Goal: Task Accomplishment & Management: Manage account settings

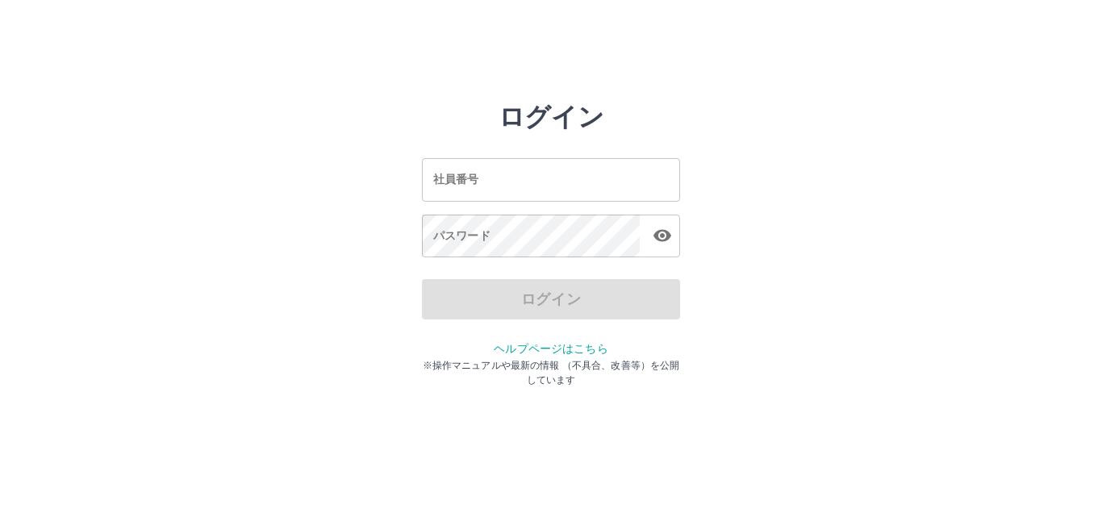
click at [620, 191] on input "社員番号" at bounding box center [551, 179] width 258 height 43
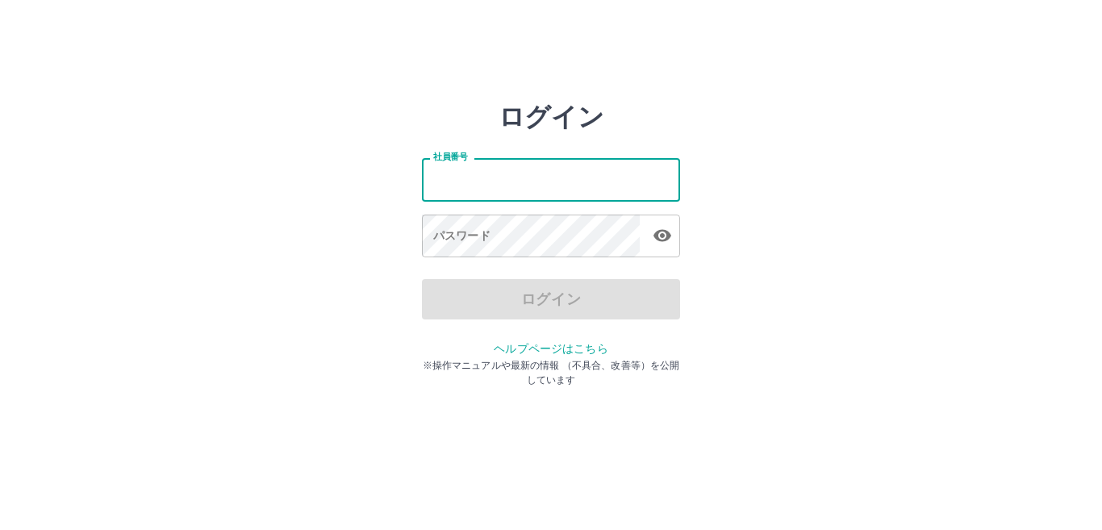
type input "*******"
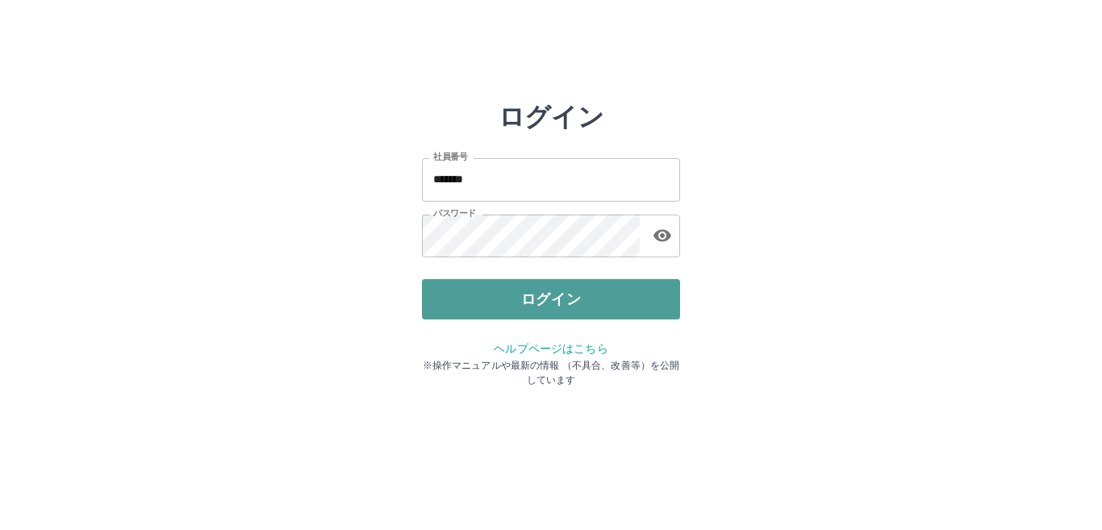
click at [466, 291] on button "ログイン" at bounding box center [551, 299] width 258 height 40
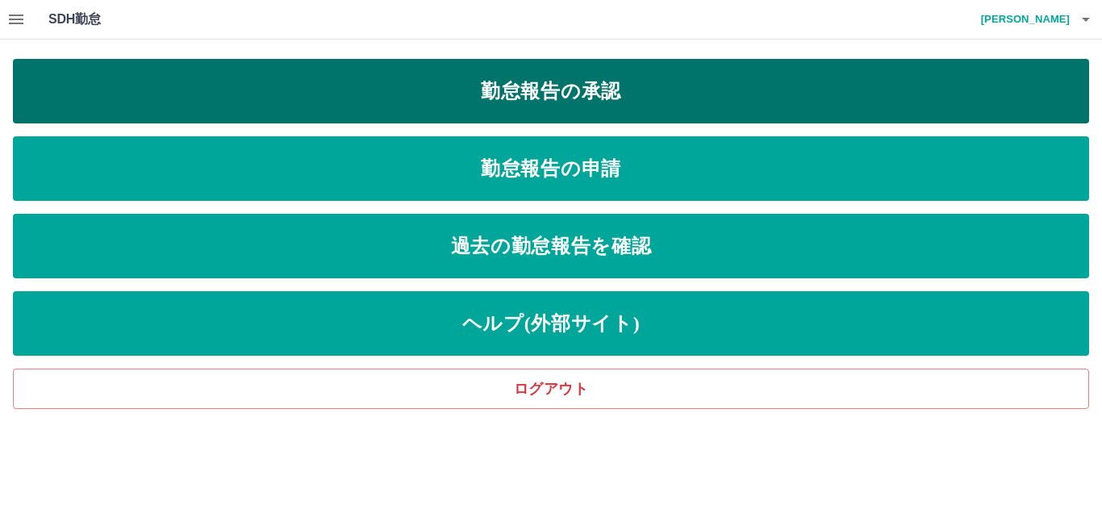
click at [529, 100] on link "勤怠報告の承認" at bounding box center [551, 91] width 1076 height 65
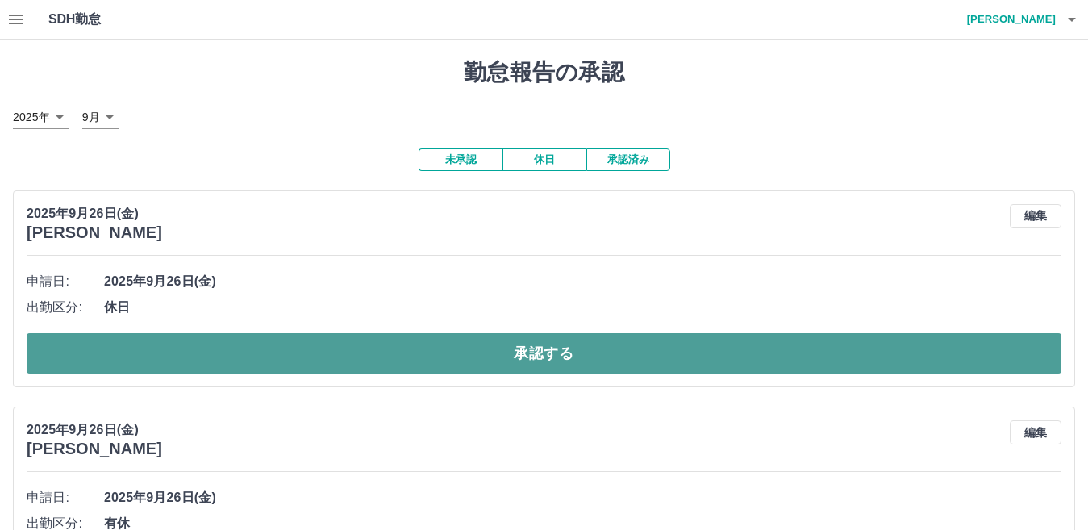
click at [507, 355] on button "承認する" at bounding box center [544, 353] width 1035 height 40
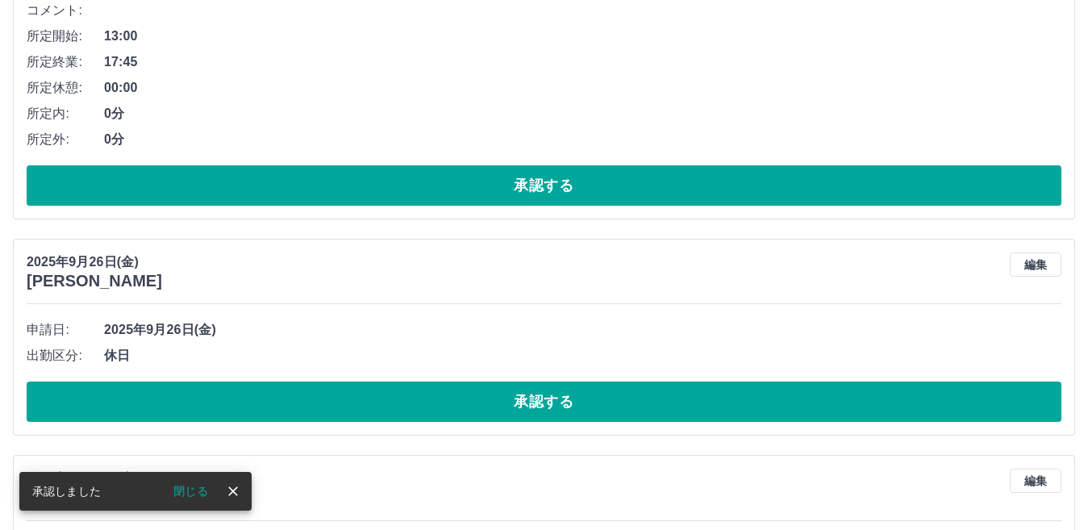
scroll to position [106, 0]
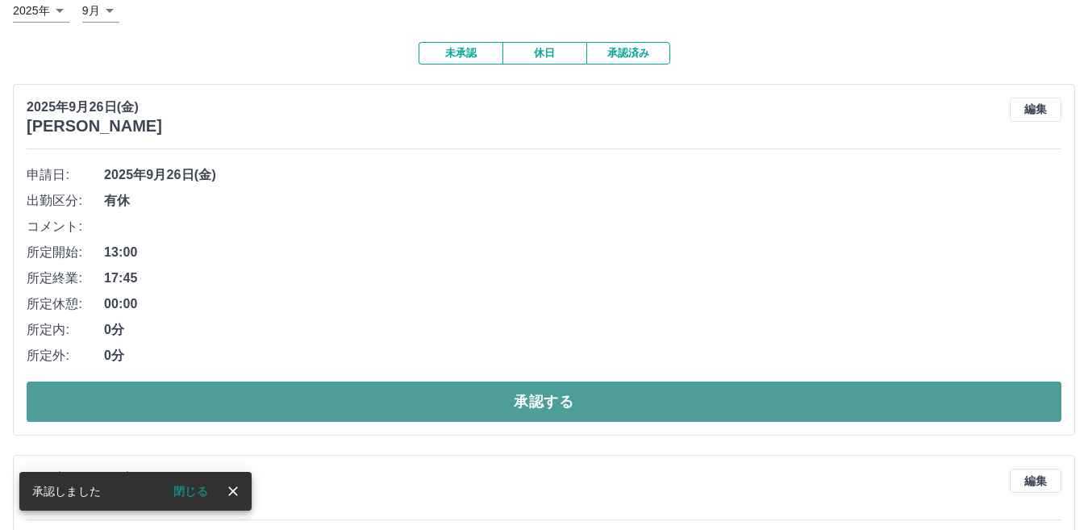
click at [507, 397] on button "承認する" at bounding box center [544, 402] width 1035 height 40
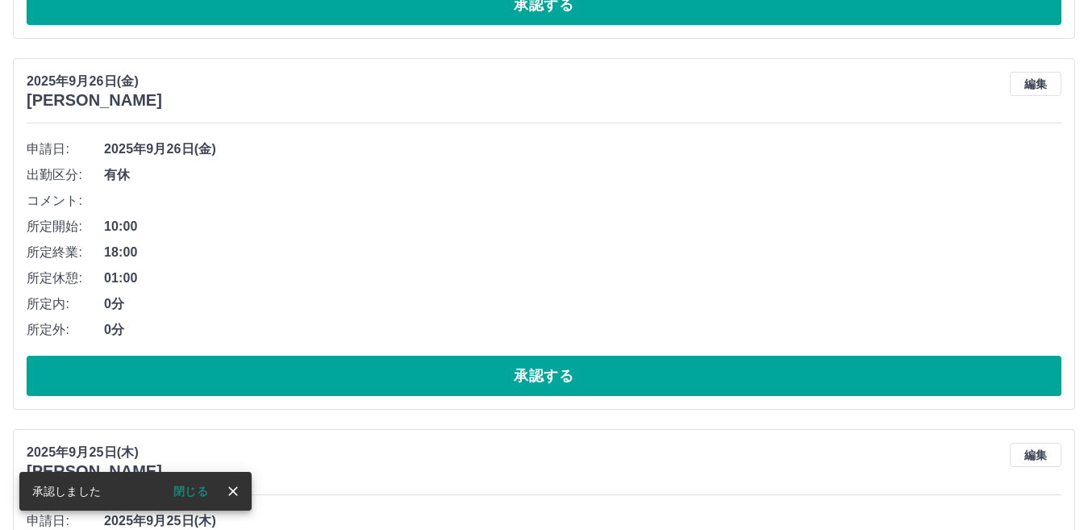
scroll to position [0, 0]
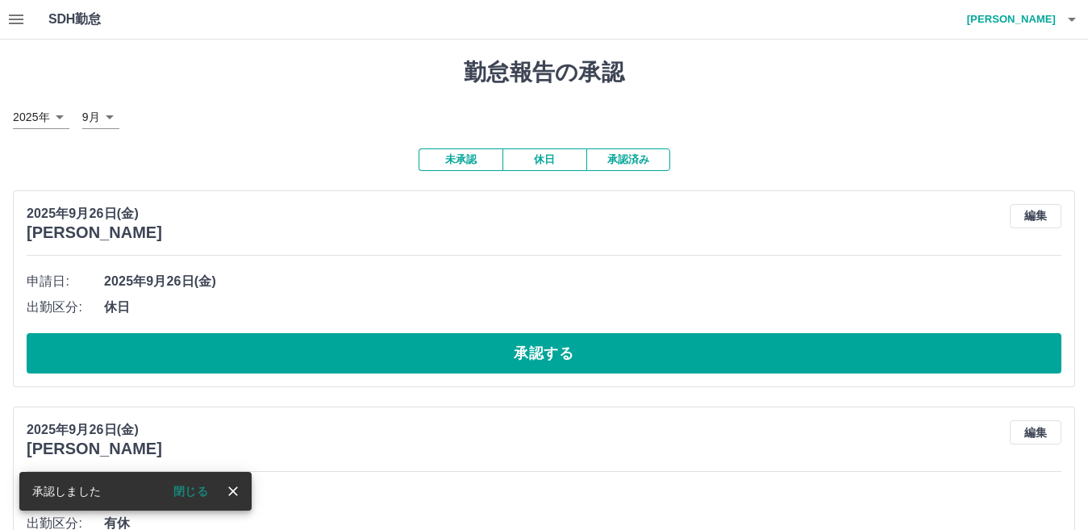
click at [507, 371] on button "承認する" at bounding box center [544, 353] width 1035 height 40
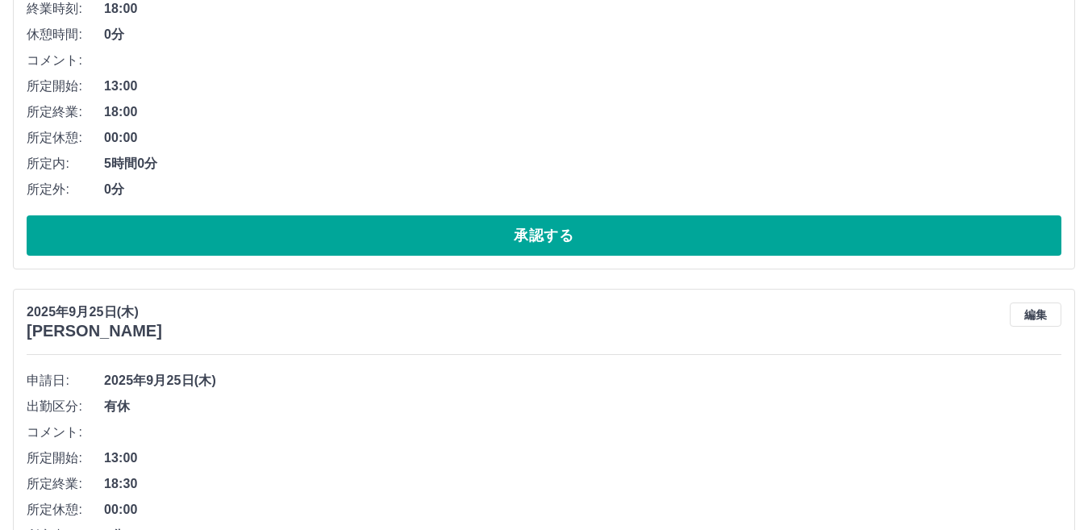
scroll to position [2204, 0]
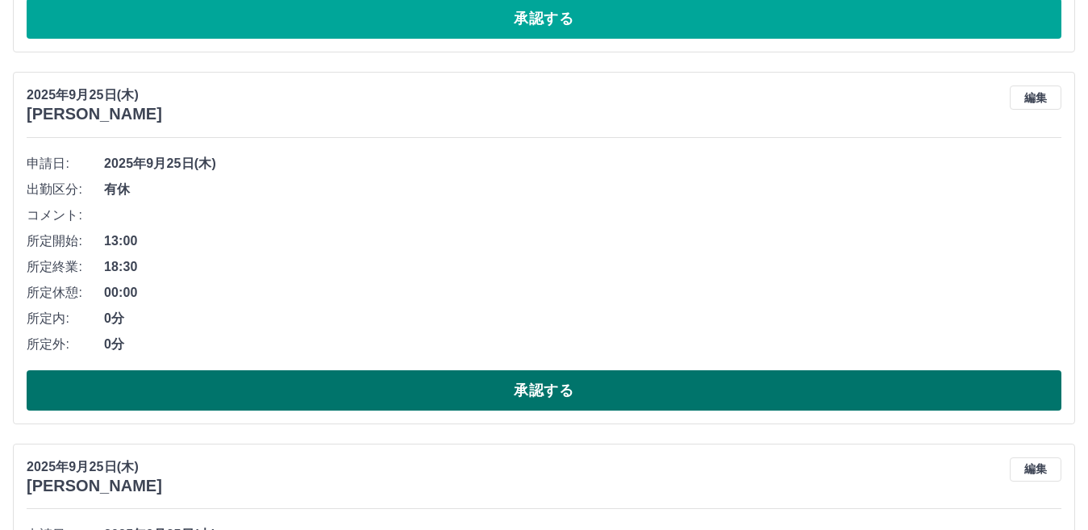
click at [466, 389] on button "承認する" at bounding box center [544, 390] width 1035 height 40
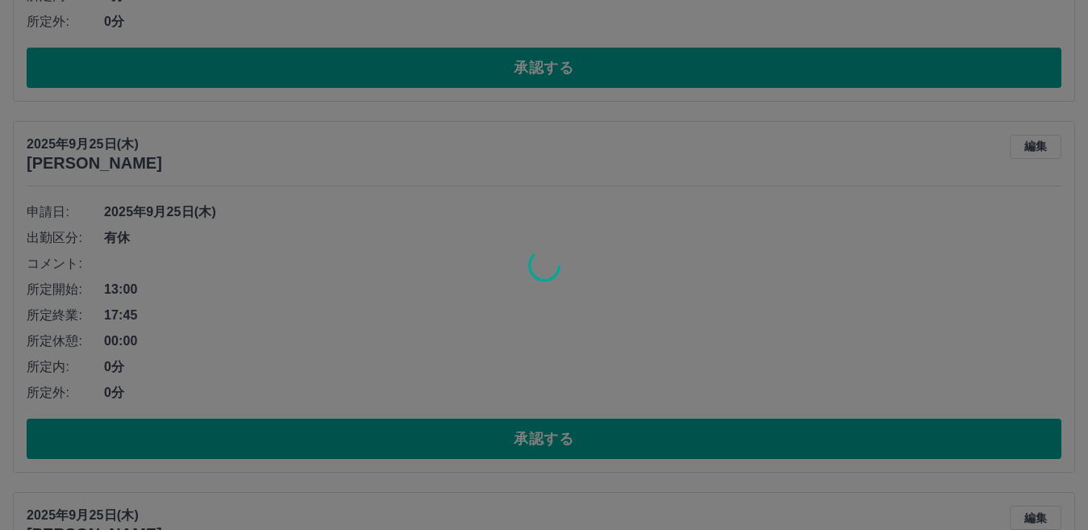
scroll to position [2236, 0]
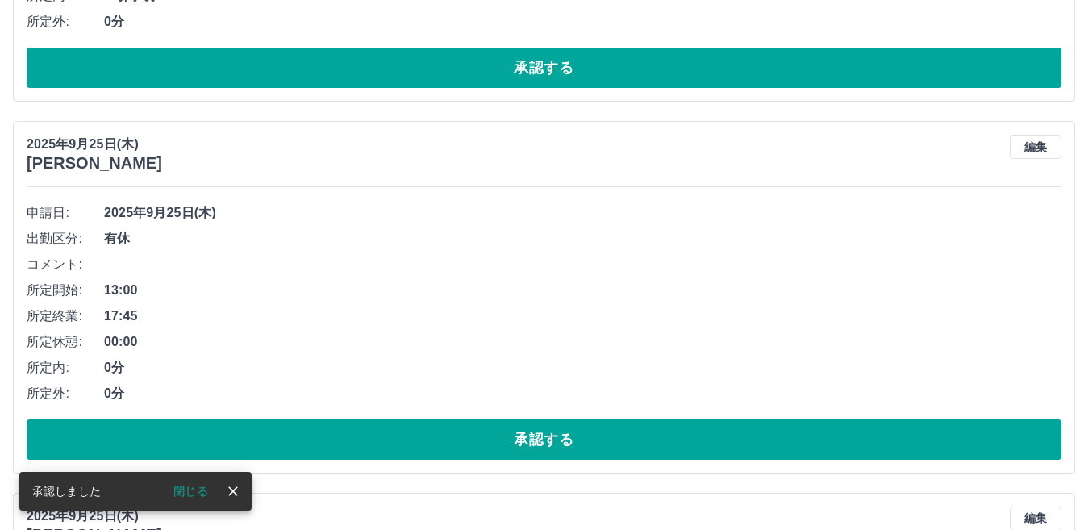
click at [466, 433] on button "承認する" at bounding box center [544, 440] width 1035 height 40
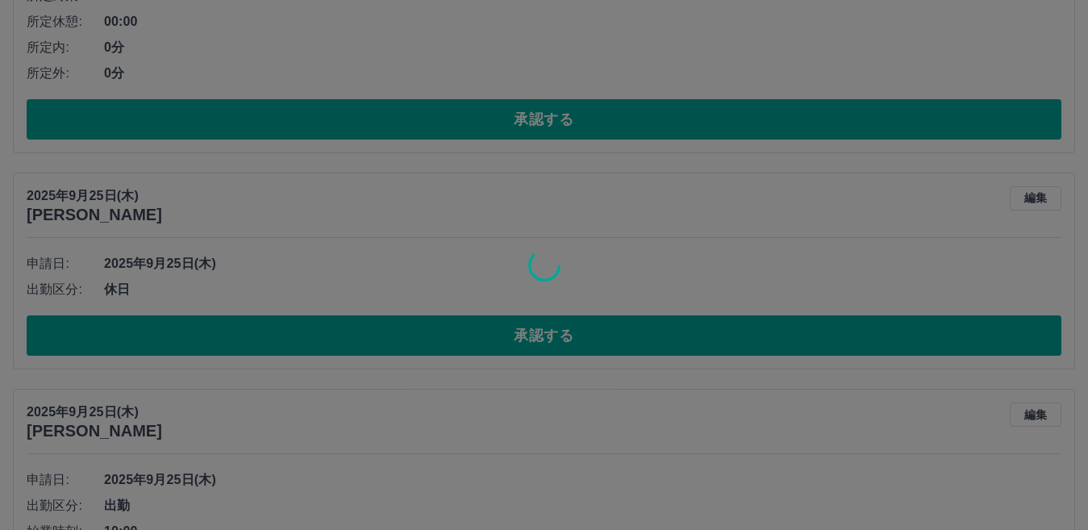
scroll to position [2558, 0]
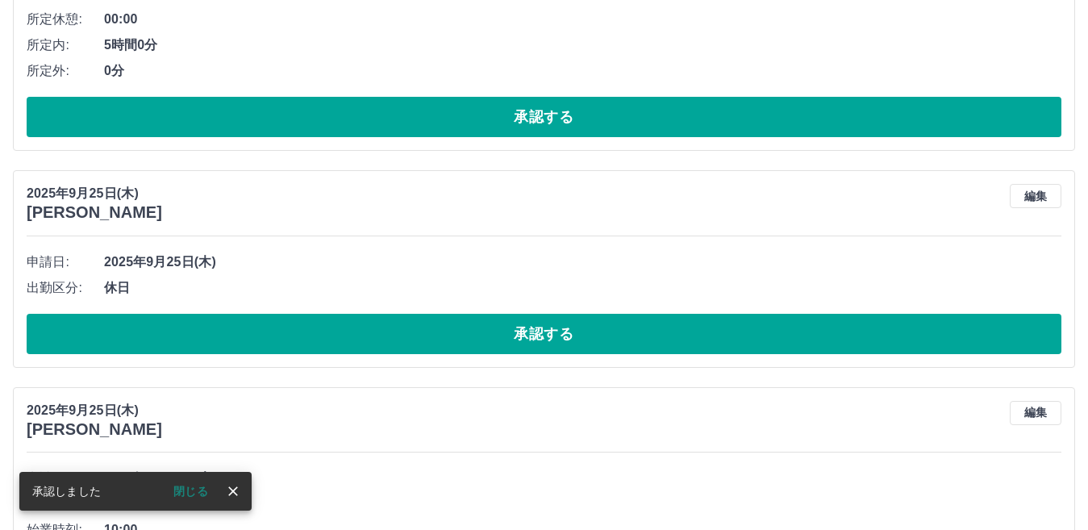
click at [458, 346] on button "承認する" at bounding box center [544, 334] width 1035 height 40
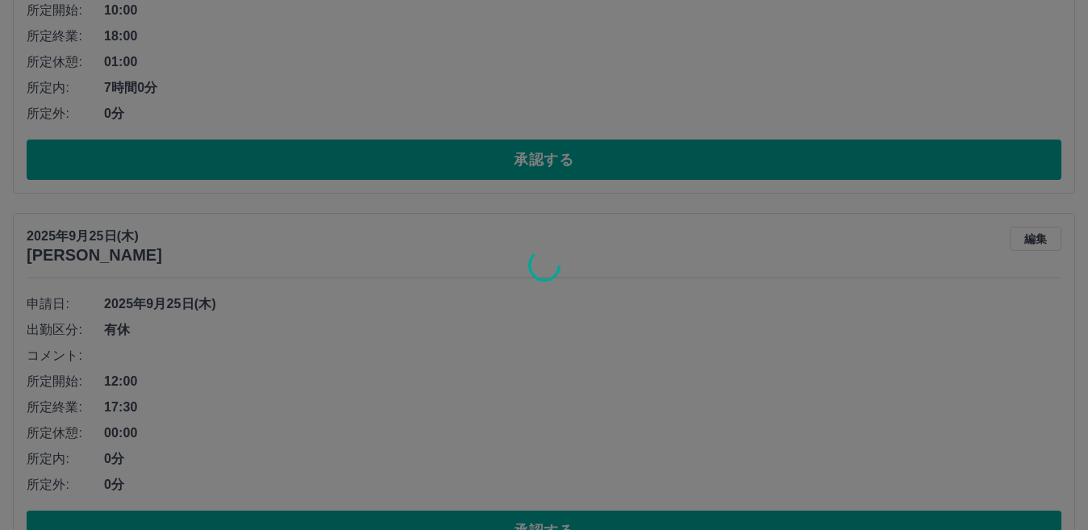
scroll to position [2832, 0]
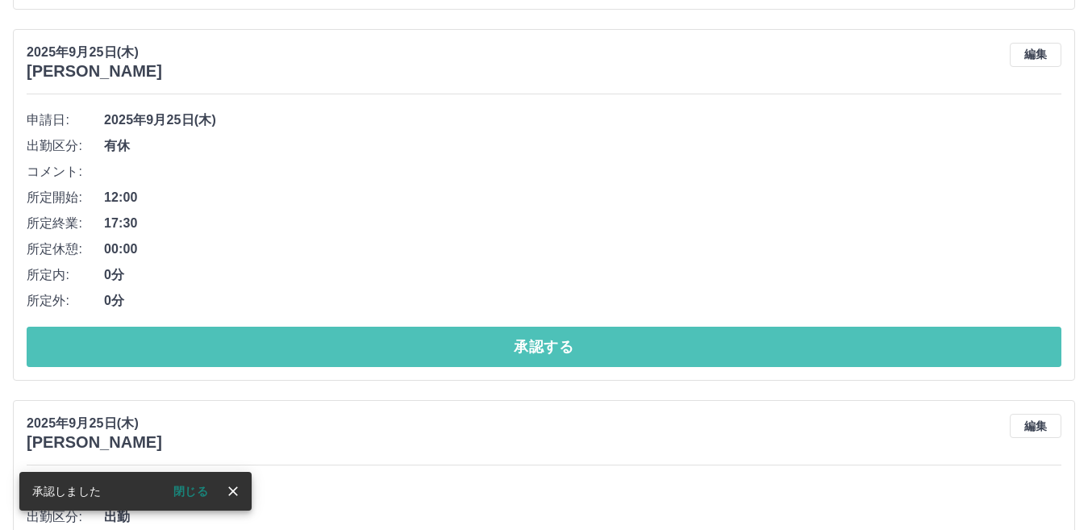
click at [458, 344] on button "承認する" at bounding box center [544, 347] width 1035 height 40
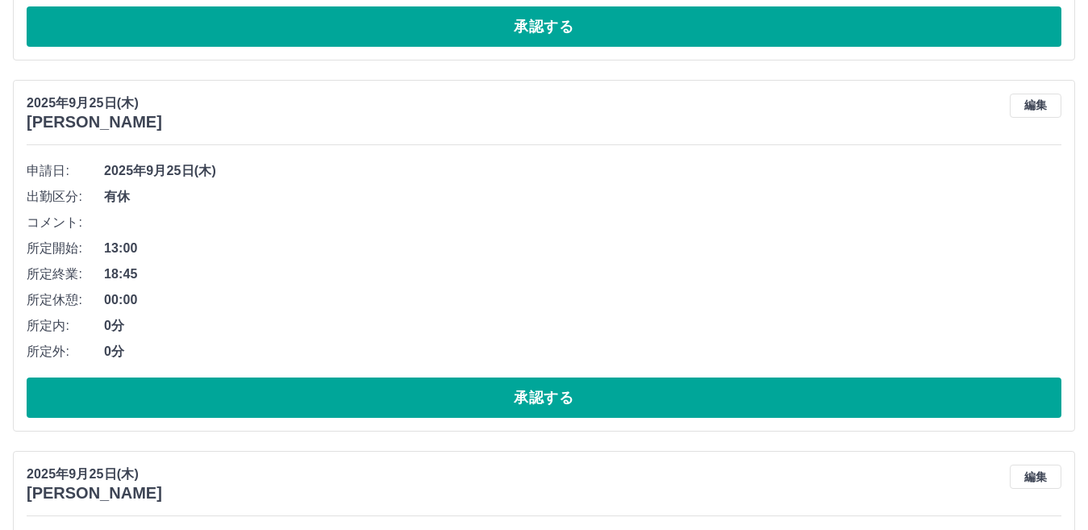
scroll to position [4180, 0]
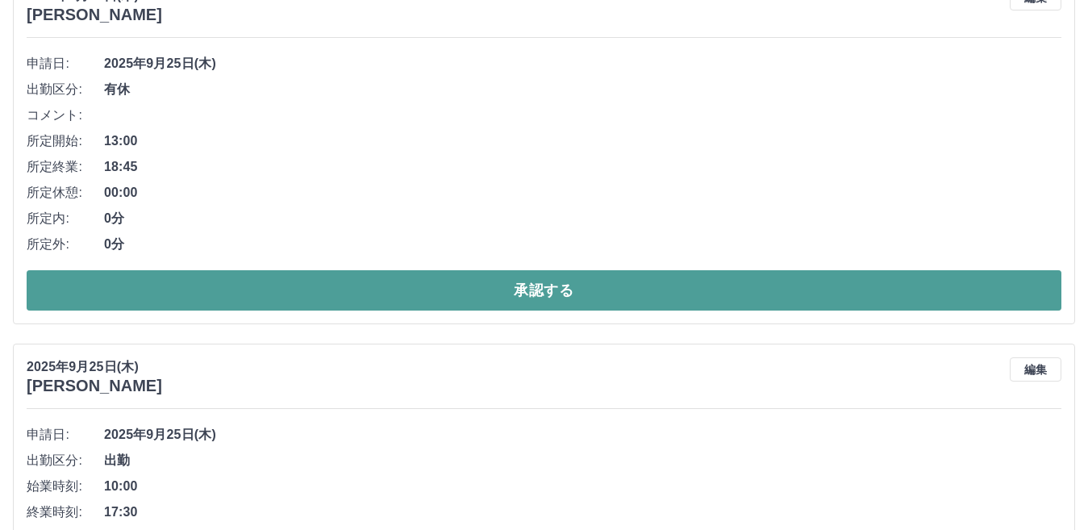
click at [448, 302] on button "承認する" at bounding box center [544, 290] width 1035 height 40
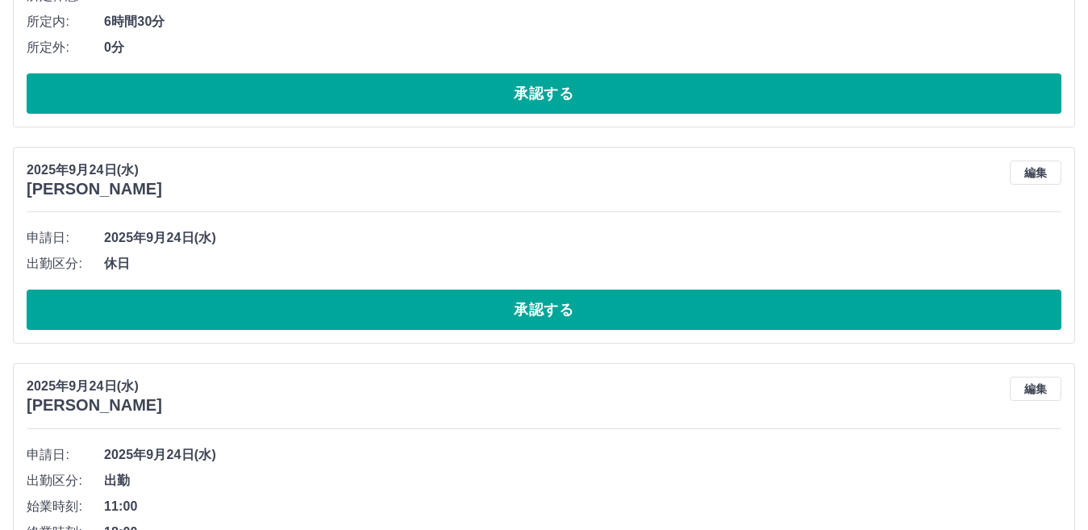
scroll to position [4535, 0]
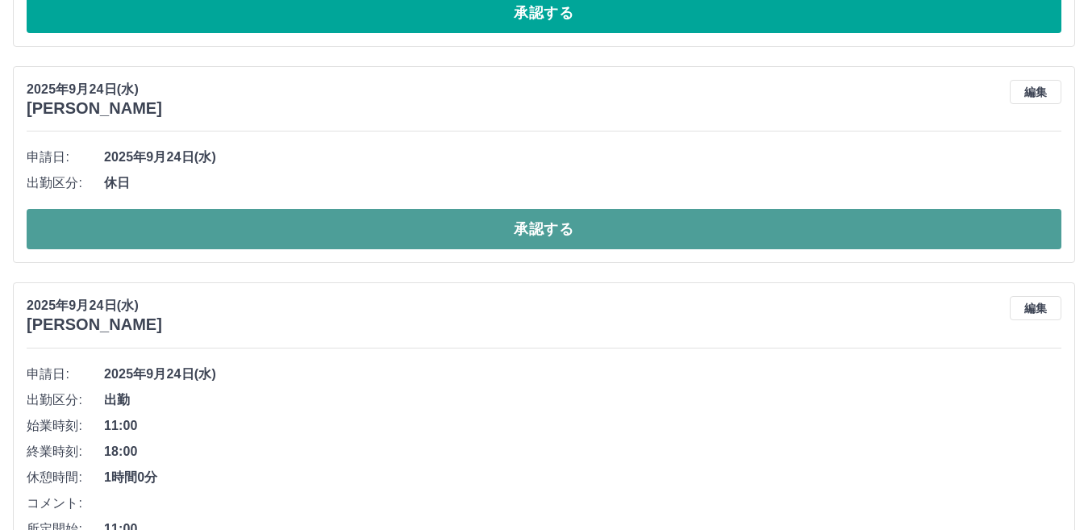
click at [472, 249] on button "承認する" at bounding box center [544, 229] width 1035 height 40
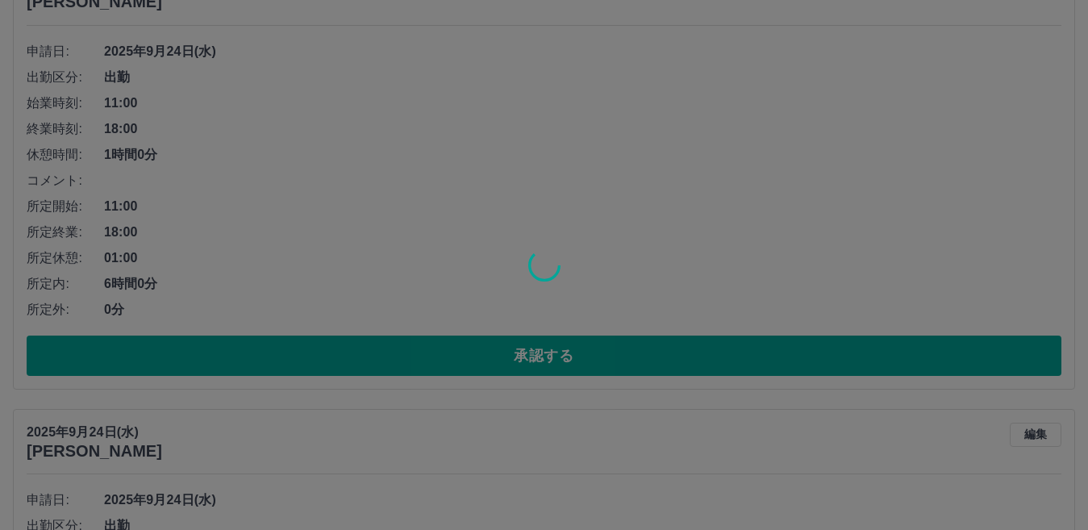
scroll to position [4642, 0]
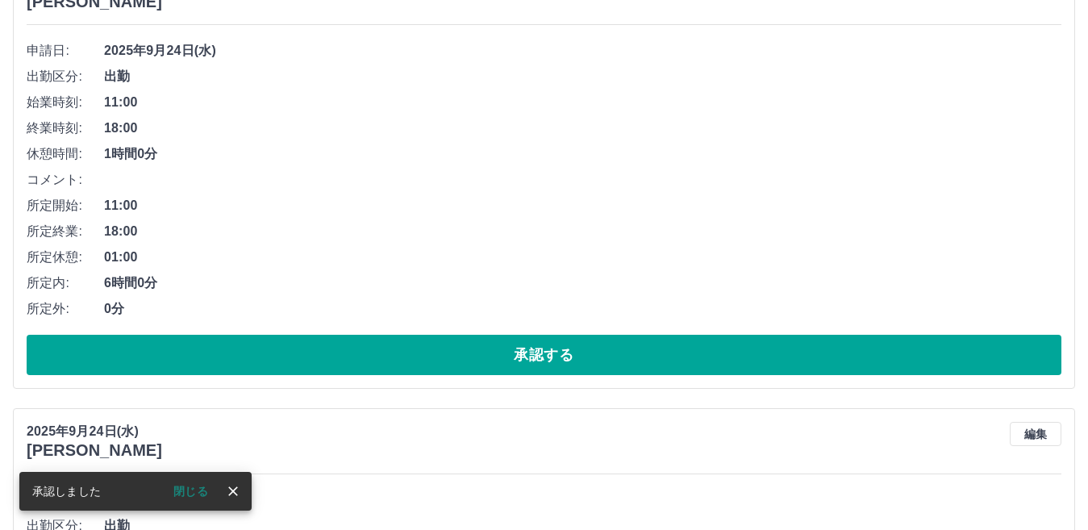
click at [457, 349] on button "承認する" at bounding box center [544, 355] width 1035 height 40
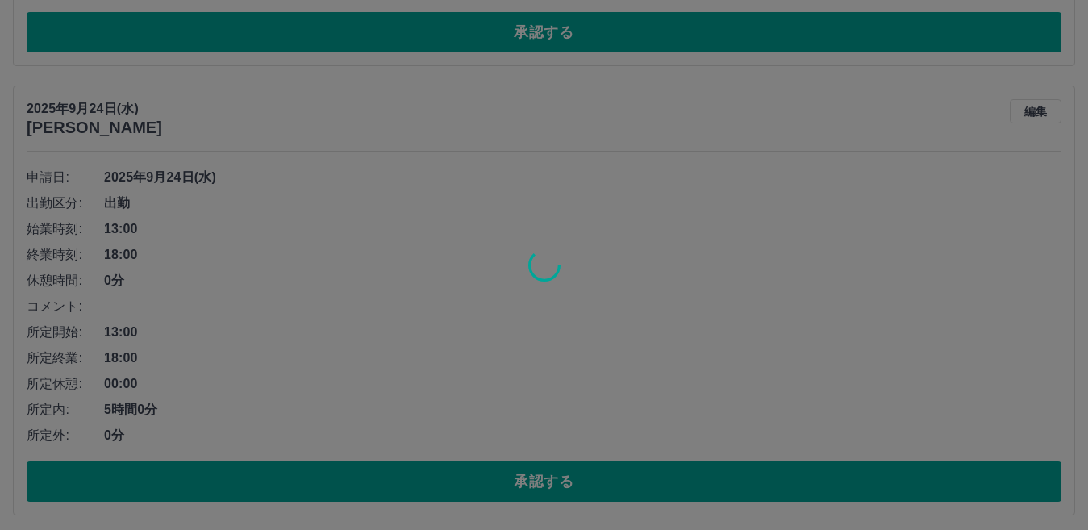
scroll to position [4516, 0]
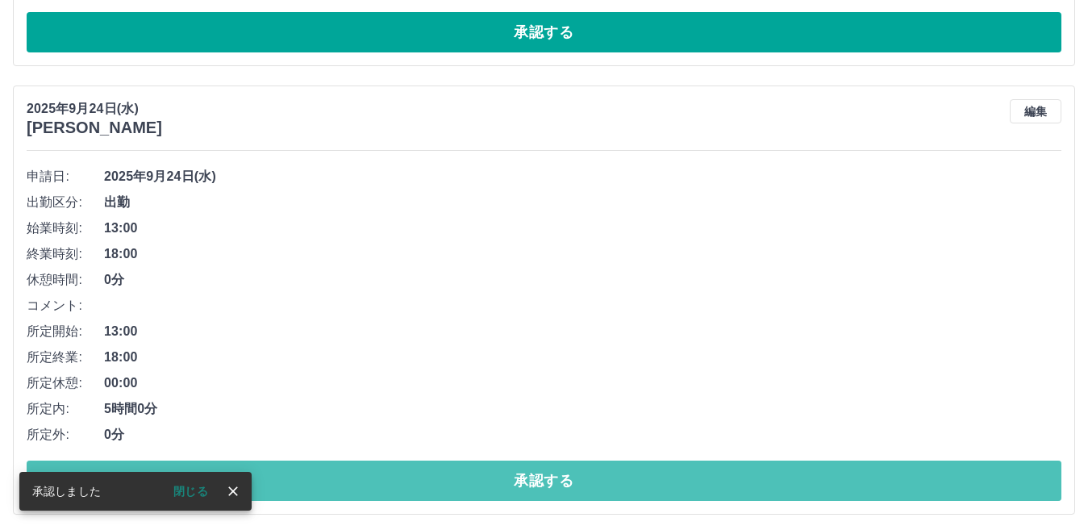
click at [564, 475] on button "承認する" at bounding box center [544, 481] width 1035 height 40
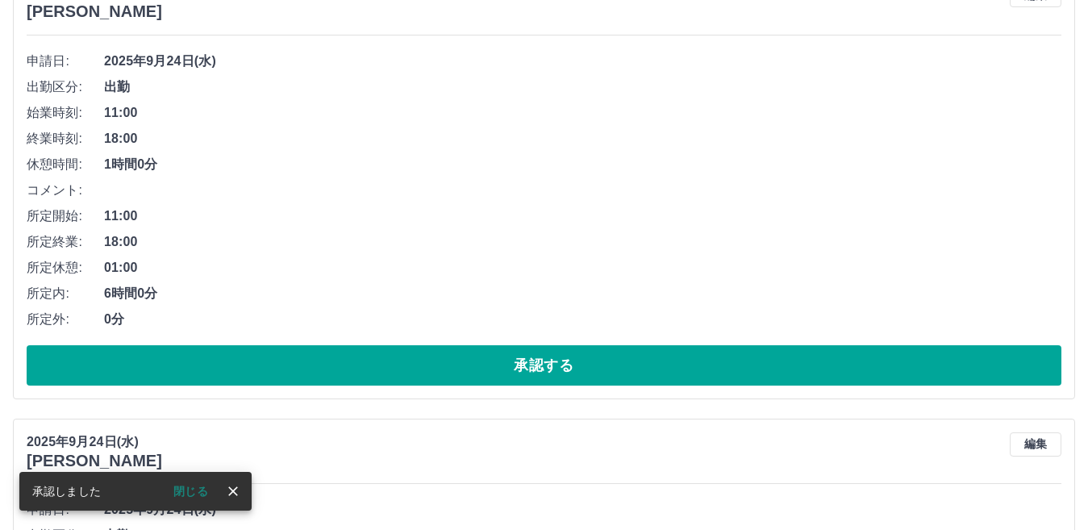
scroll to position [4632, 0]
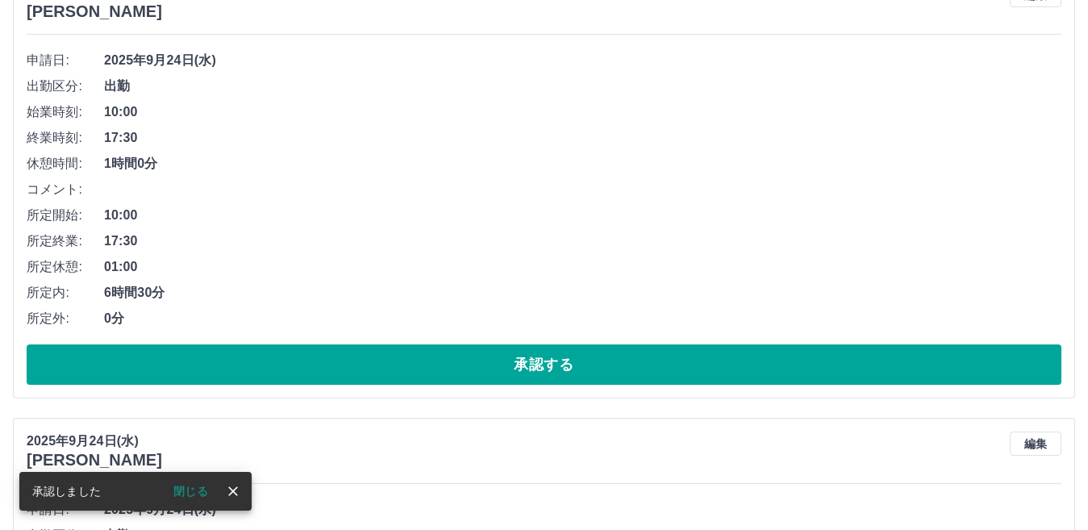
click at [420, 369] on button "承認する" at bounding box center [544, 365] width 1035 height 40
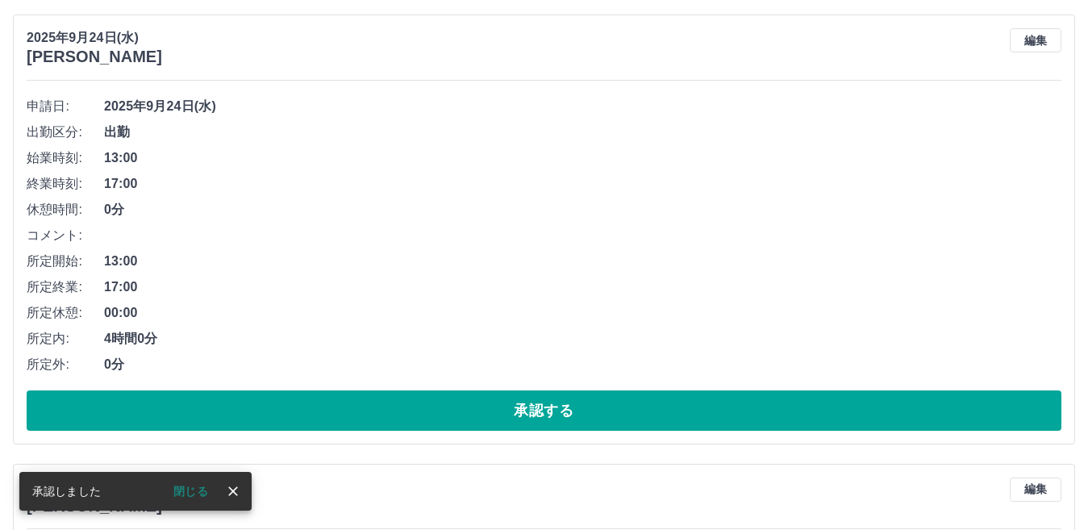
scroll to position [4587, 0]
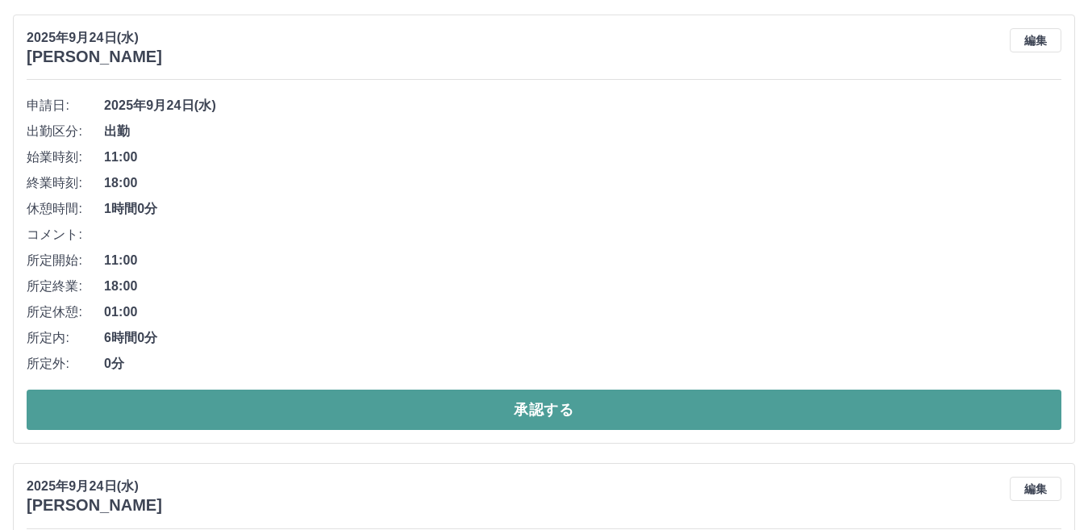
click at [428, 395] on button "承認する" at bounding box center [544, 410] width 1035 height 40
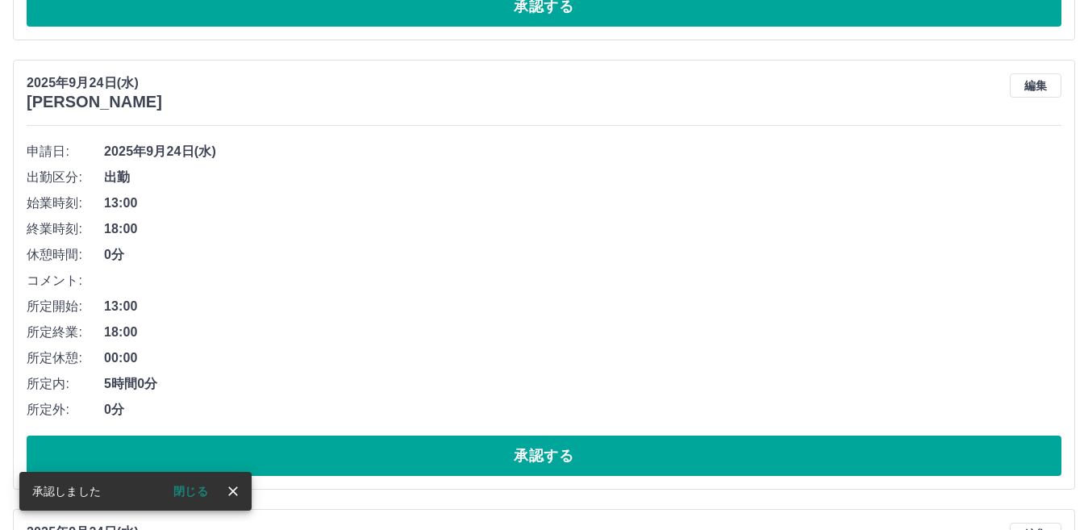
scroll to position [4542, 0]
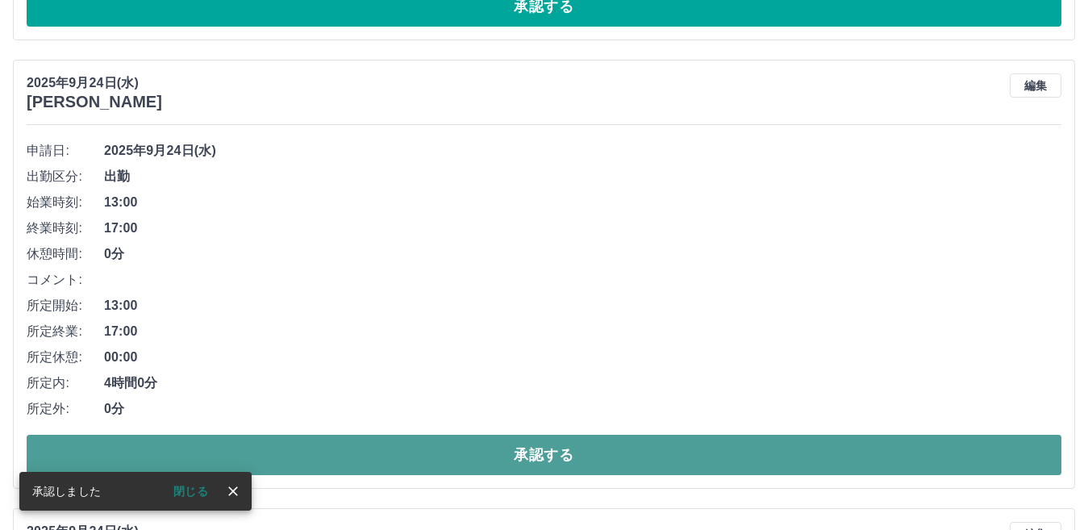
click at [458, 445] on button "承認する" at bounding box center [544, 455] width 1035 height 40
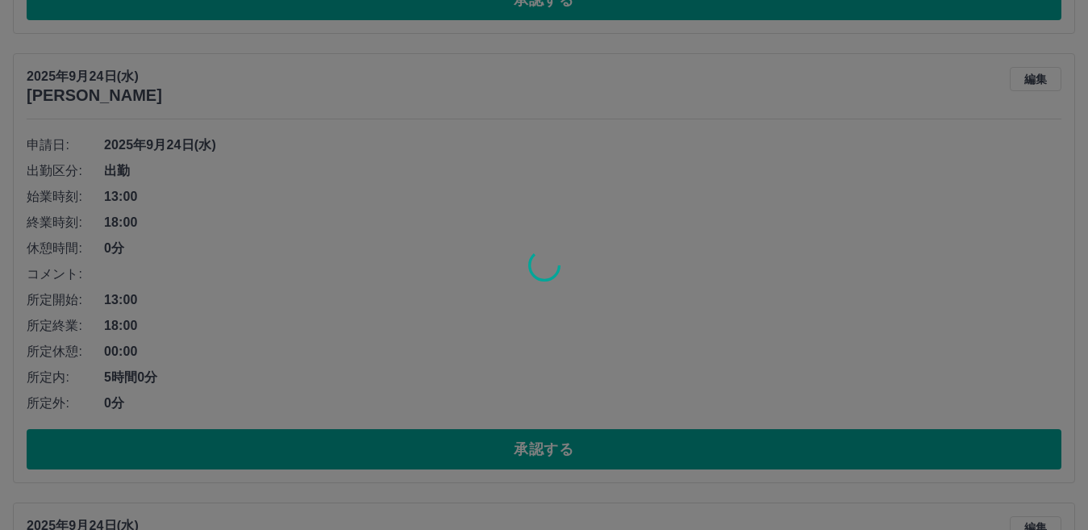
scroll to position [5026, 0]
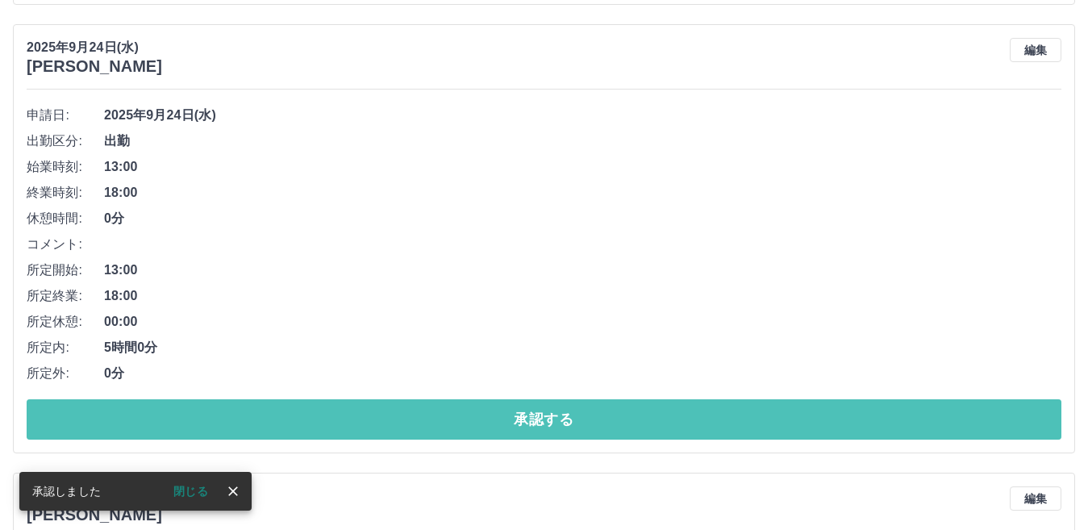
click at [461, 426] on button "承認する" at bounding box center [544, 419] width 1035 height 40
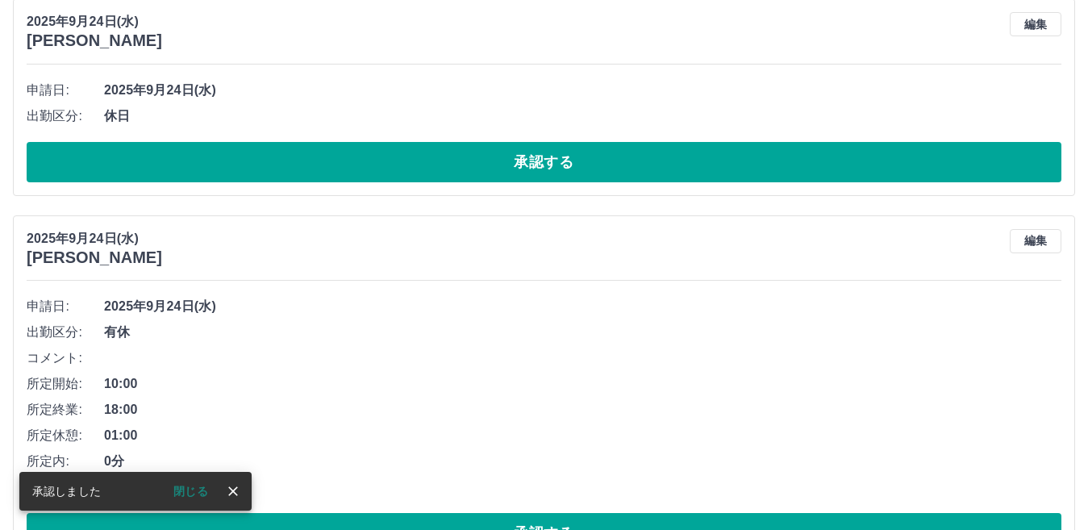
scroll to position [4370, 0]
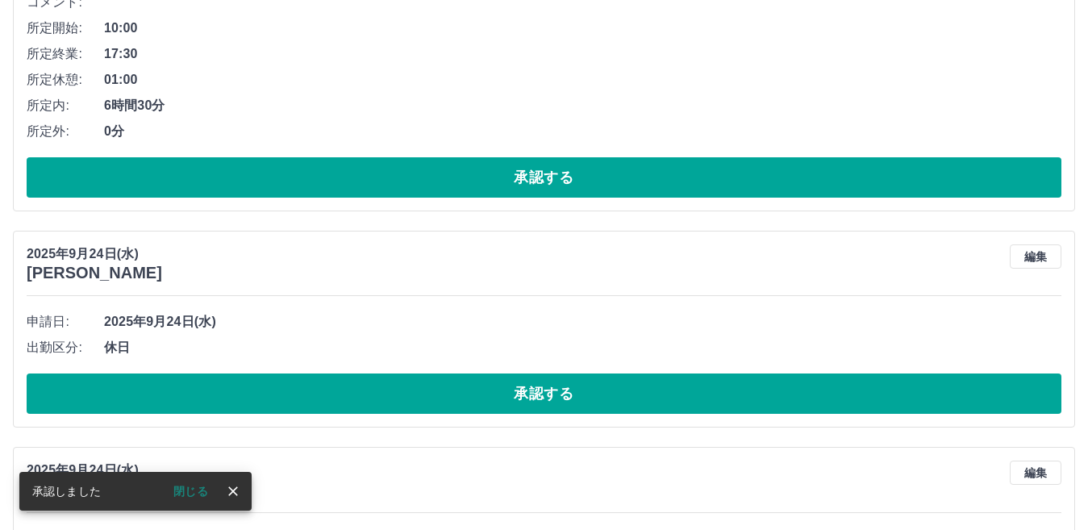
click at [461, 398] on button "承認する" at bounding box center [544, 394] width 1035 height 40
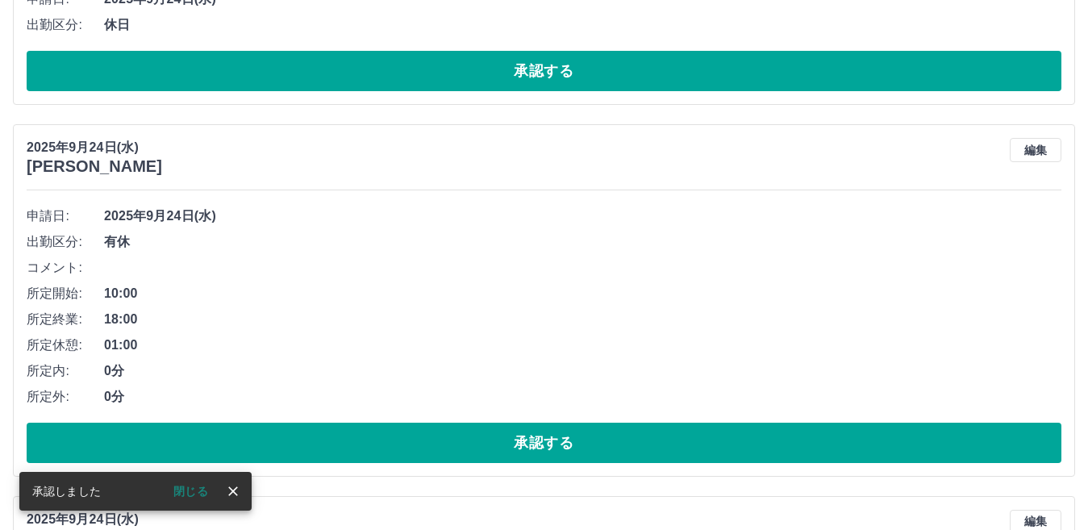
scroll to position [4477, 0]
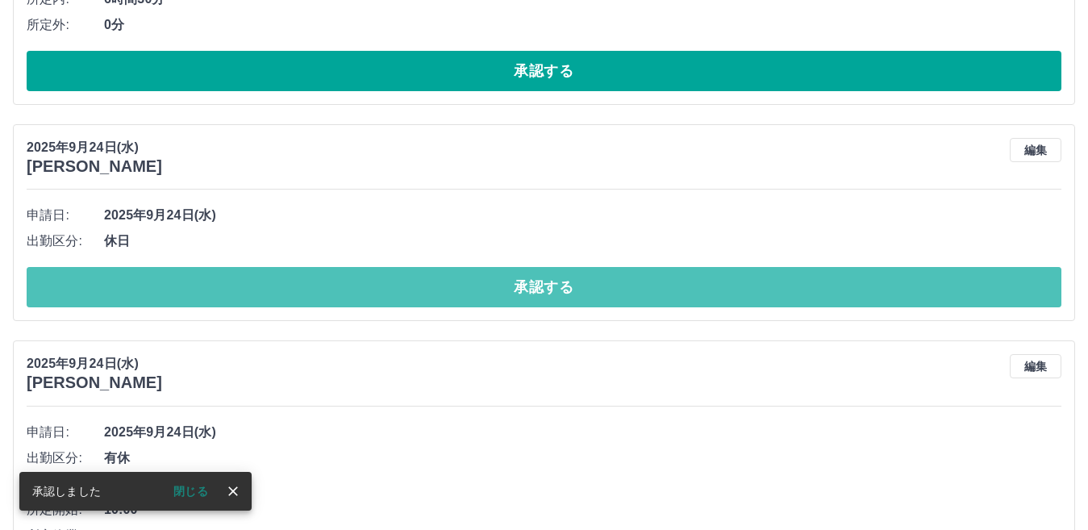
click at [452, 294] on button "承認する" at bounding box center [544, 287] width 1035 height 40
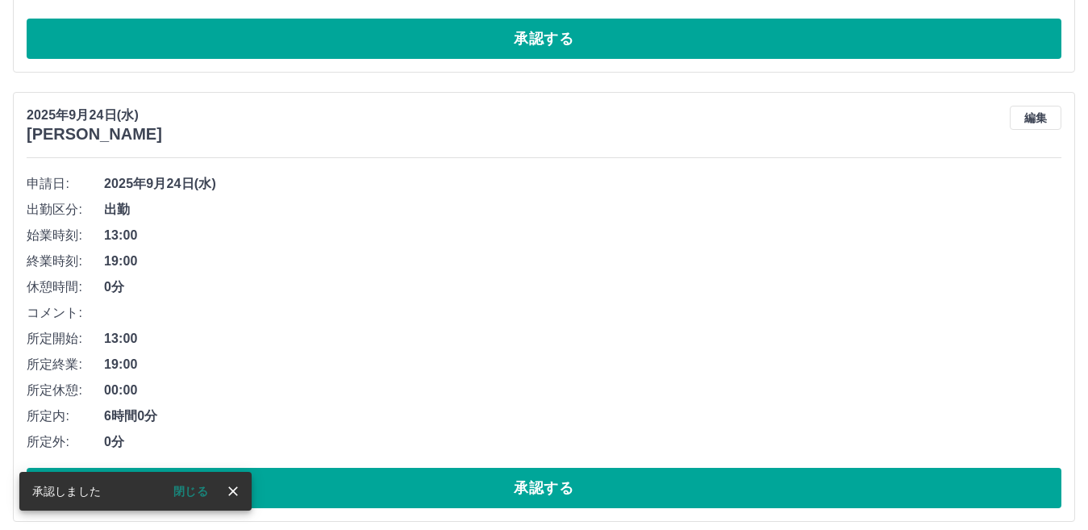
scroll to position [4663, 0]
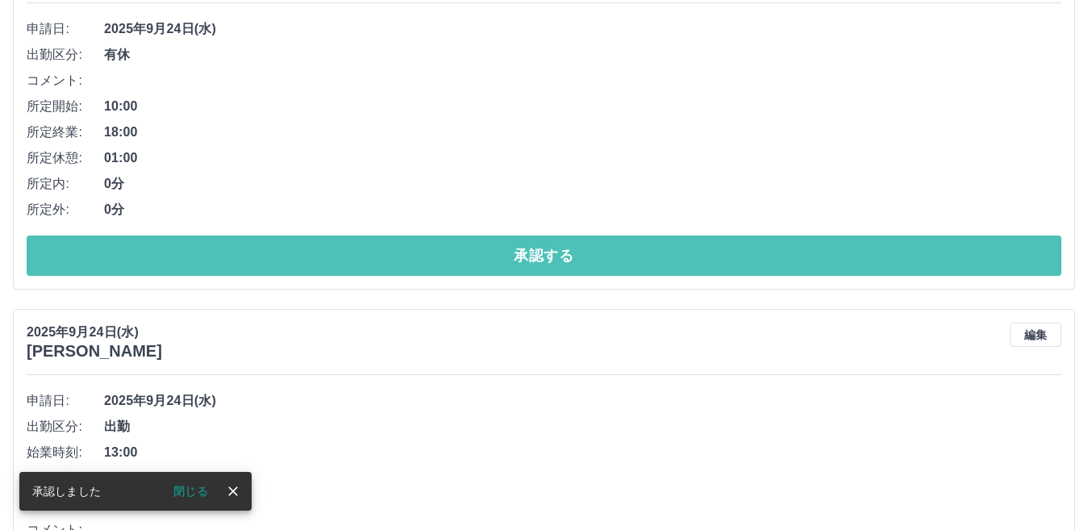
click at [446, 257] on button "承認する" at bounding box center [544, 256] width 1035 height 40
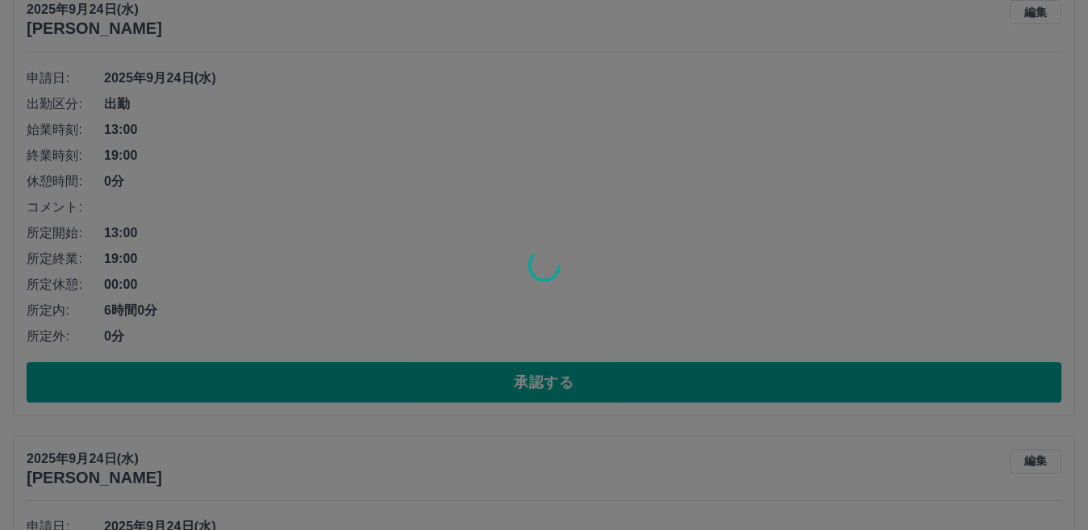
scroll to position [5067, 0]
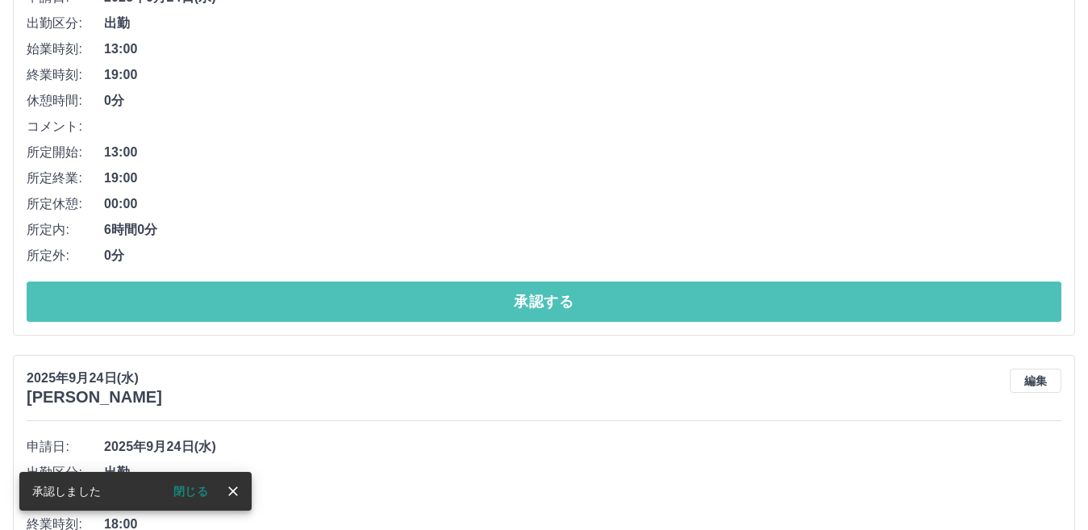
click at [452, 301] on button "承認する" at bounding box center [544, 302] width 1035 height 40
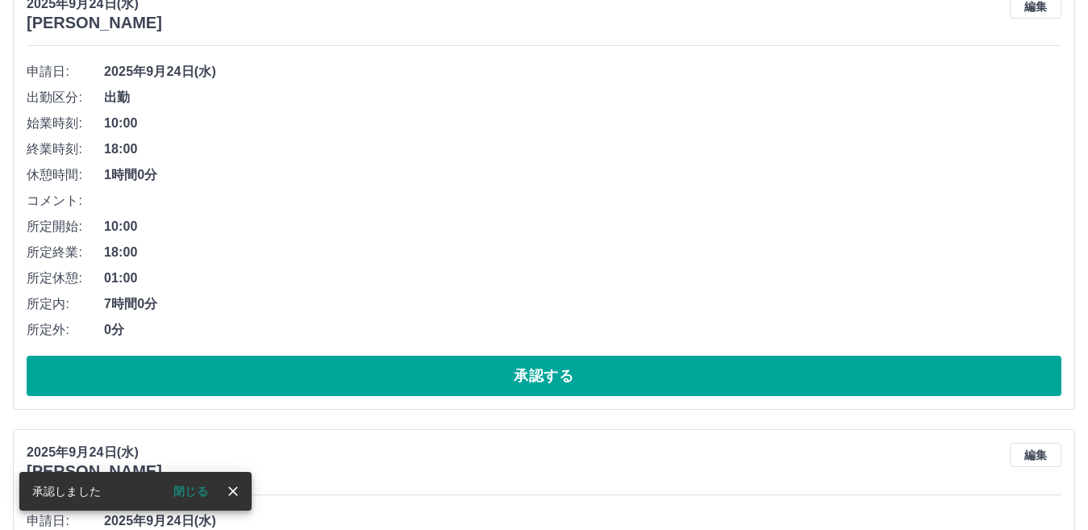
scroll to position [4650, 0]
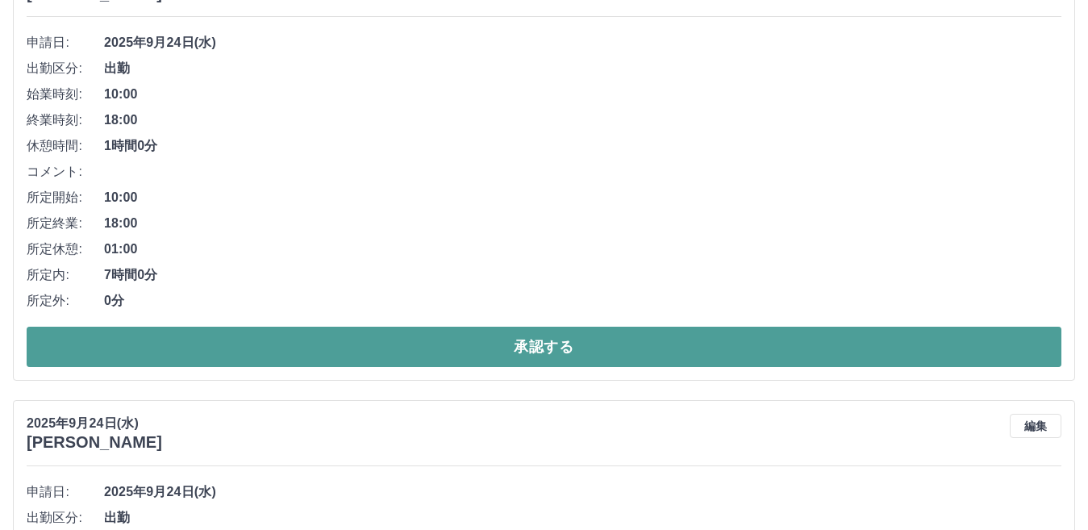
click at [505, 352] on button "承認する" at bounding box center [544, 347] width 1035 height 40
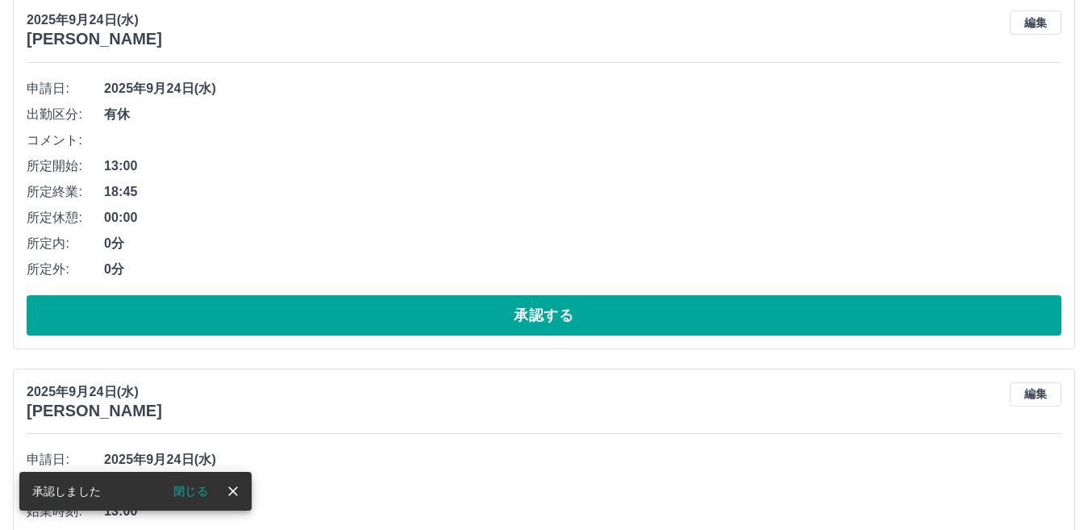
scroll to position [4604, 0]
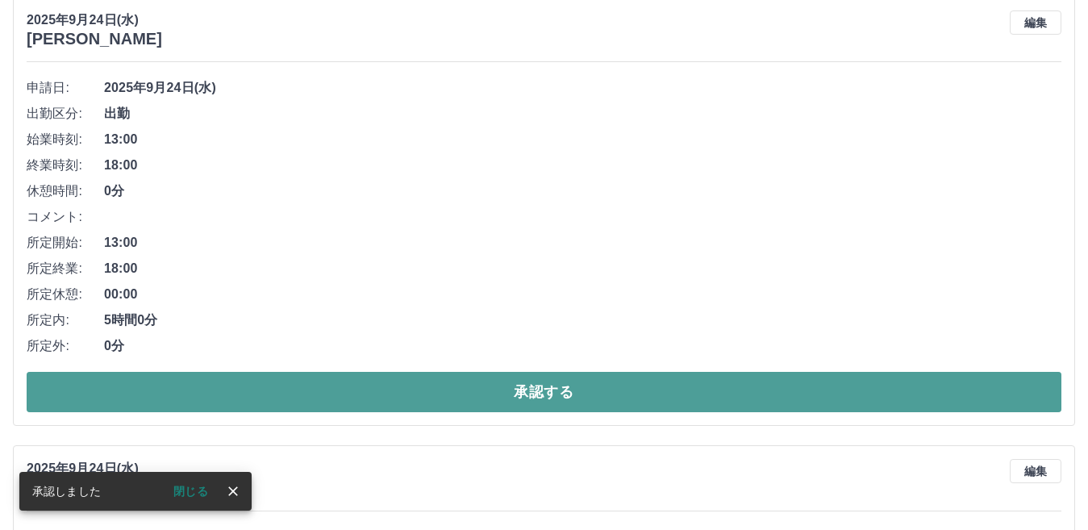
click at [488, 399] on button "承認する" at bounding box center [544, 392] width 1035 height 40
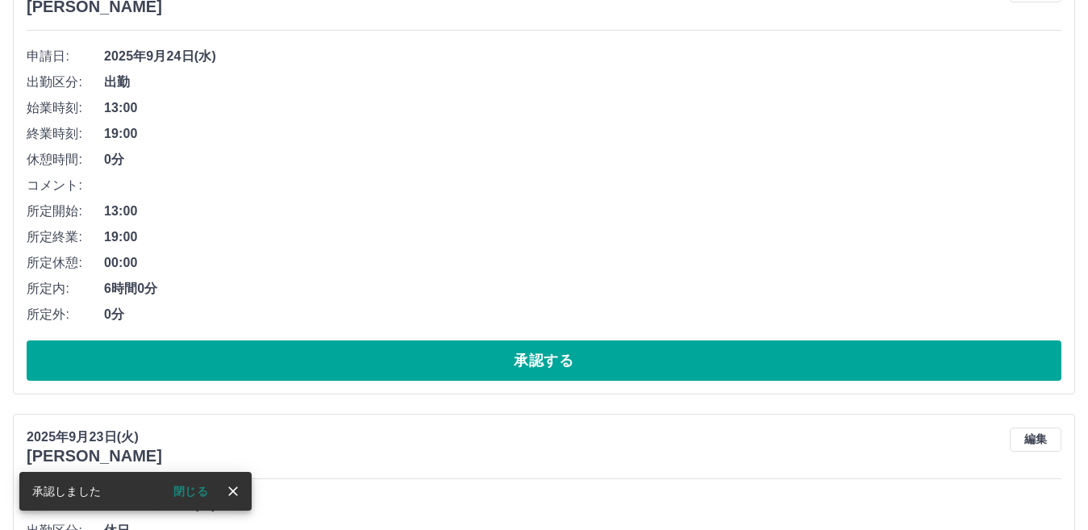
scroll to position [4559, 0]
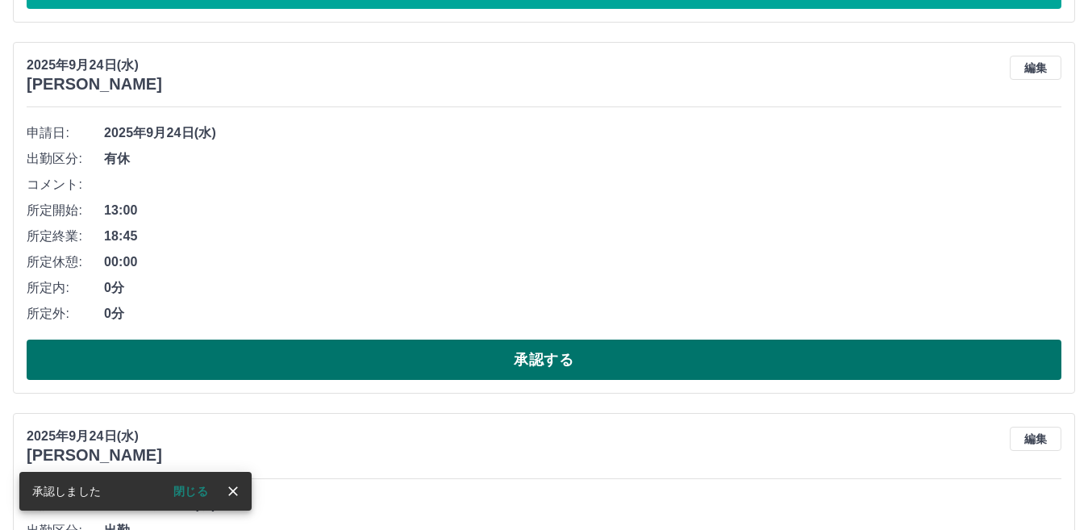
click at [488, 375] on button "承認する" at bounding box center [544, 360] width 1035 height 40
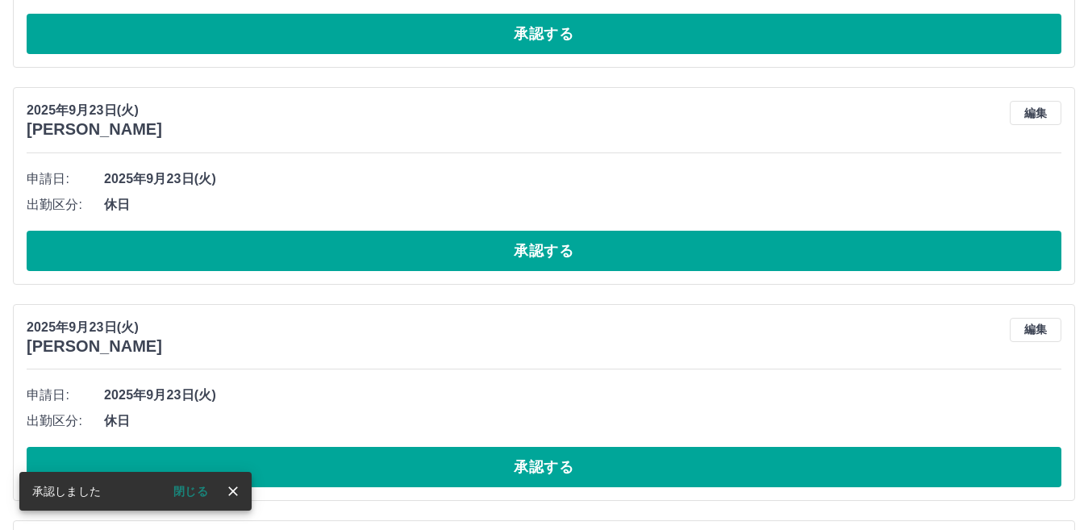
scroll to position [4592, 0]
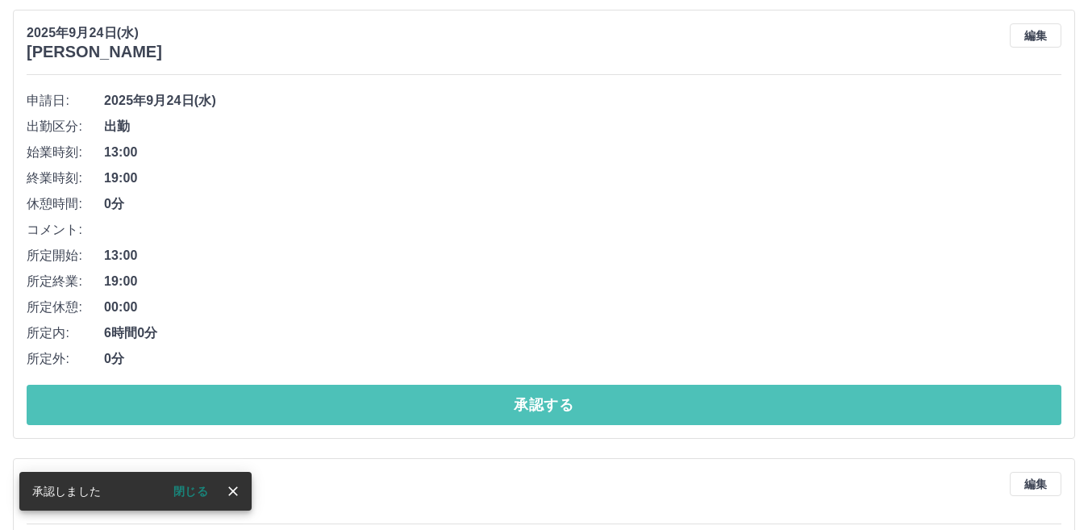
click at [461, 405] on button "承認する" at bounding box center [544, 405] width 1035 height 40
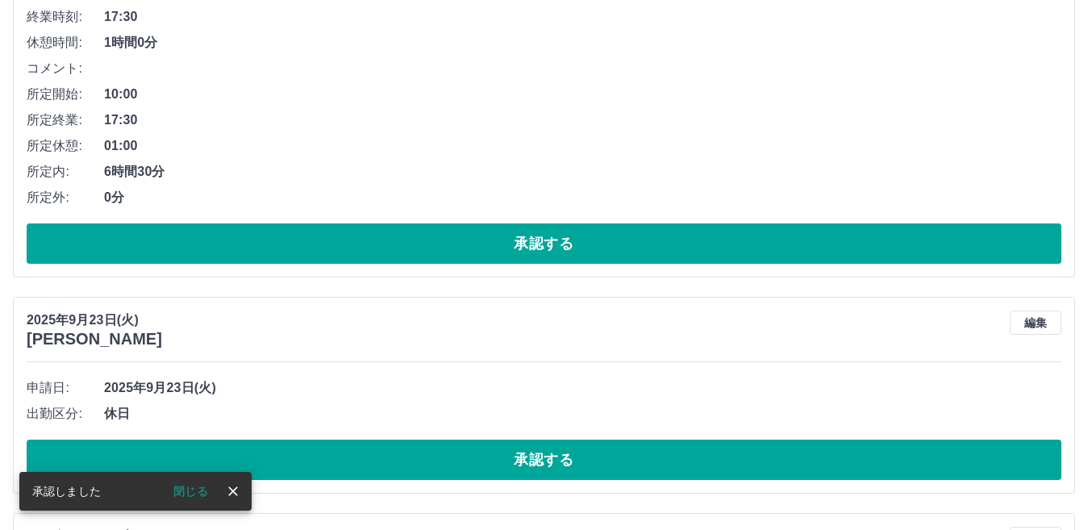
scroll to position [4385, 0]
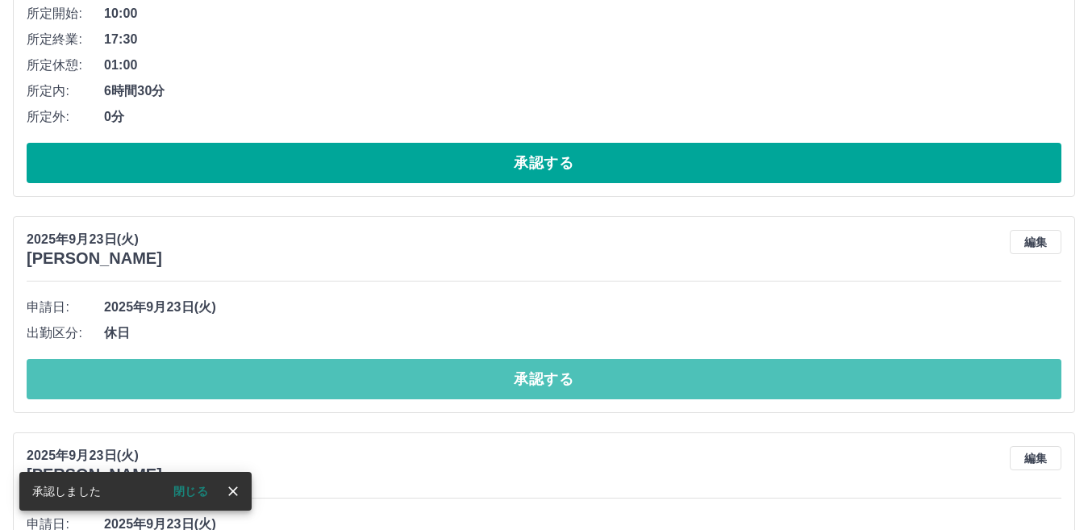
click at [466, 396] on button "承認する" at bounding box center [544, 379] width 1035 height 40
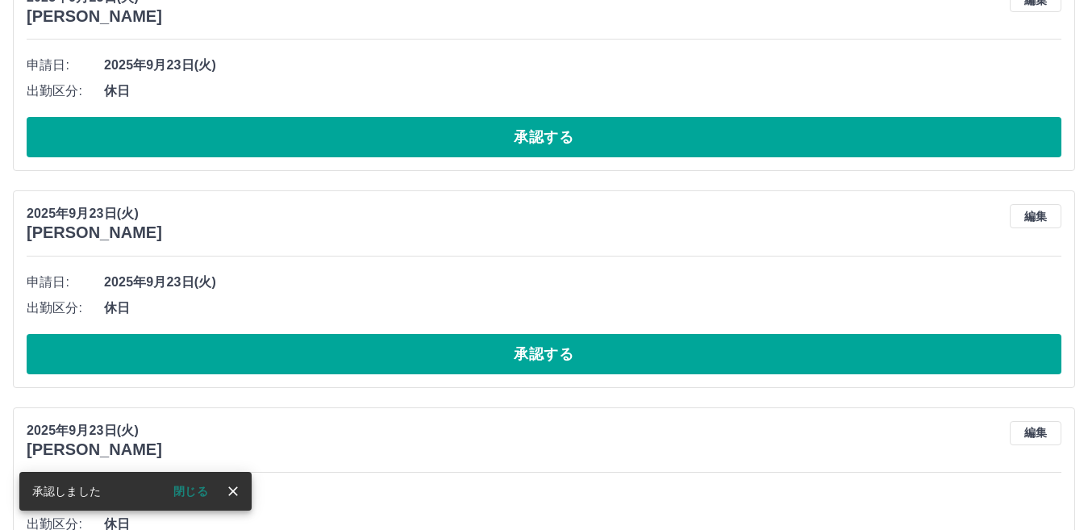
scroll to position [4411, 0]
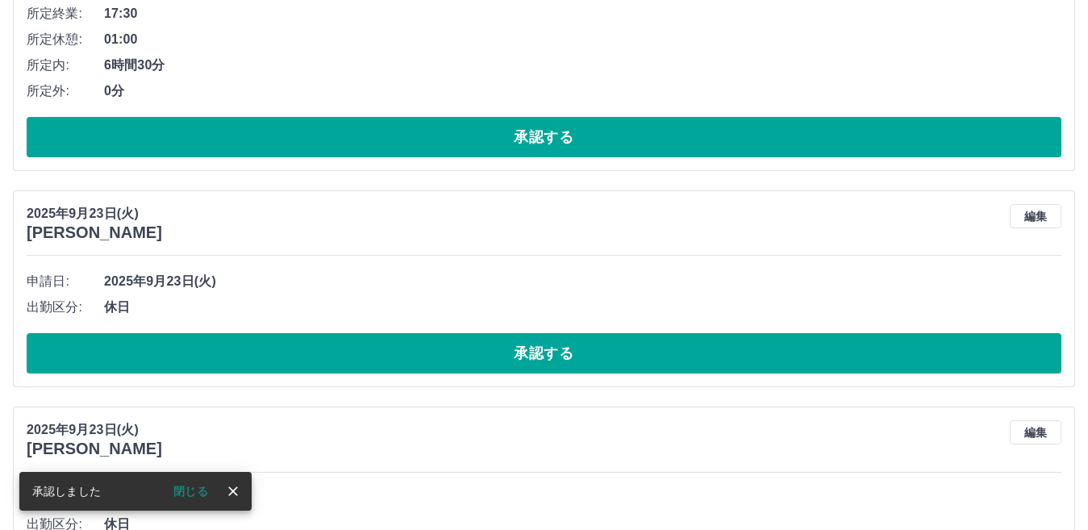
click at [462, 359] on button "承認する" at bounding box center [544, 353] width 1035 height 40
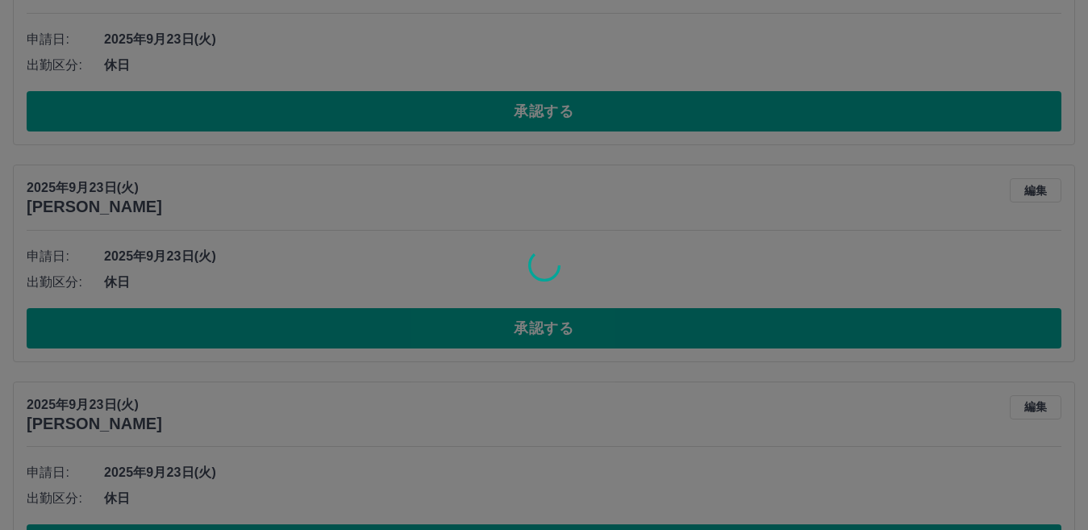
scroll to position [4437, 0]
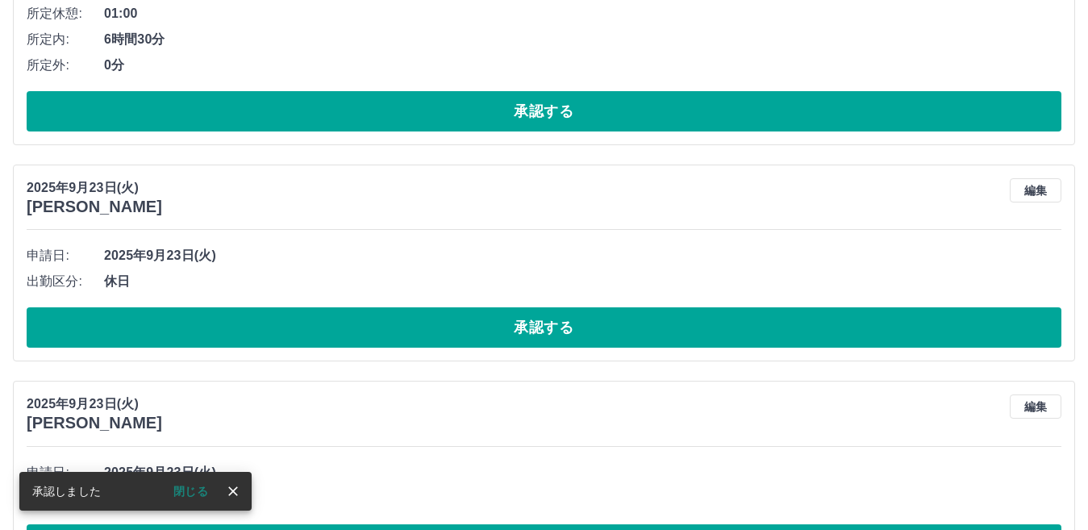
click at [462, 342] on button "承認する" at bounding box center [544, 327] width 1035 height 40
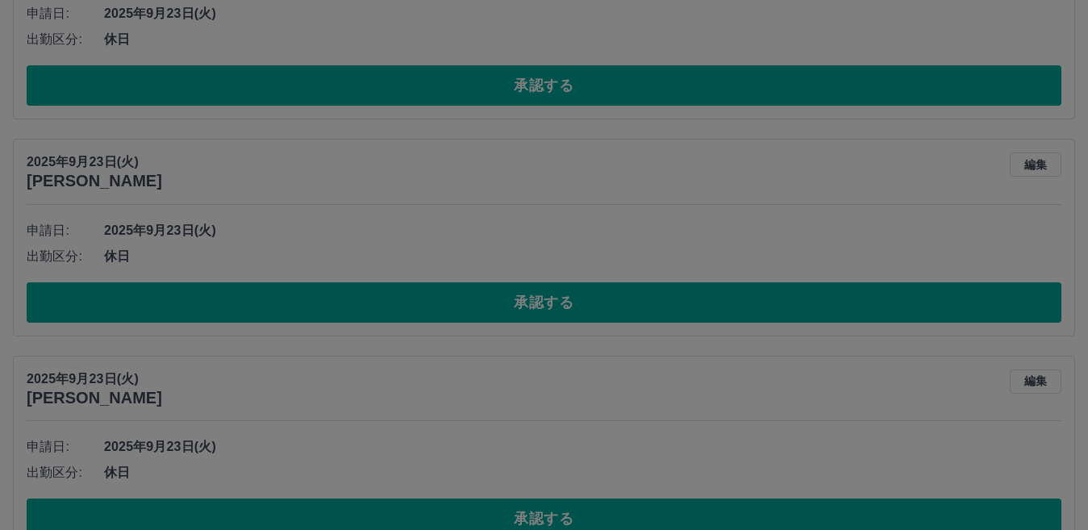
scroll to position [4462, 0]
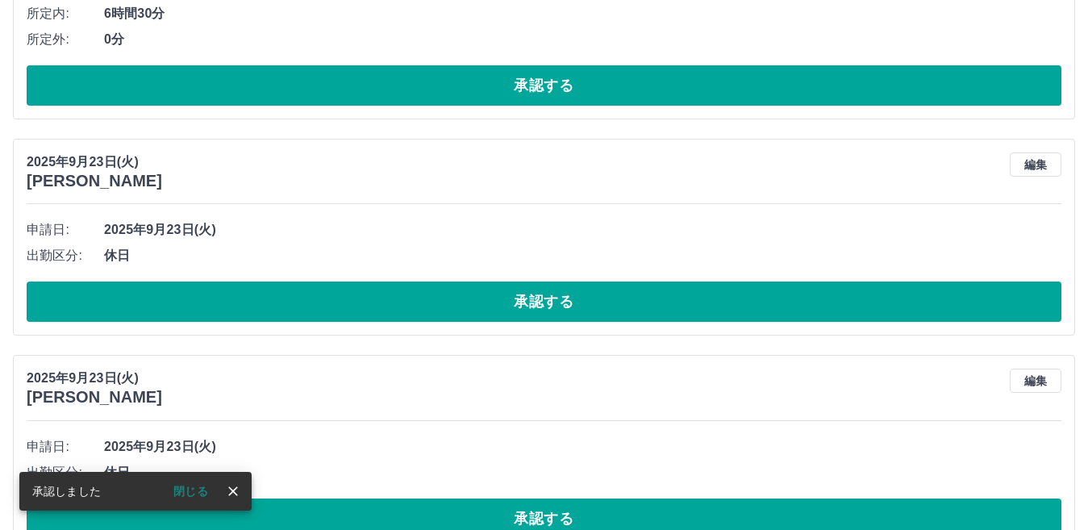
click at [460, 309] on button "承認する" at bounding box center [544, 302] width 1035 height 40
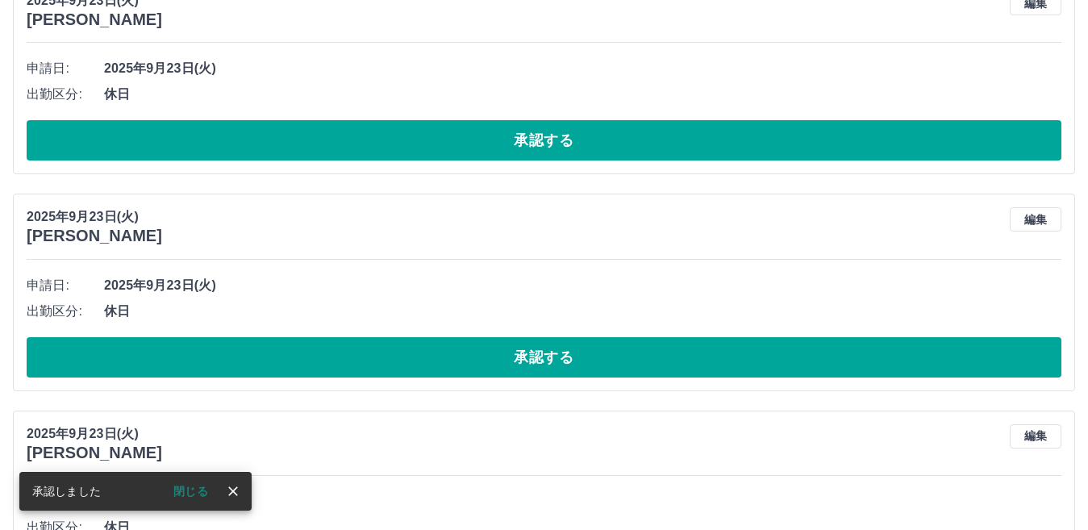
scroll to position [4408, 0]
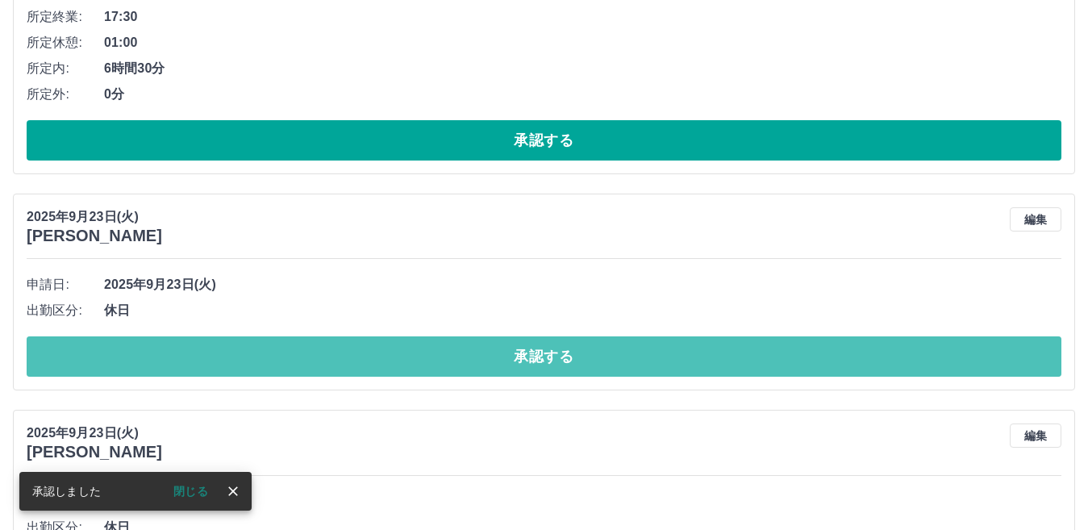
click at [512, 364] on button "承認する" at bounding box center [544, 356] width 1035 height 40
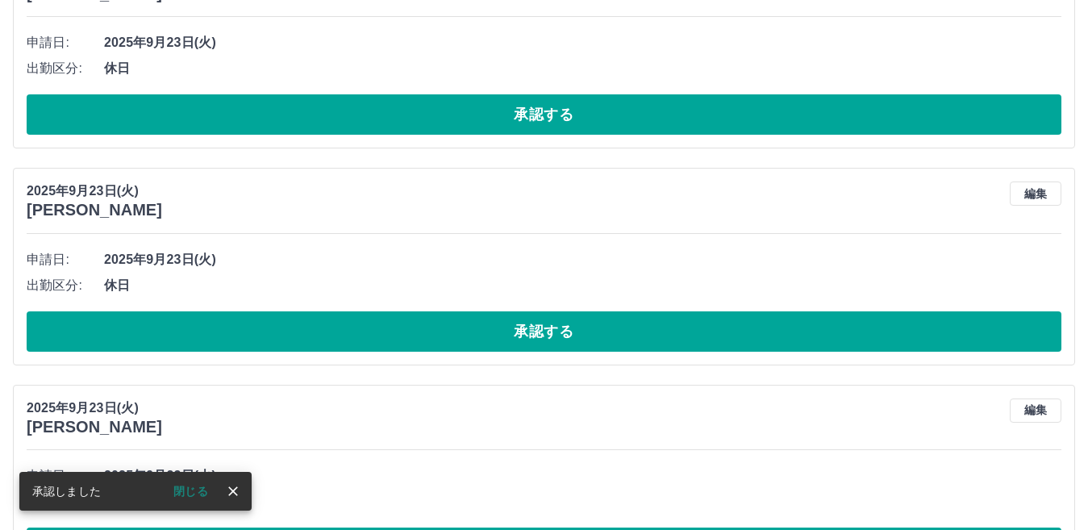
scroll to position [4433, 0]
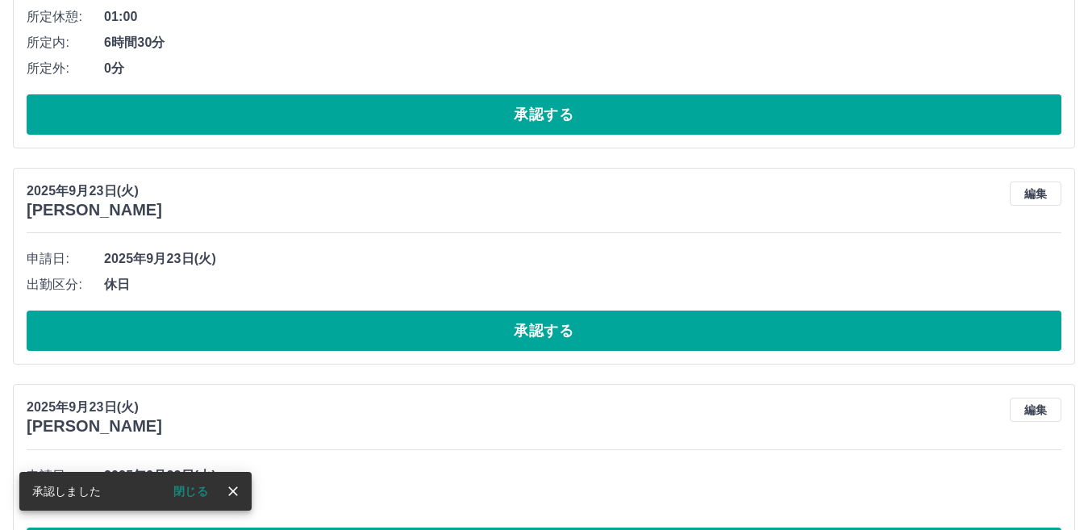
click at [420, 331] on button "承認する" at bounding box center [544, 331] width 1035 height 40
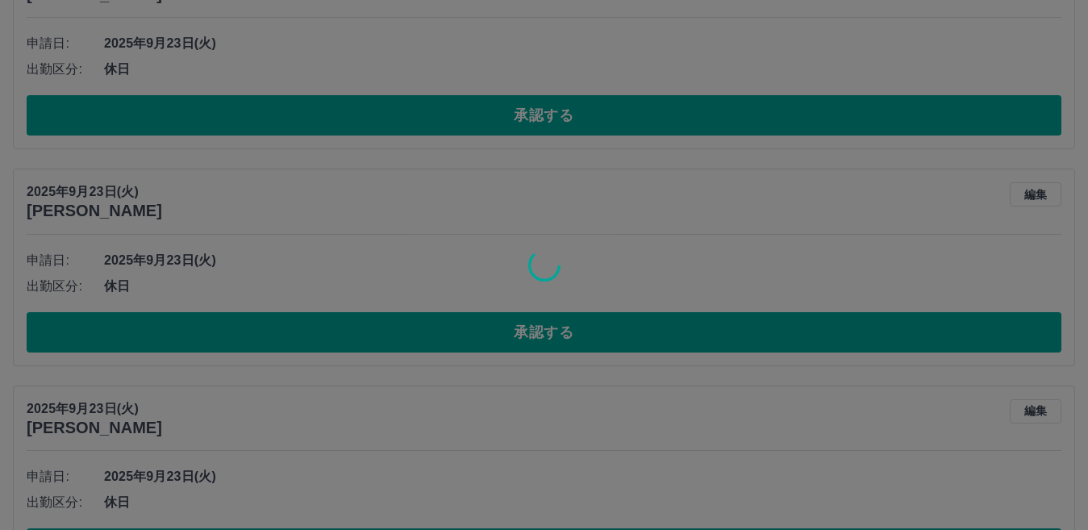
scroll to position [4675, 0]
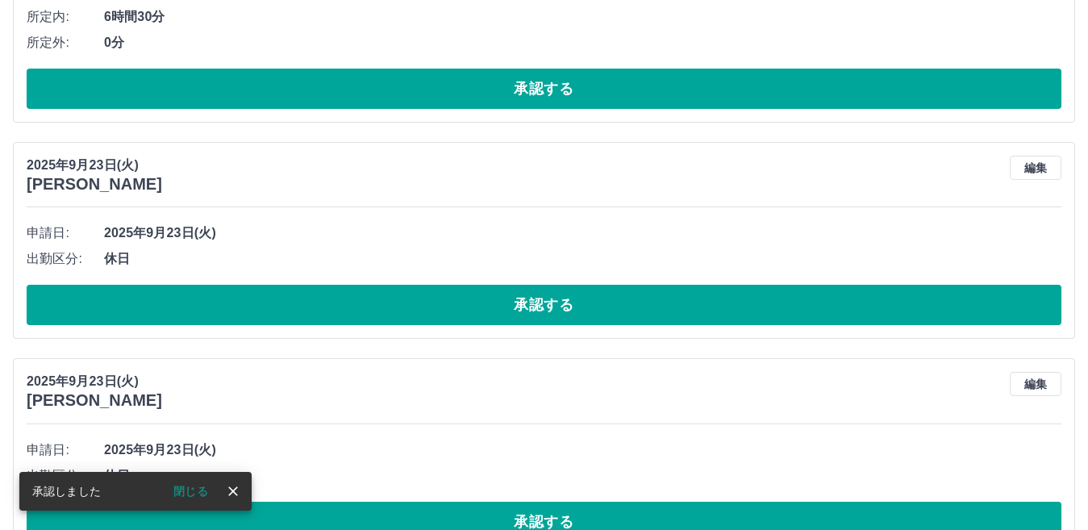
click at [422, 316] on button "承認する" at bounding box center [544, 305] width 1035 height 40
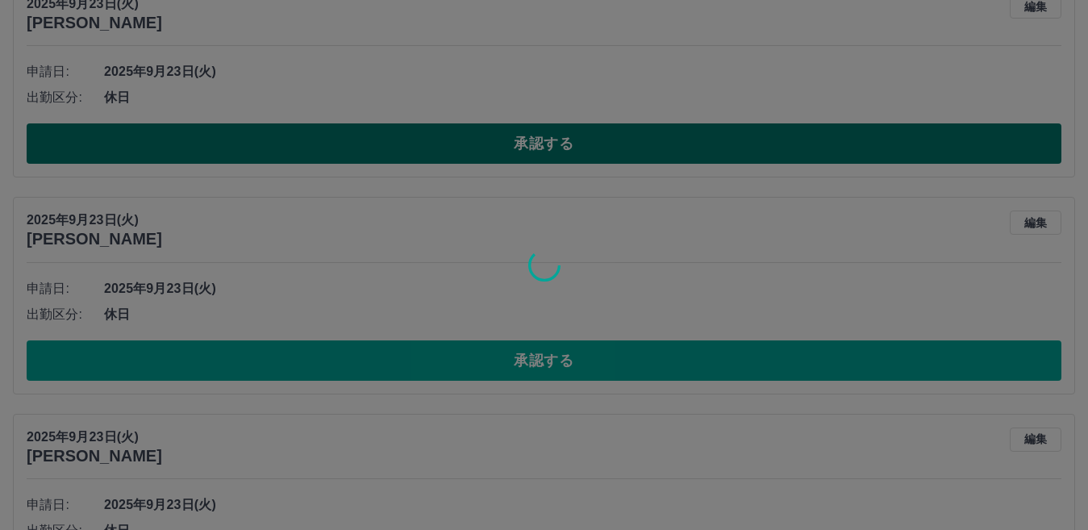
scroll to position [4701, 0]
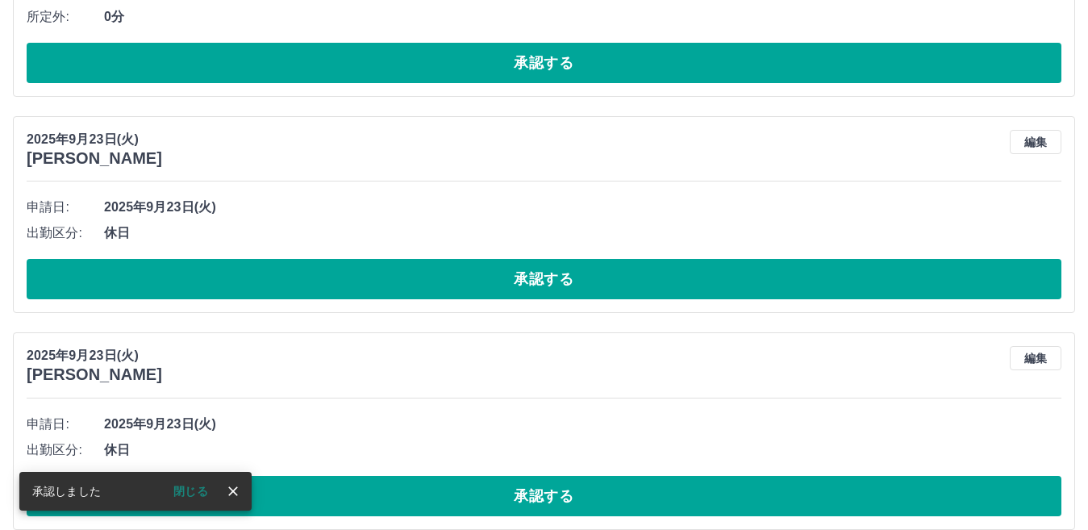
click at [423, 289] on button "承認する" at bounding box center [544, 279] width 1035 height 40
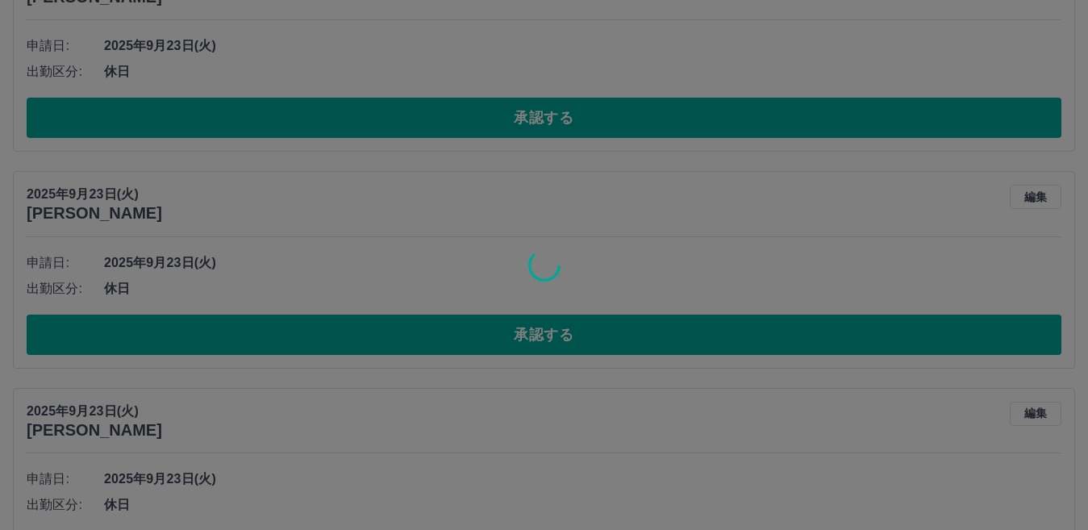
scroll to position [4430, 0]
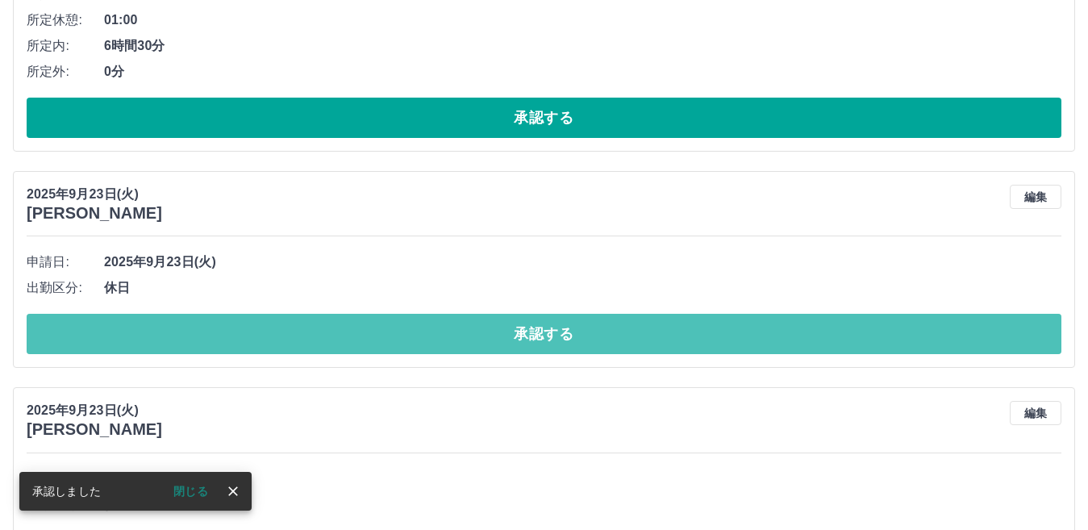
click at [424, 326] on button "承認する" at bounding box center [544, 334] width 1035 height 40
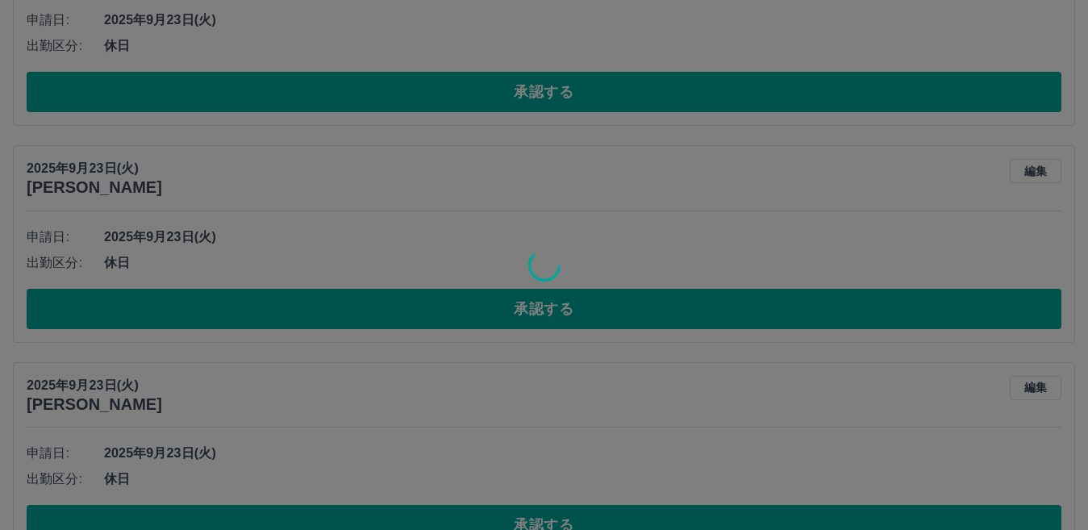
scroll to position [4456, 0]
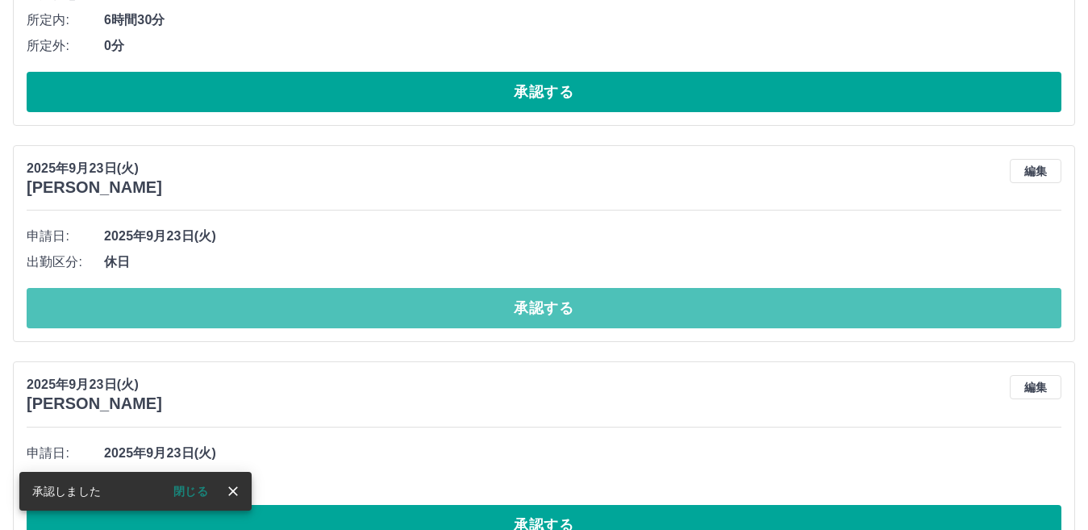
click at [426, 315] on button "承認する" at bounding box center [544, 308] width 1035 height 40
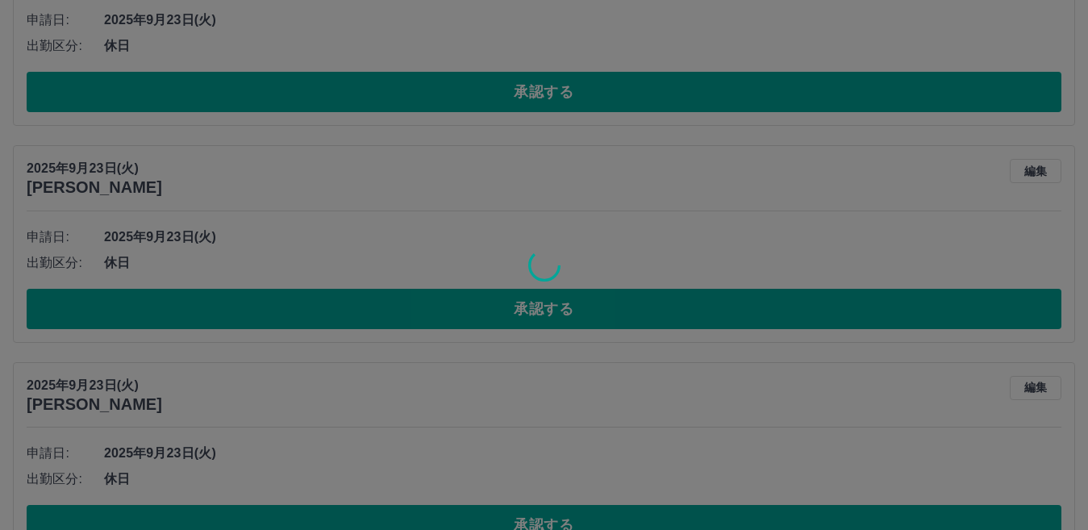
scroll to position [4698, 0]
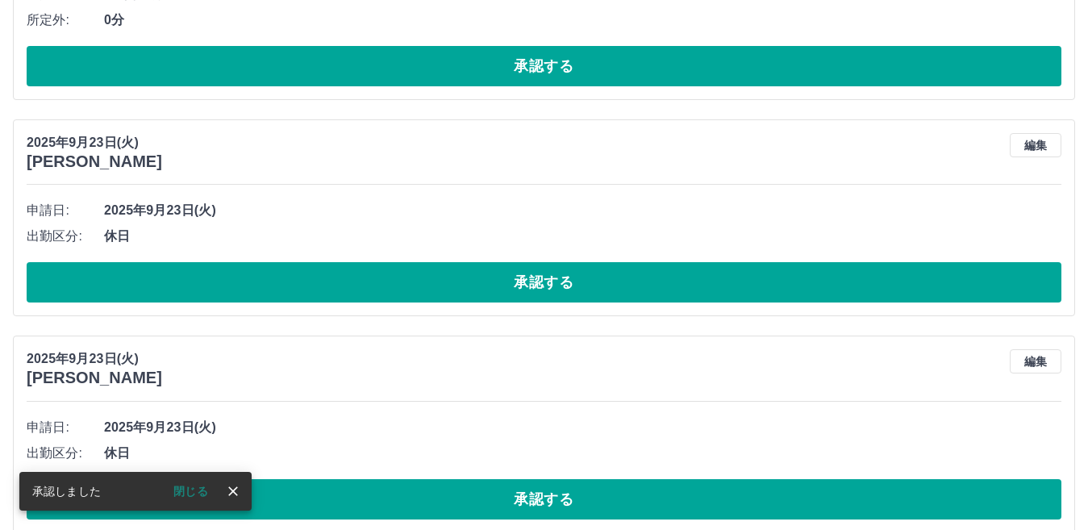
click at [424, 296] on button "承認する" at bounding box center [544, 282] width 1035 height 40
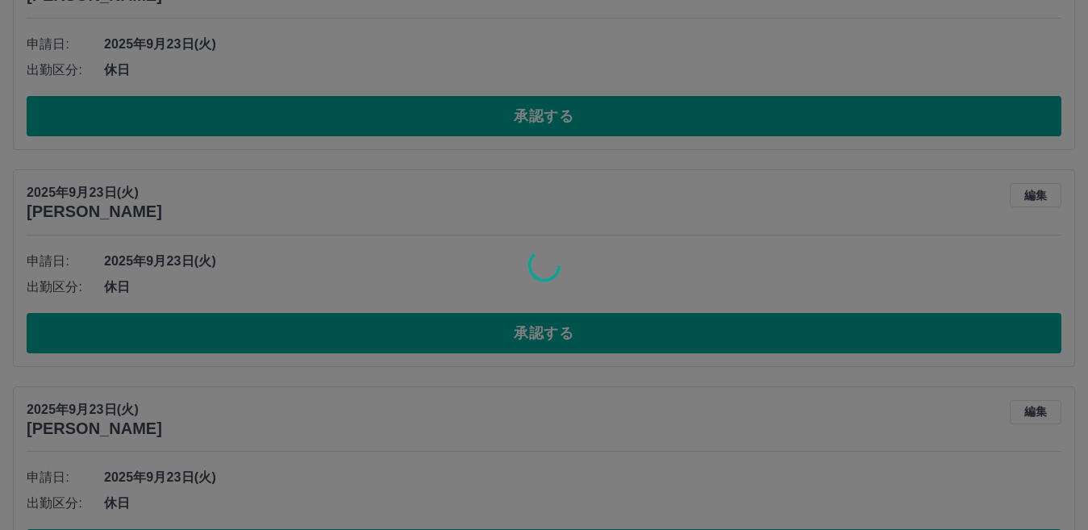
scroll to position [4724, 0]
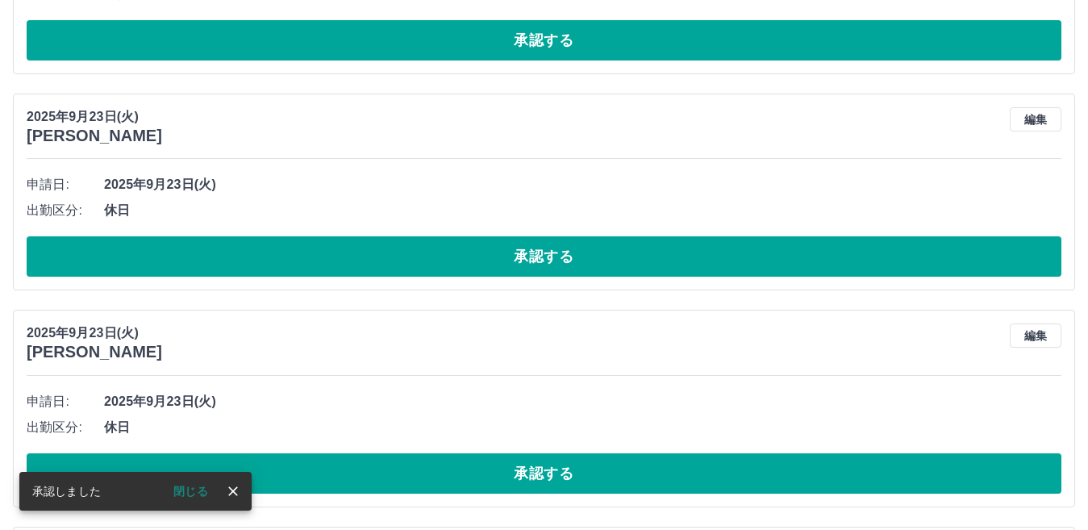
click at [417, 261] on button "承認する" at bounding box center [544, 256] width 1035 height 40
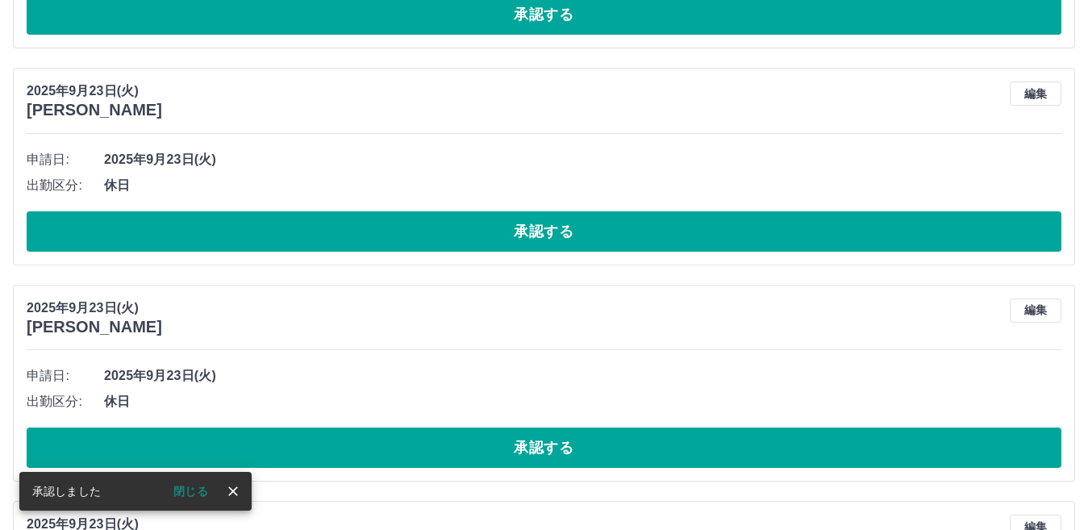
scroll to position [4533, 0]
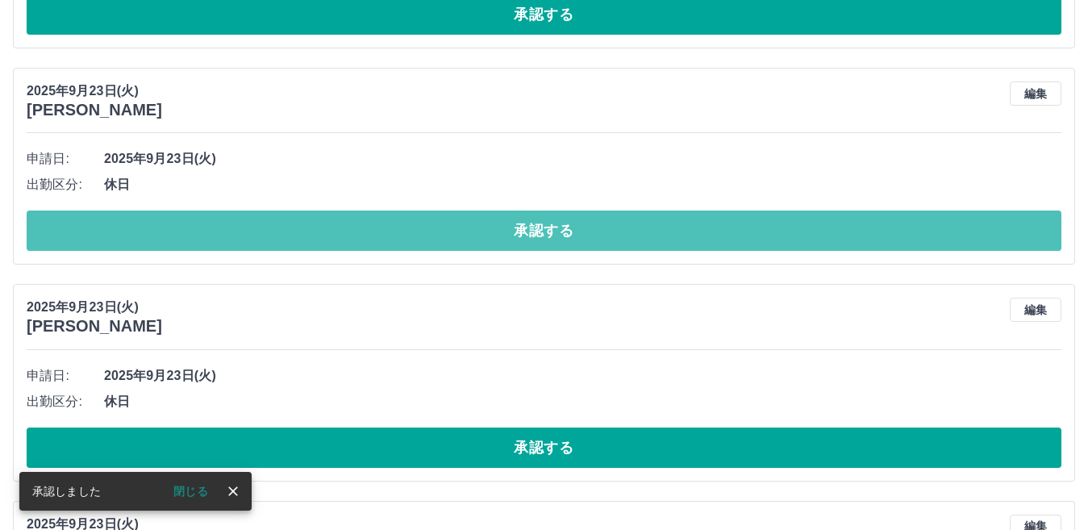
click at [412, 233] on button "承認する" at bounding box center [544, 231] width 1035 height 40
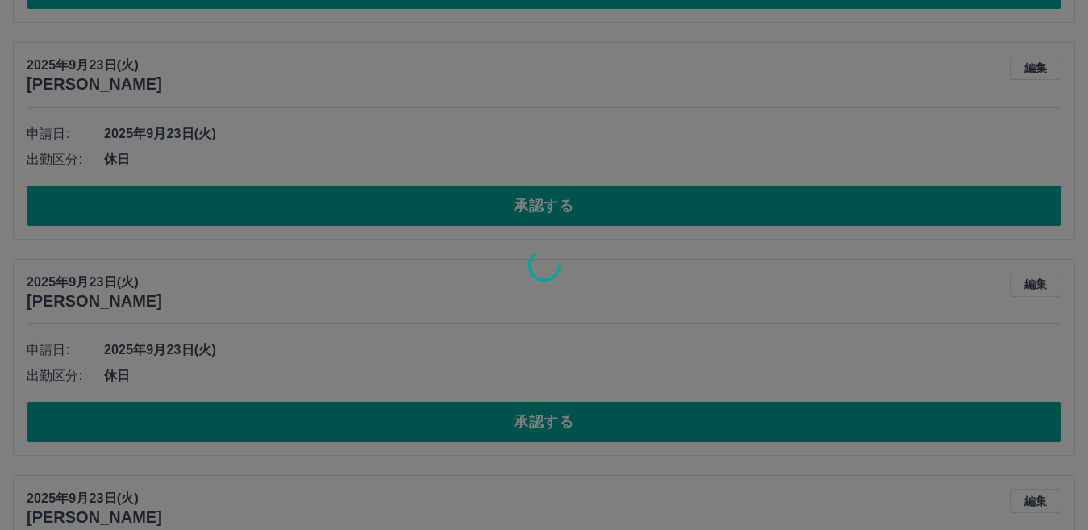
scroll to position [4559, 0]
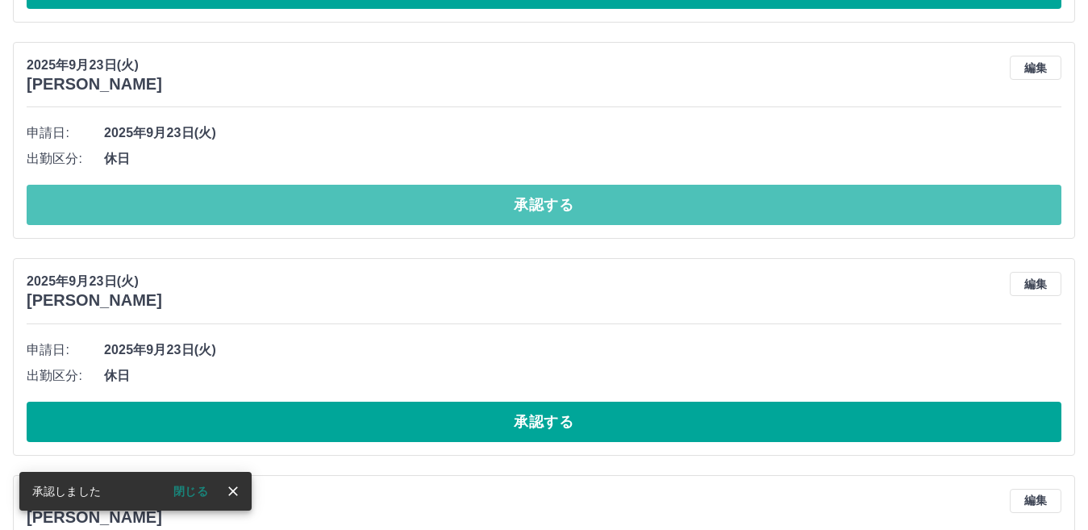
click at [408, 216] on button "承認する" at bounding box center [544, 205] width 1035 height 40
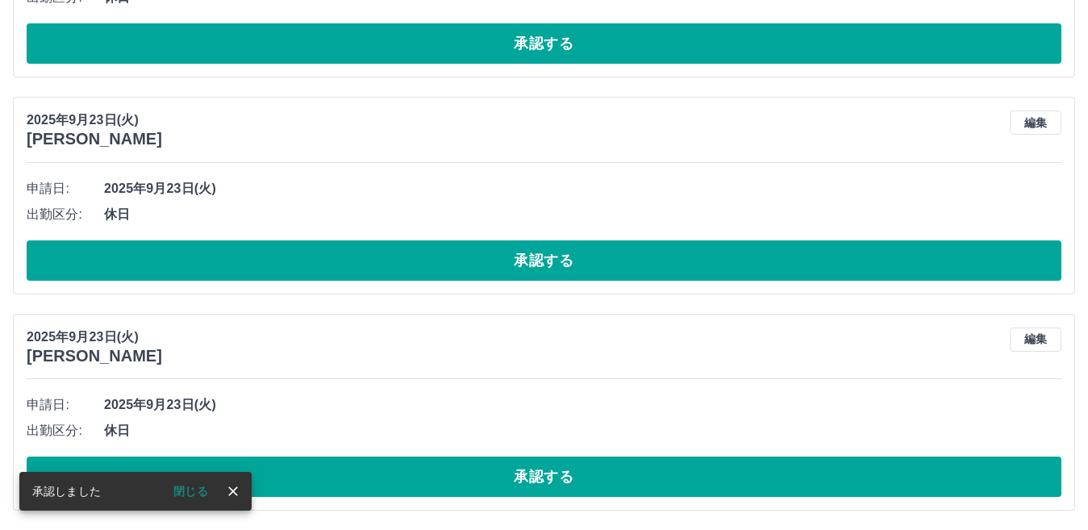
scroll to position [4504, 0]
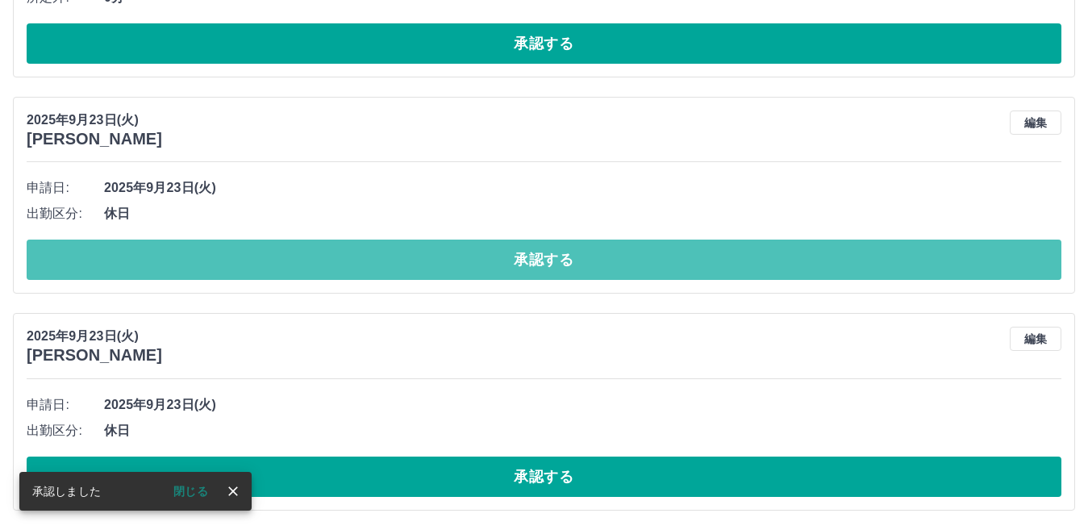
click at [403, 249] on button "承認する" at bounding box center [544, 260] width 1035 height 40
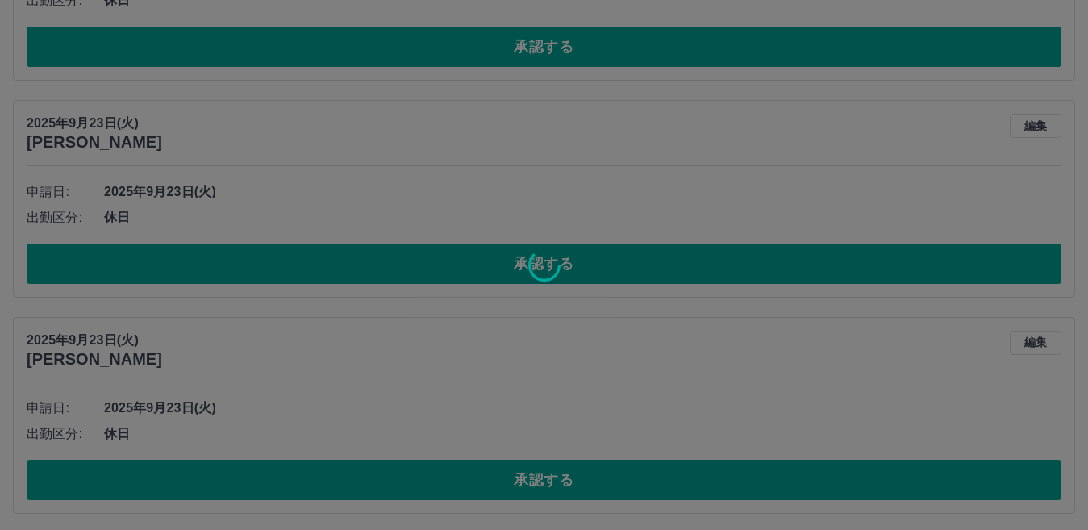
scroll to position [4746, 0]
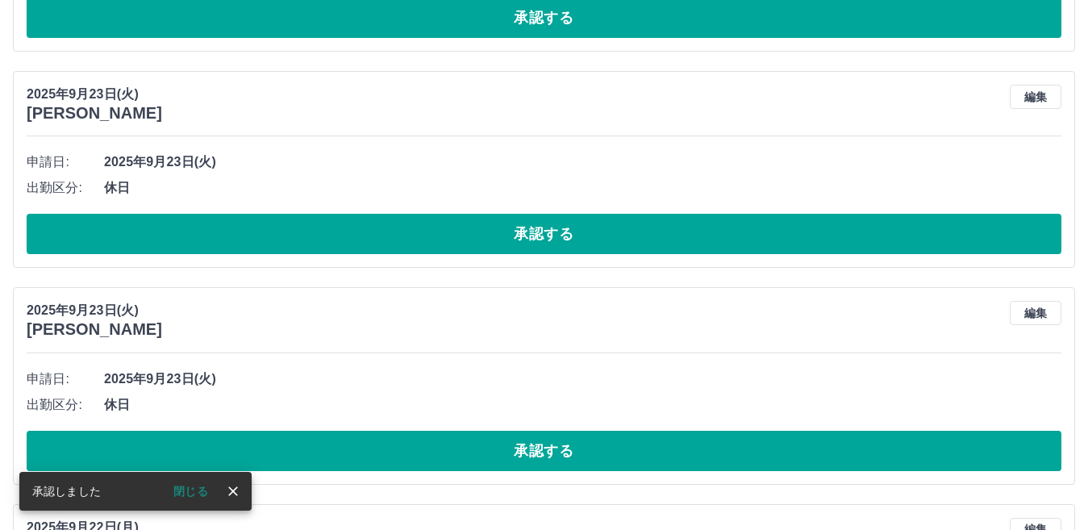
click at [403, 236] on button "承認する" at bounding box center [544, 234] width 1035 height 40
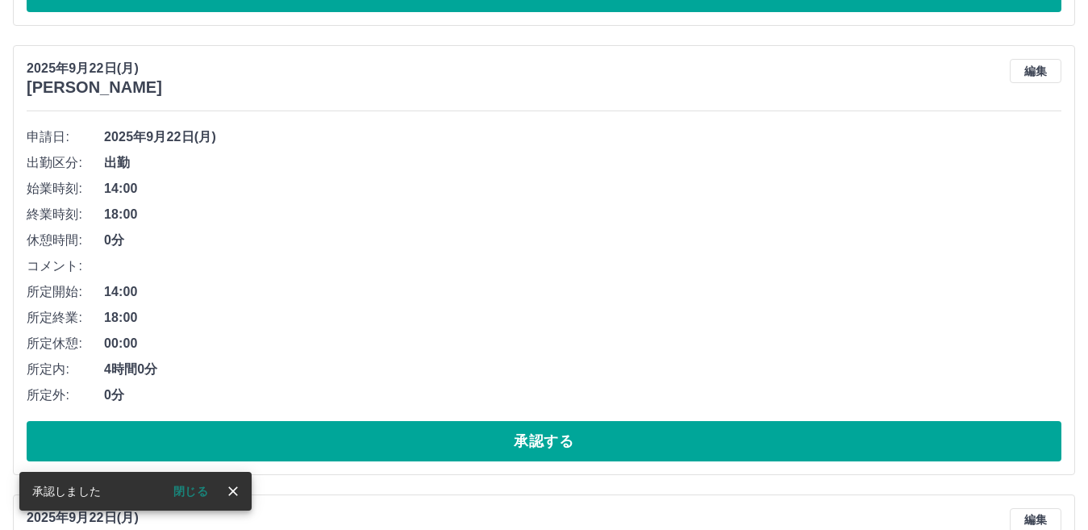
scroll to position [4556, 0]
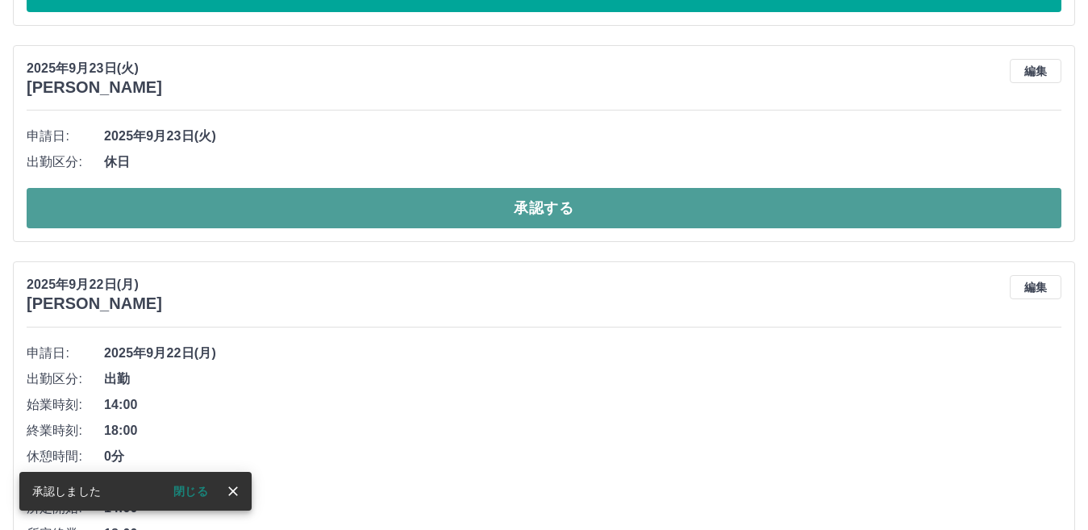
click at [401, 219] on button "承認する" at bounding box center [544, 208] width 1035 height 40
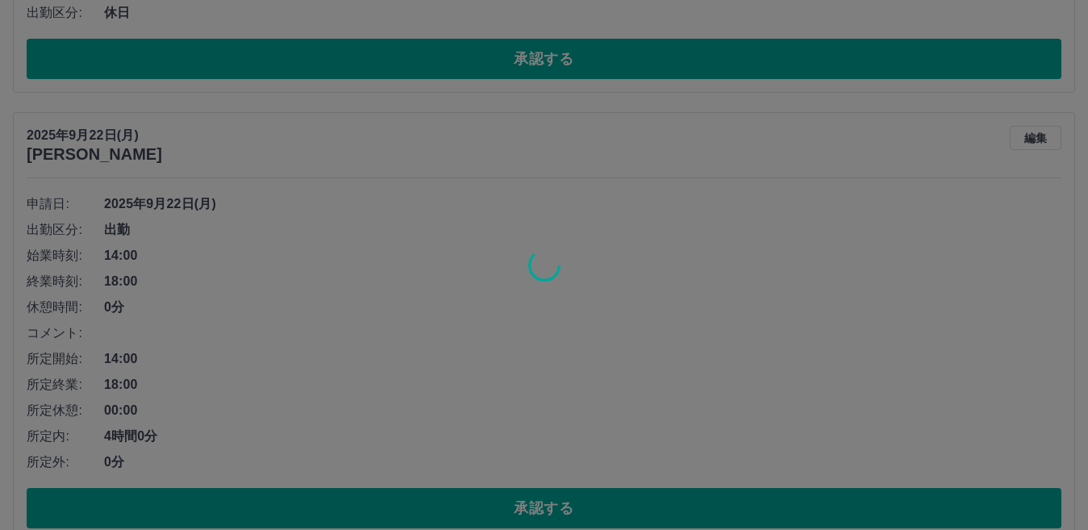
scroll to position [4798, 0]
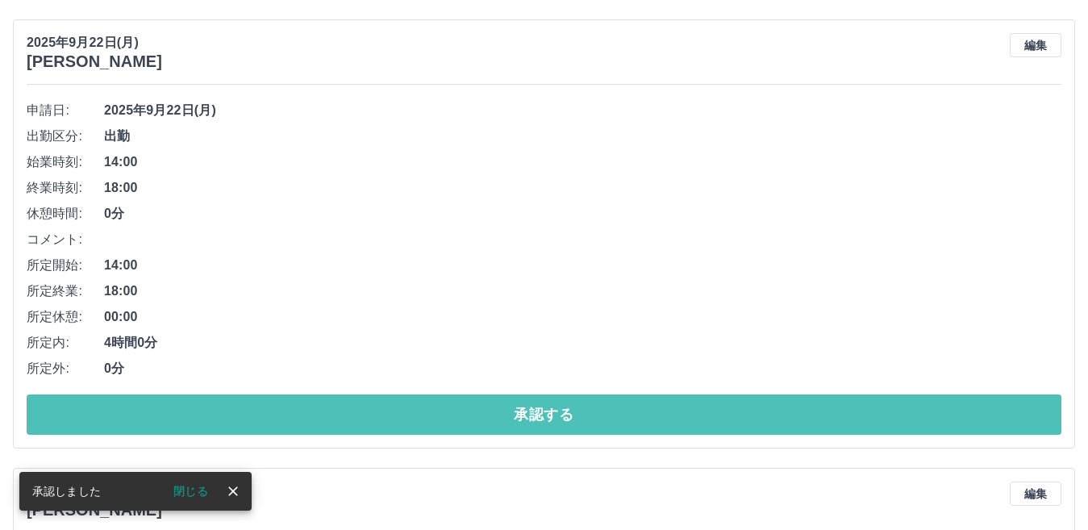
click at [580, 406] on button "承認する" at bounding box center [544, 415] width 1035 height 40
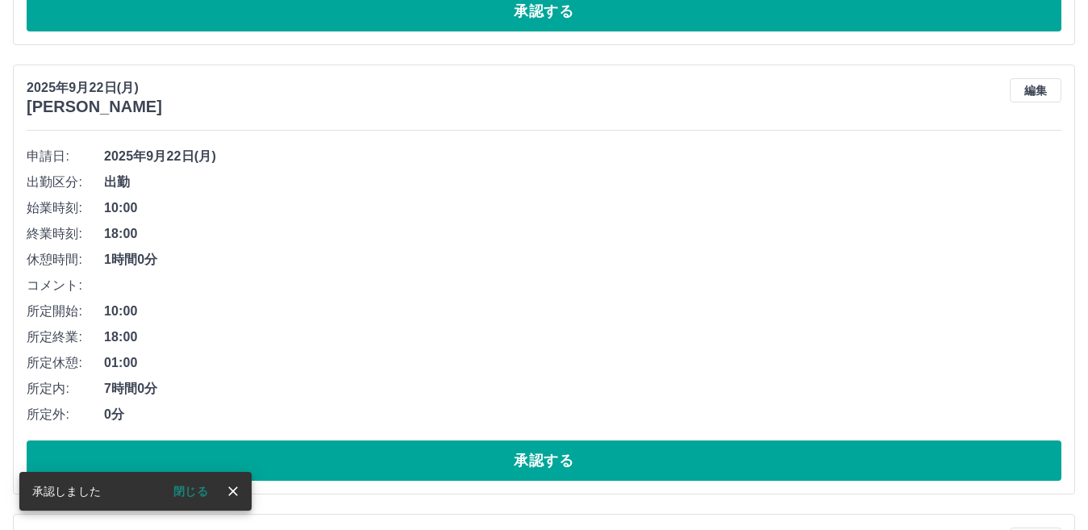
scroll to position [4537, 0]
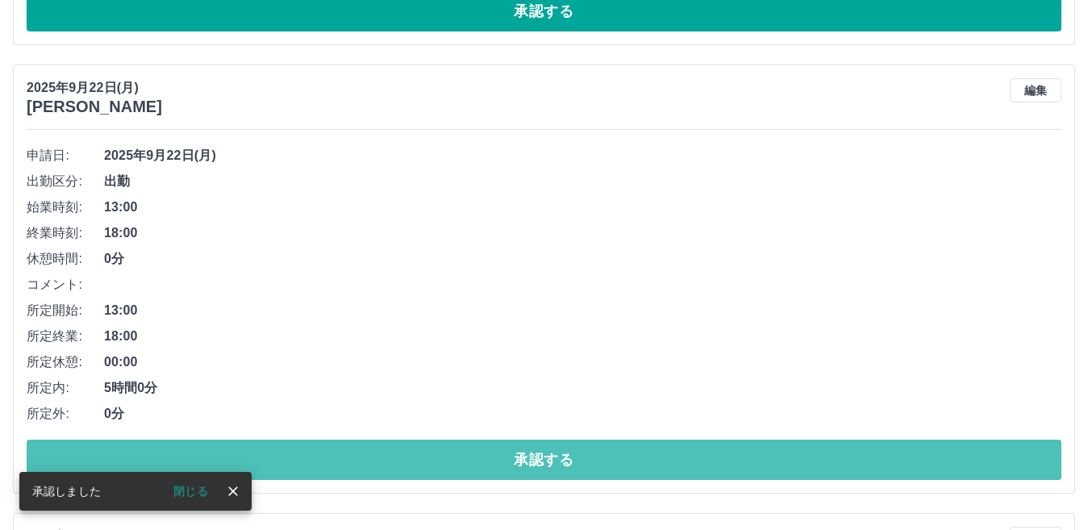
click at [583, 453] on button "承認する" at bounding box center [544, 460] width 1035 height 40
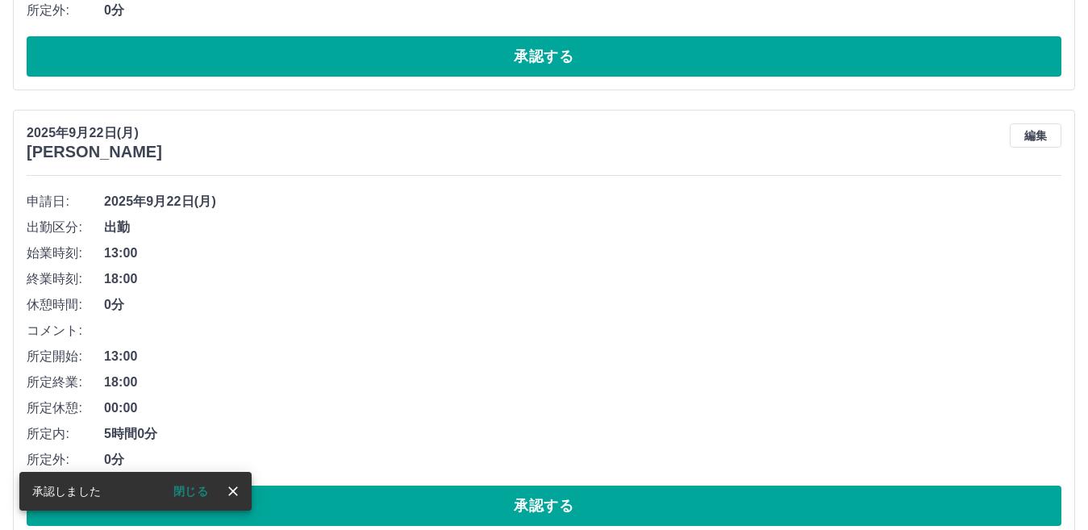
scroll to position [4491, 0]
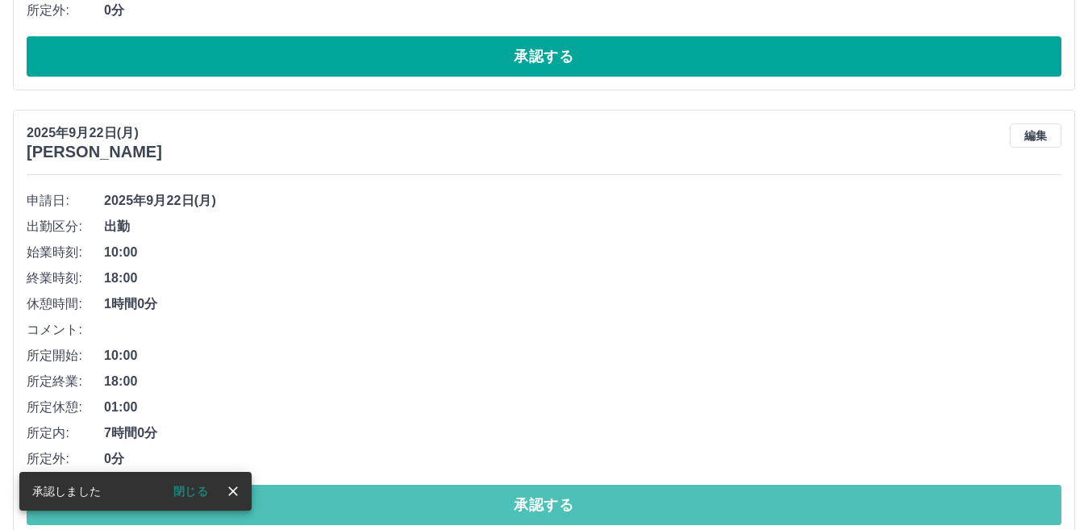
click at [578, 494] on button "承認する" at bounding box center [544, 505] width 1035 height 40
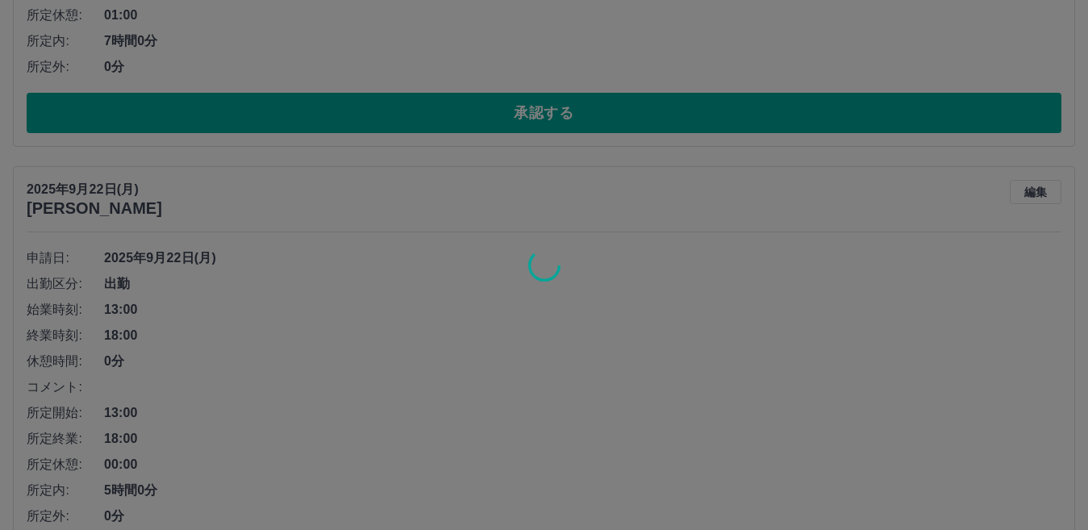
scroll to position [4976, 0]
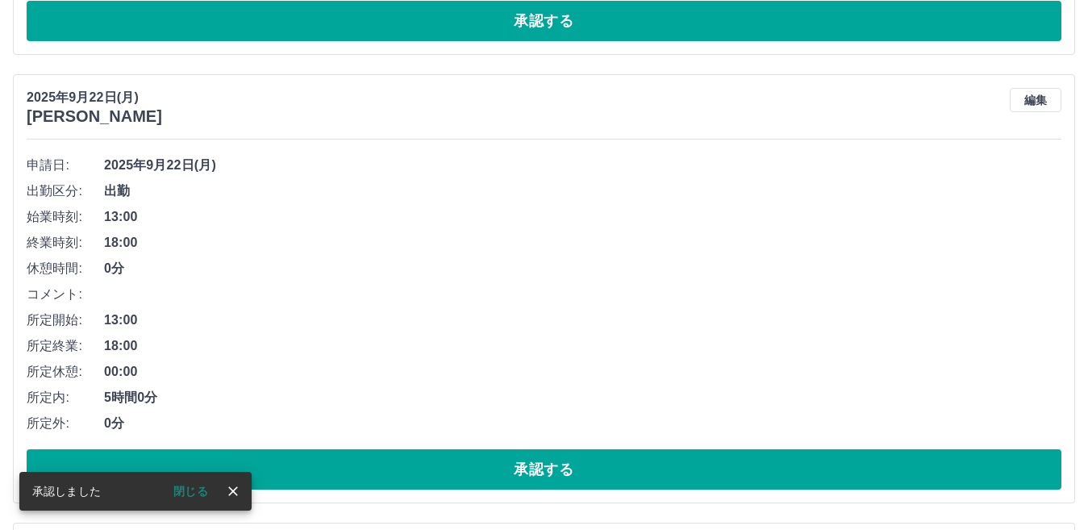
click at [550, 470] on button "承認する" at bounding box center [544, 469] width 1035 height 40
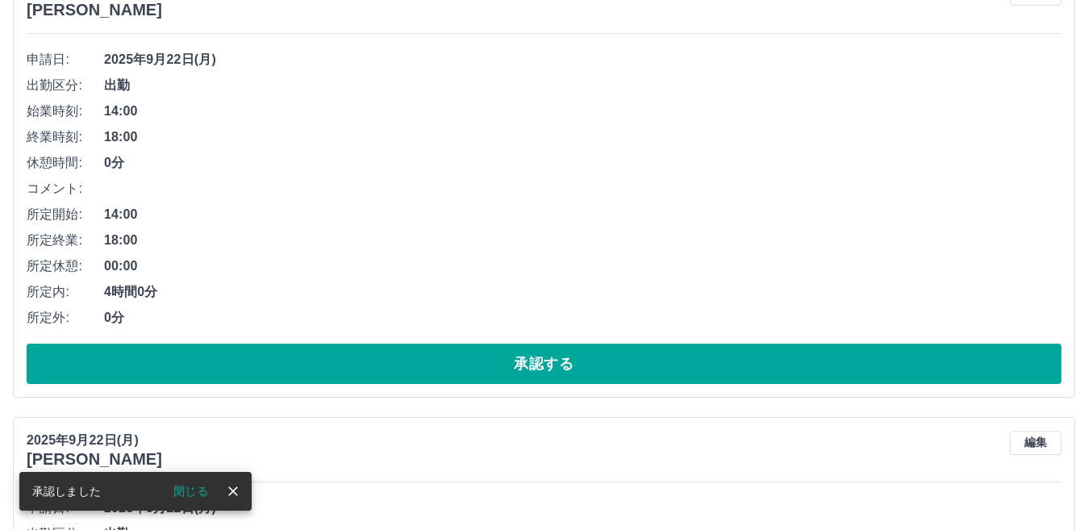
scroll to position [4401, 0]
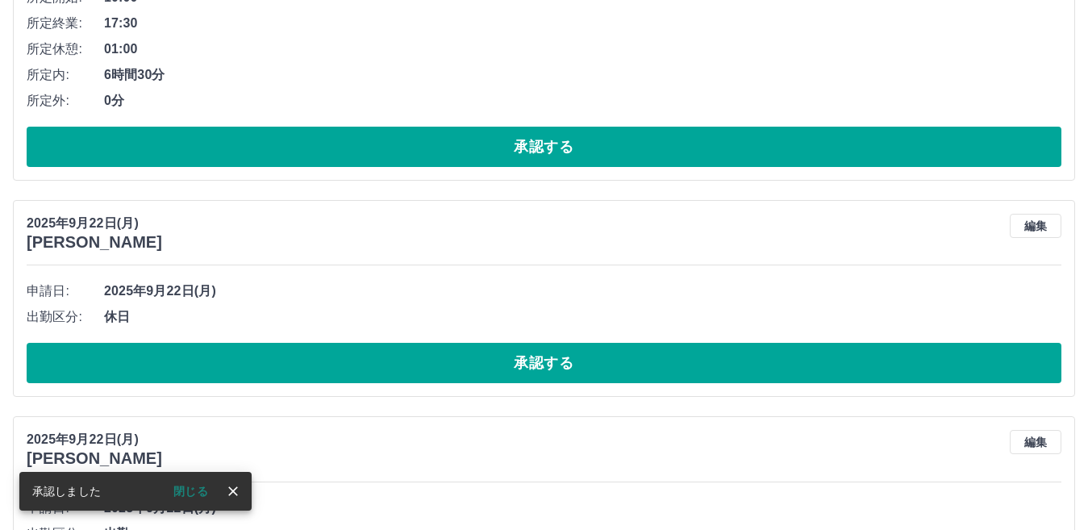
click at [528, 371] on button "承認する" at bounding box center [544, 363] width 1035 height 40
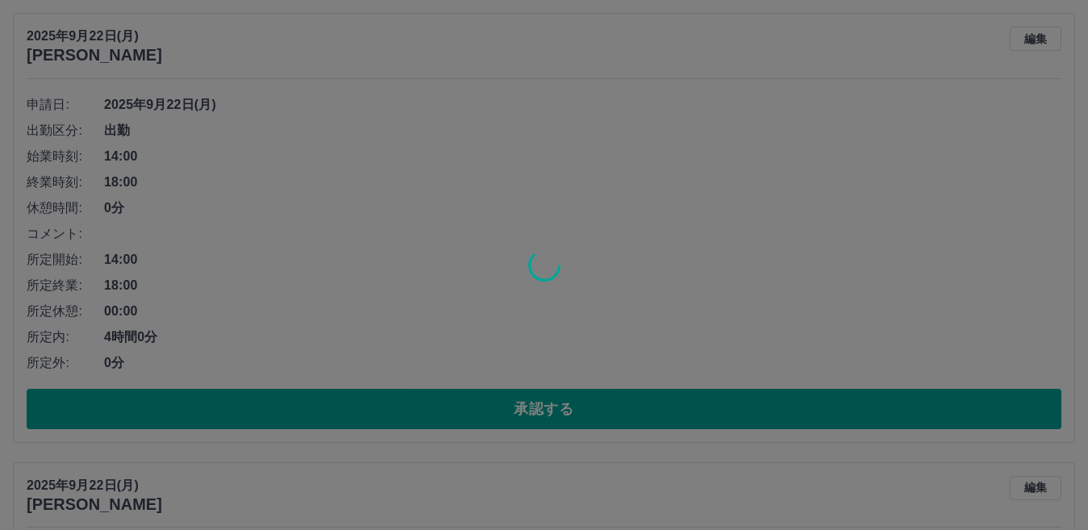
scroll to position [4588, 0]
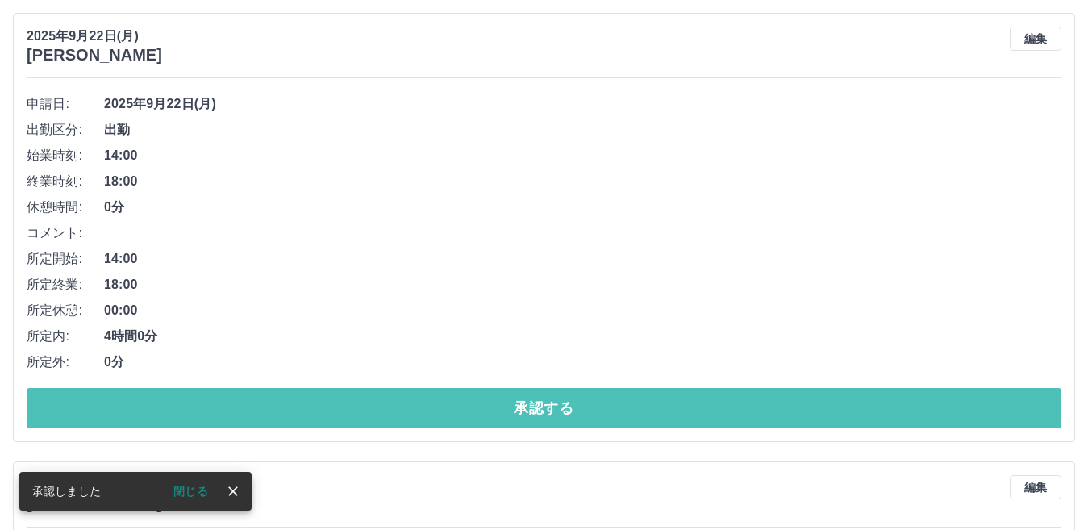
click at [512, 404] on button "承認する" at bounding box center [544, 408] width 1035 height 40
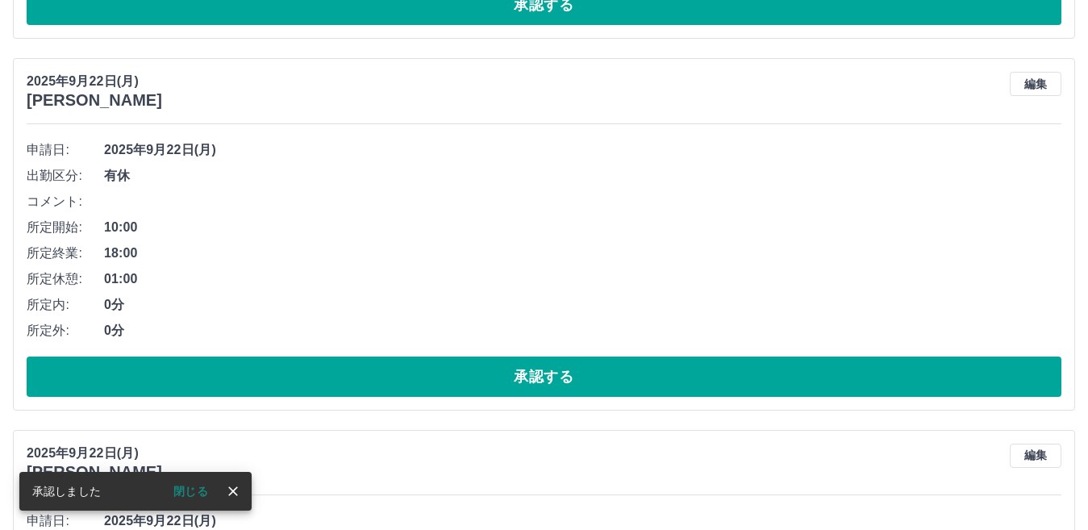
scroll to position [4543, 0]
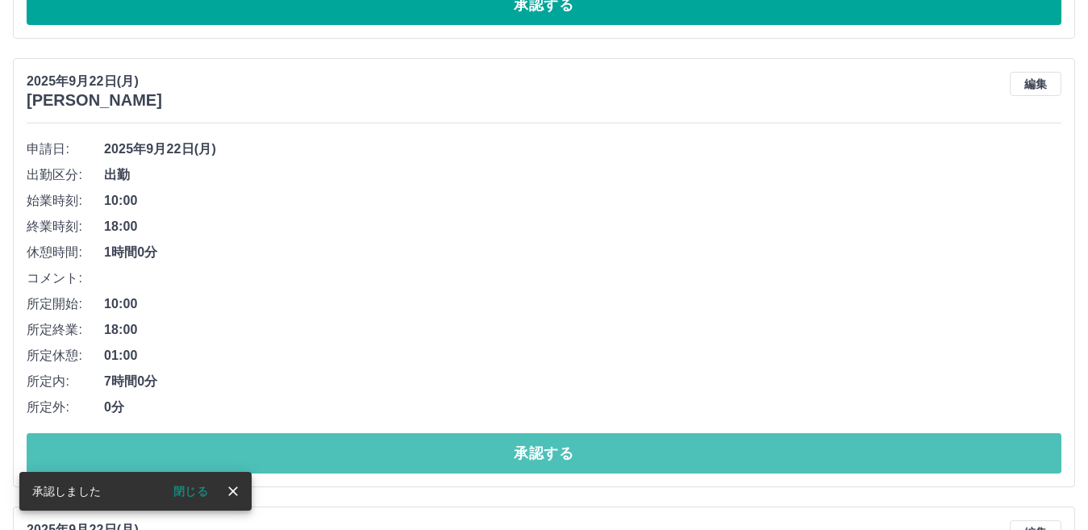
click at [514, 453] on button "承認する" at bounding box center [544, 453] width 1035 height 40
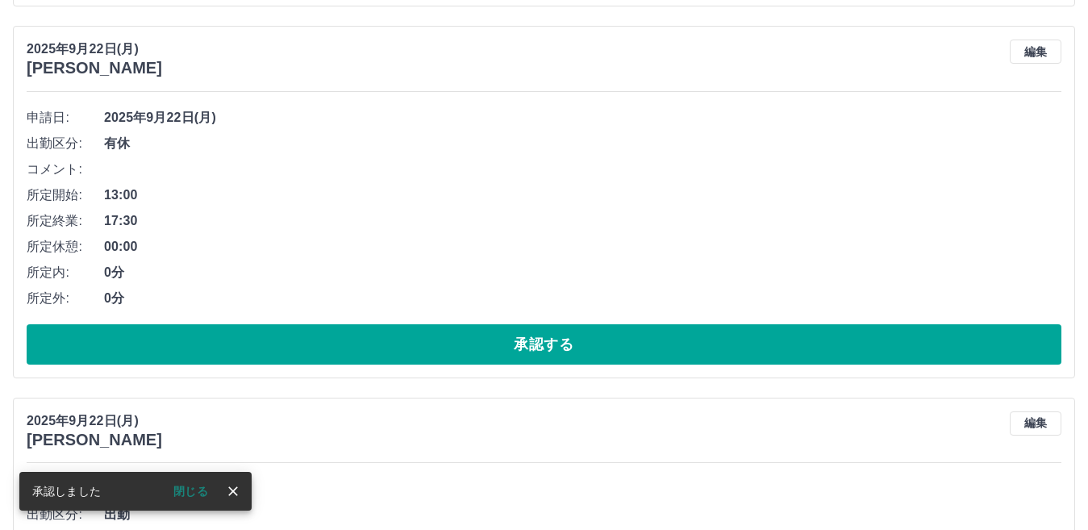
scroll to position [4498, 0]
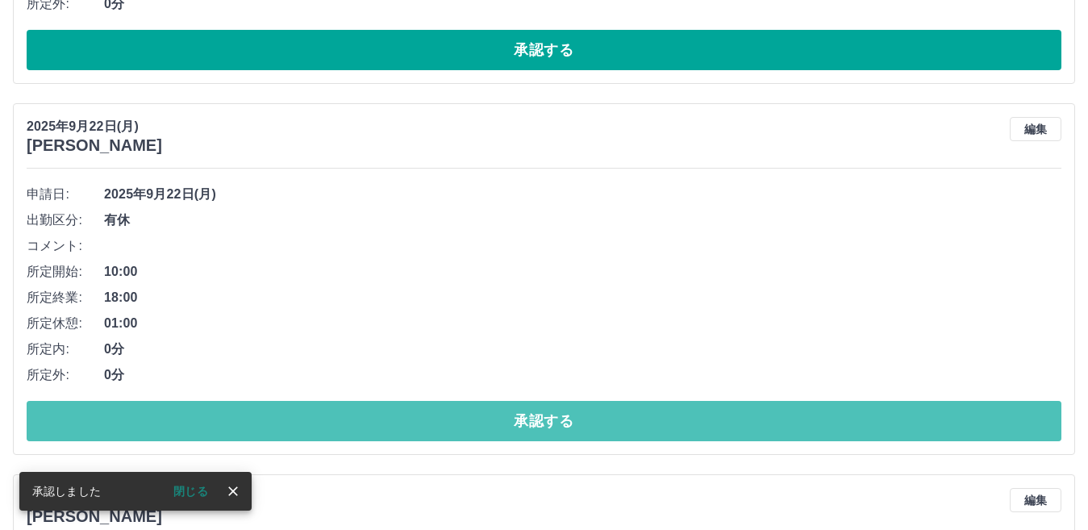
click at [509, 429] on button "承認する" at bounding box center [544, 421] width 1035 height 40
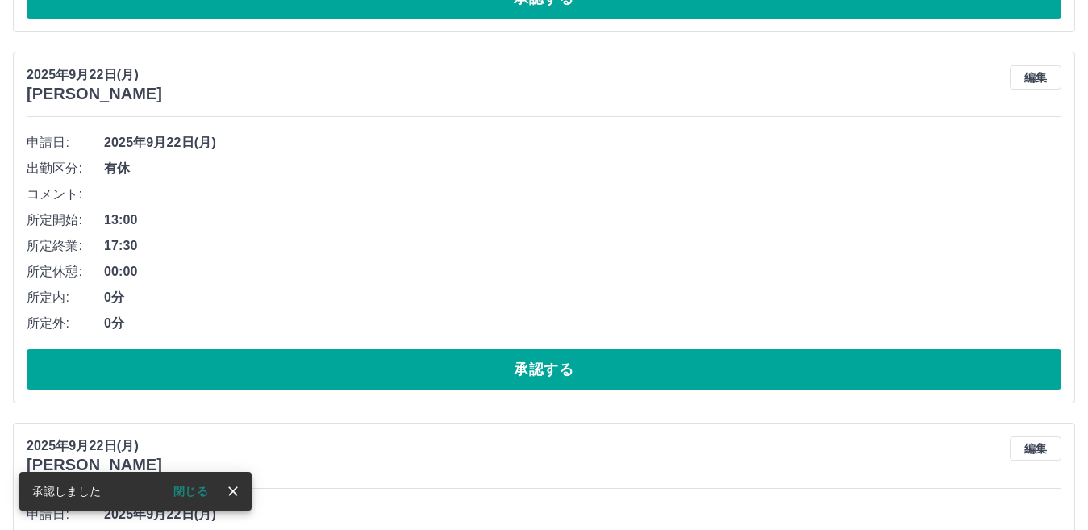
scroll to position [4579, 0]
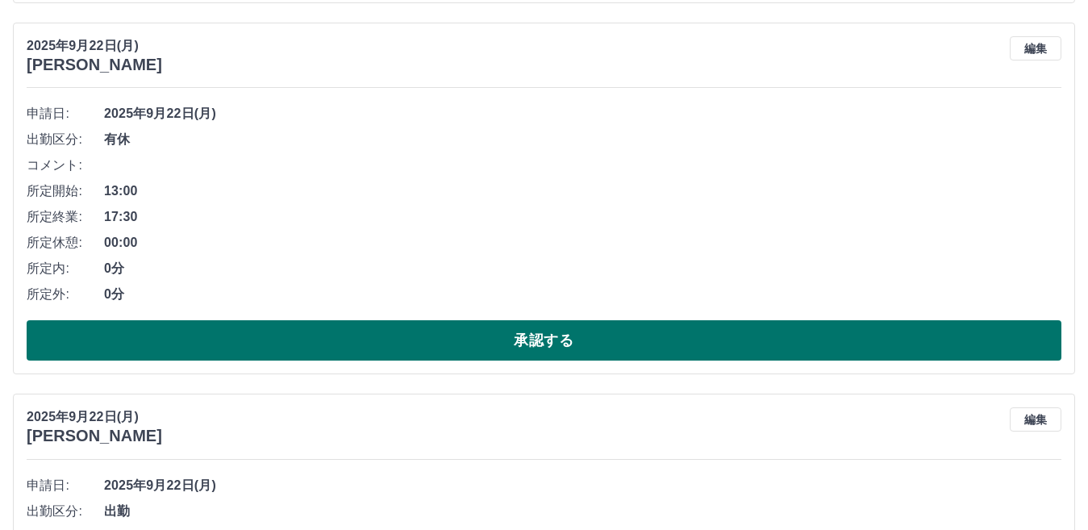
click at [406, 345] on button "承認する" at bounding box center [544, 340] width 1035 height 40
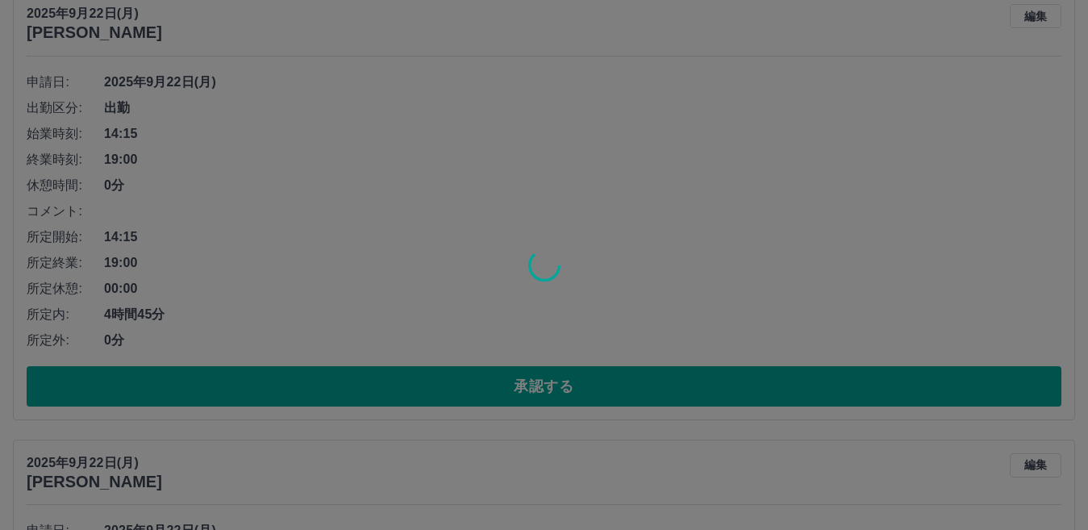
scroll to position [4611, 0]
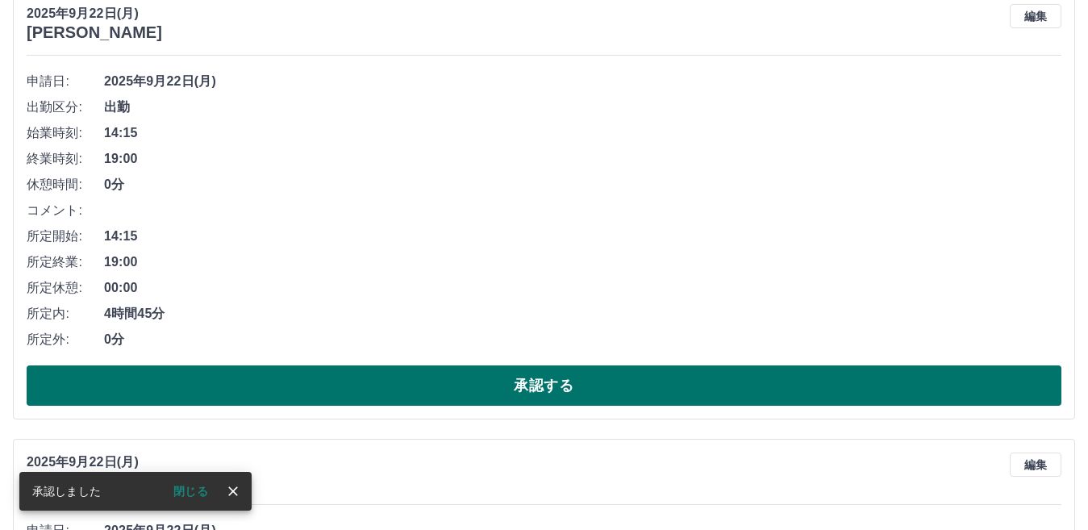
click at [408, 394] on button "承認する" at bounding box center [544, 385] width 1035 height 40
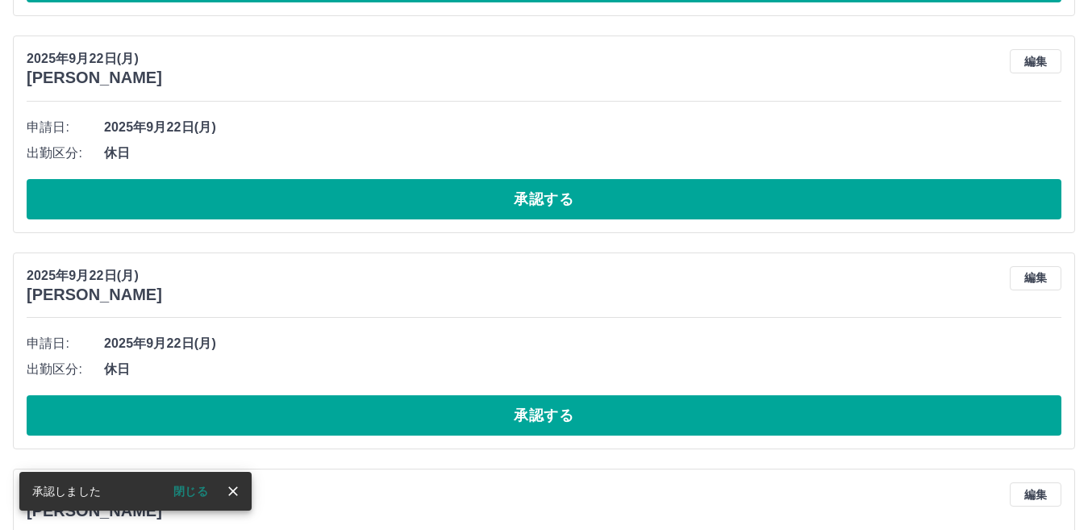
scroll to position [4566, 0]
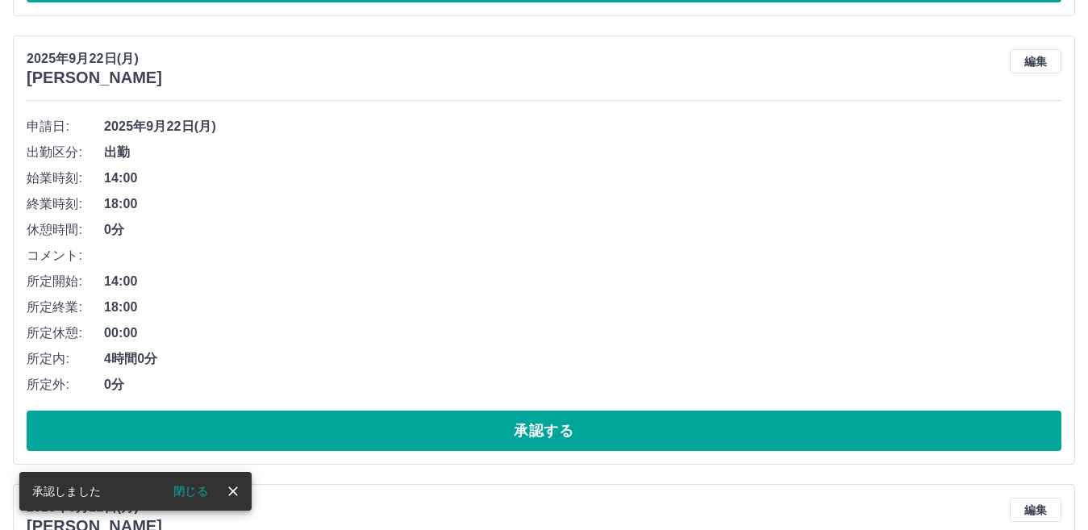
click at [403, 431] on button "承認する" at bounding box center [544, 431] width 1035 height 40
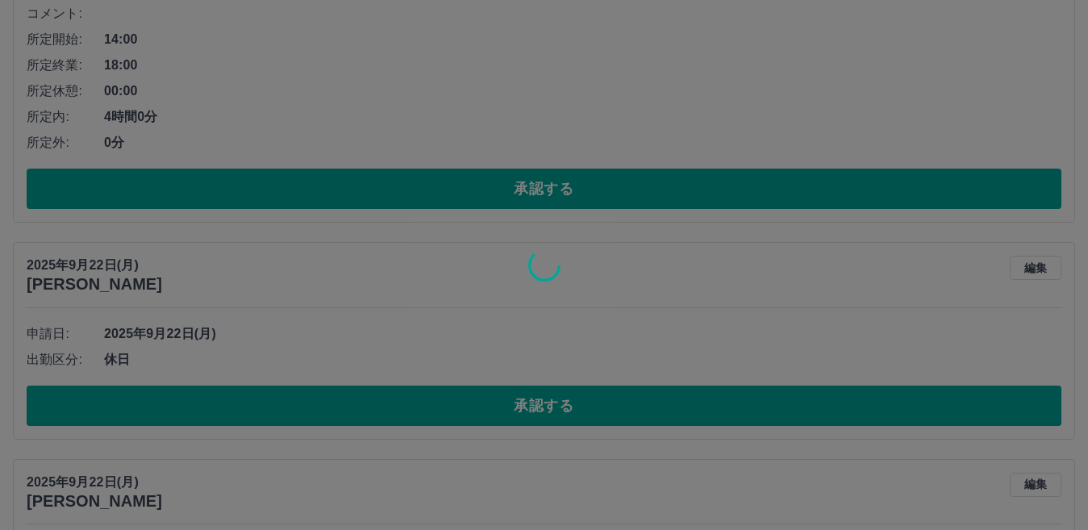
scroll to position [4359, 0]
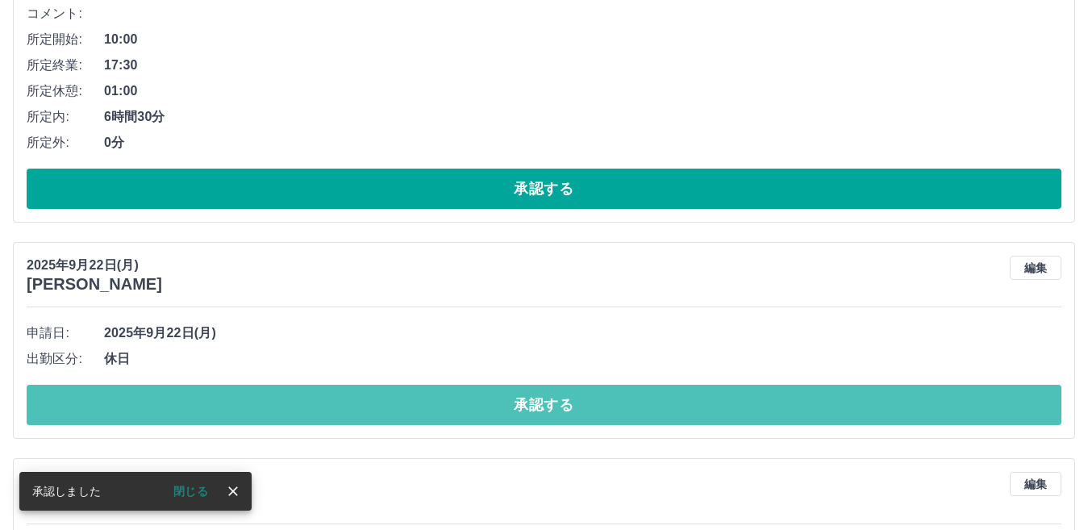
click at [399, 407] on button "承認する" at bounding box center [544, 405] width 1035 height 40
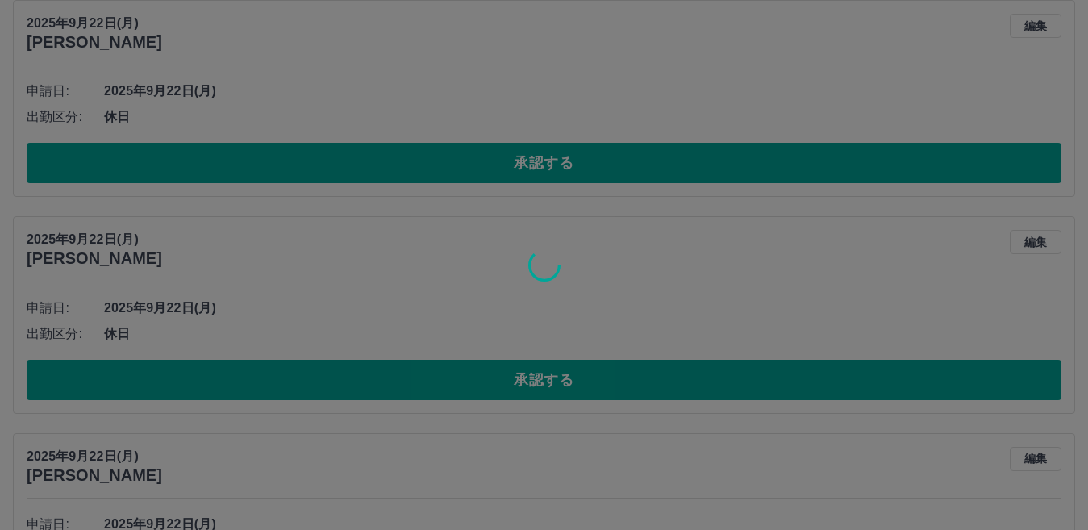
scroll to position [4385, 0]
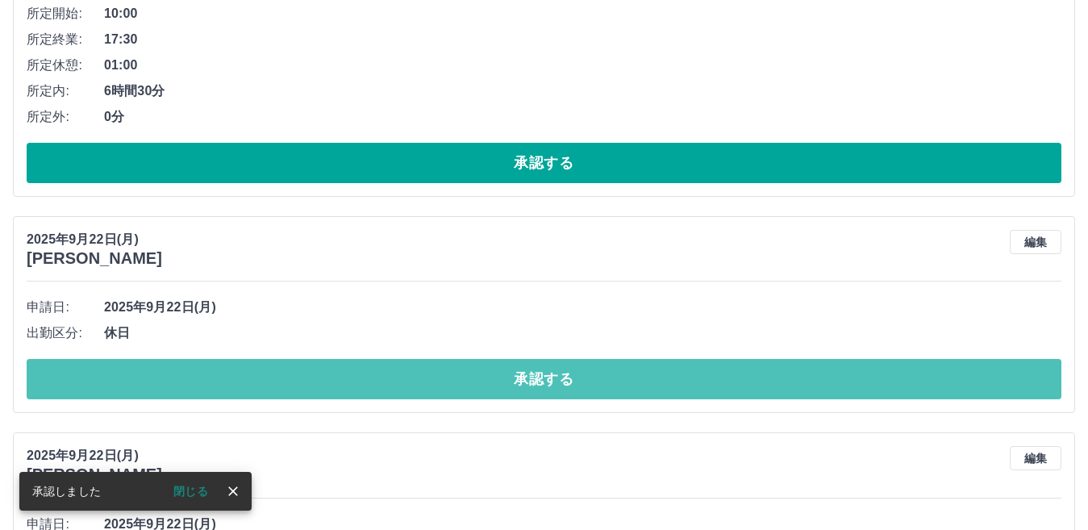
click at [401, 394] on button "承認する" at bounding box center [544, 379] width 1035 height 40
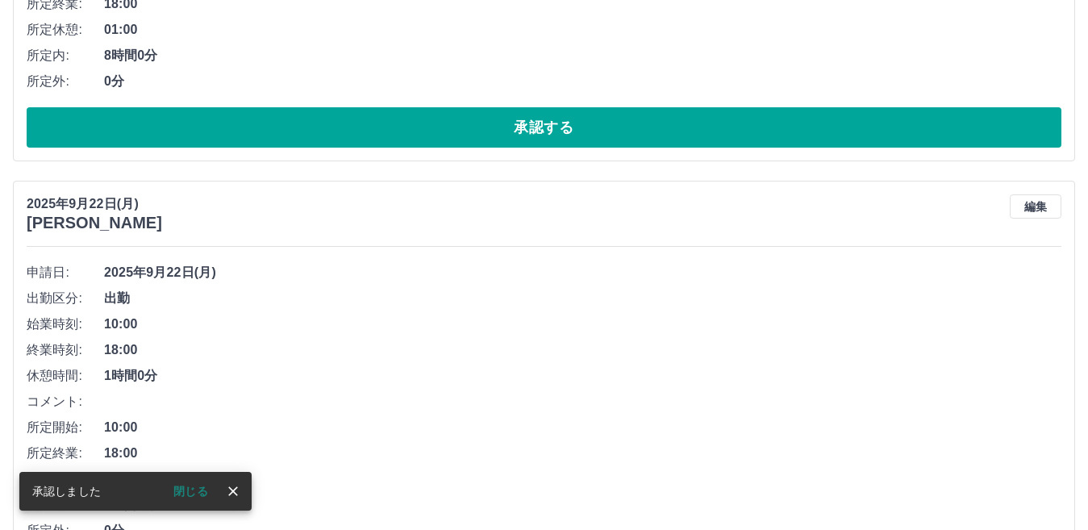
scroll to position [4653, 0]
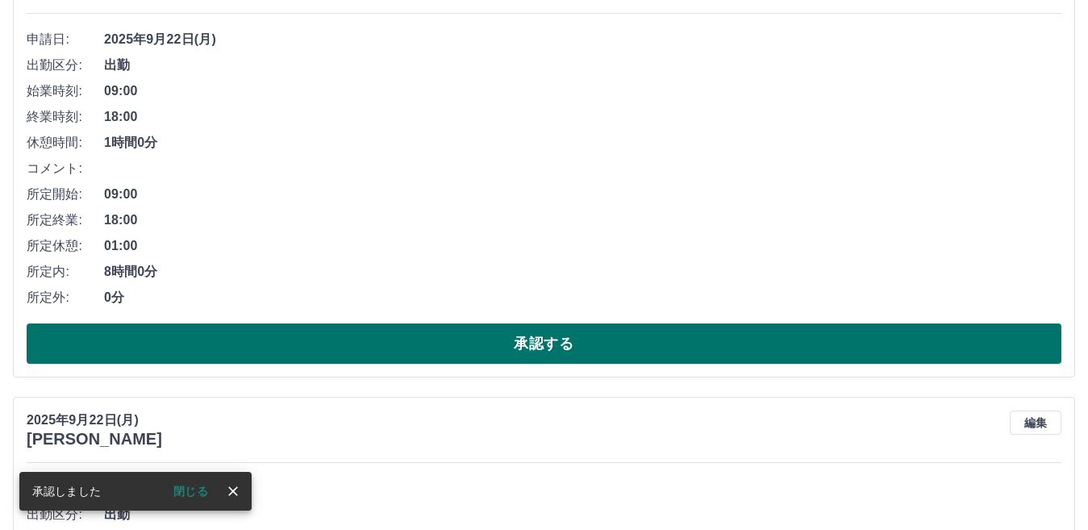
click at [432, 353] on button "承認する" at bounding box center [544, 344] width 1035 height 40
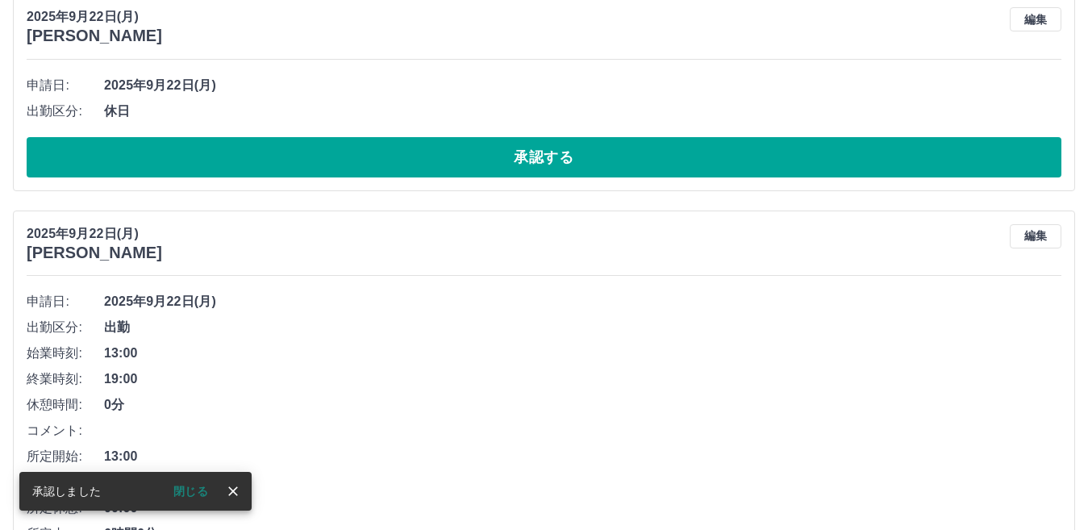
scroll to position [4608, 0]
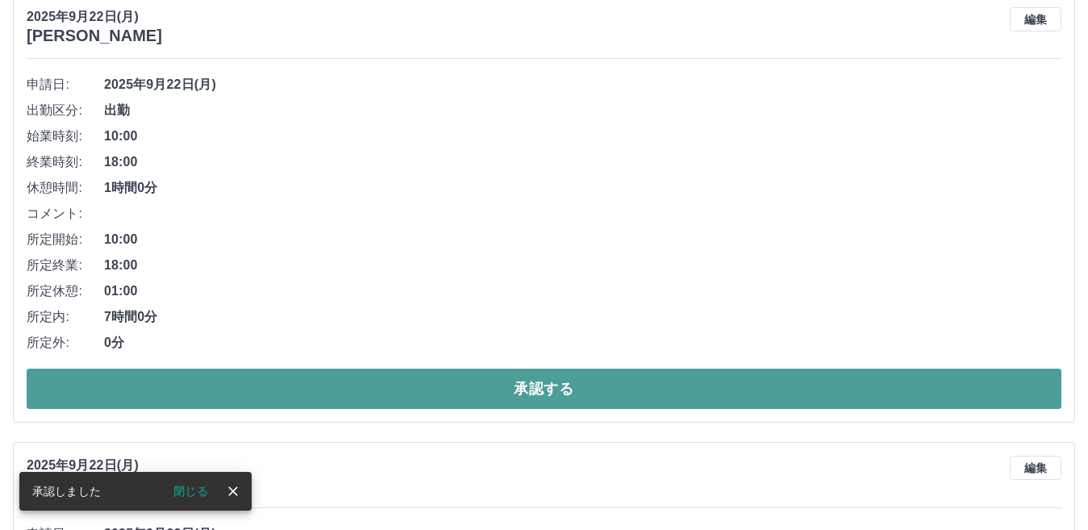
click at [446, 397] on button "承認する" at bounding box center [544, 389] width 1035 height 40
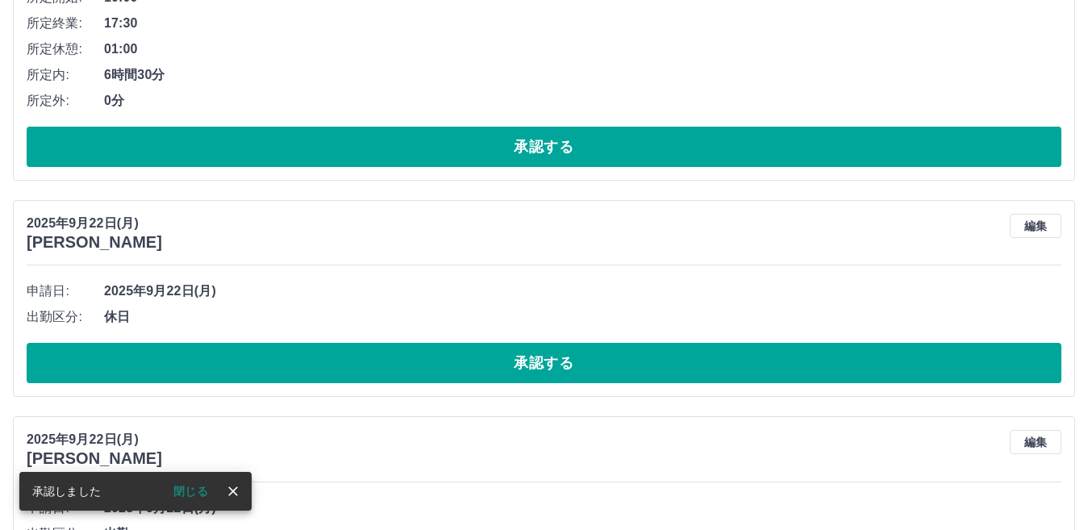
scroll to position [4482, 0]
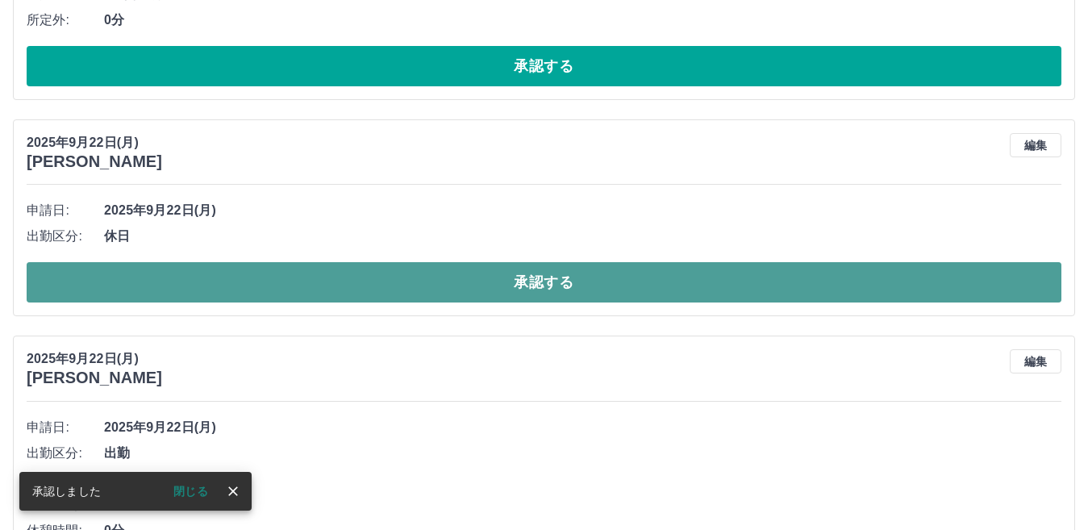
click at [457, 288] on button "承認する" at bounding box center [544, 282] width 1035 height 40
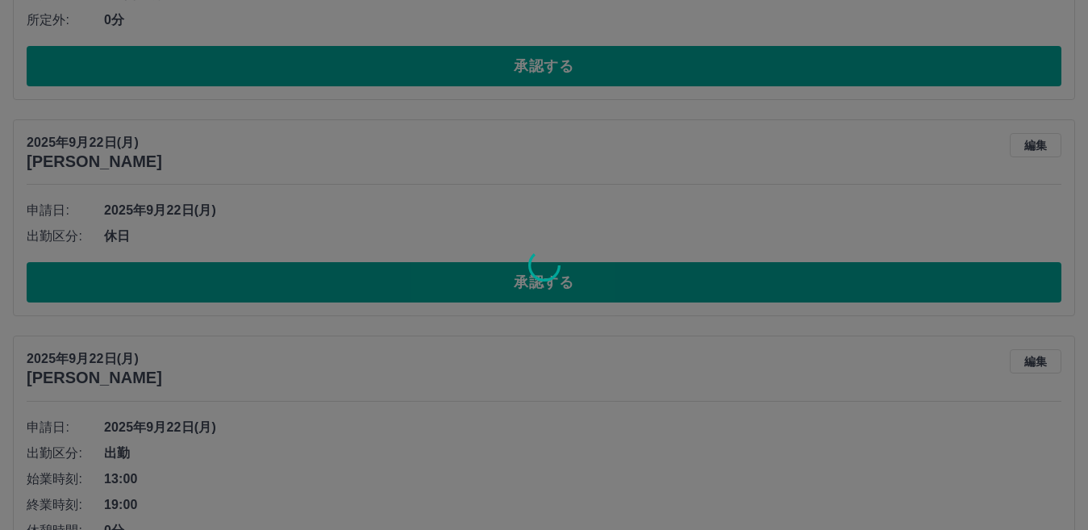
scroll to position [4562, 0]
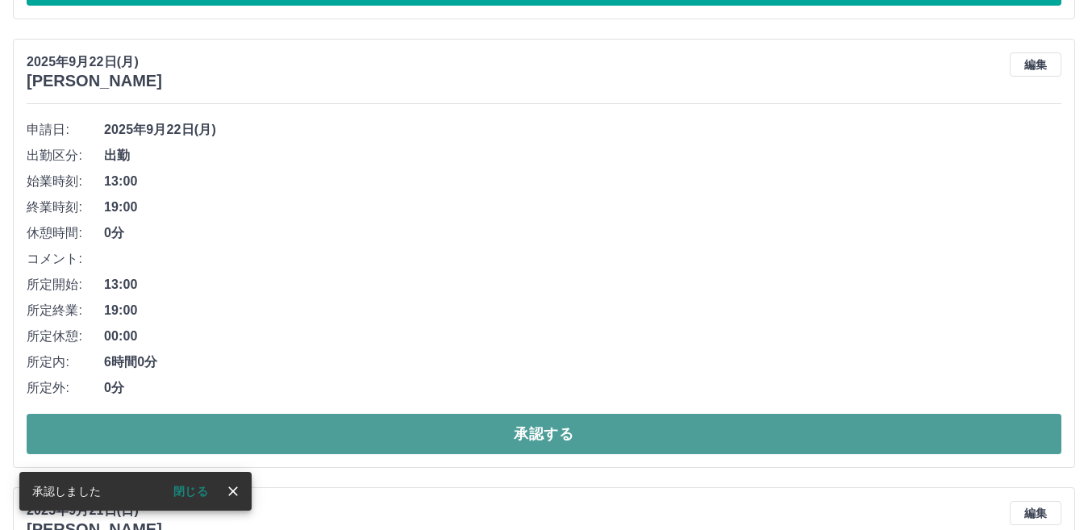
click at [559, 440] on button "承認する" at bounding box center [544, 434] width 1035 height 40
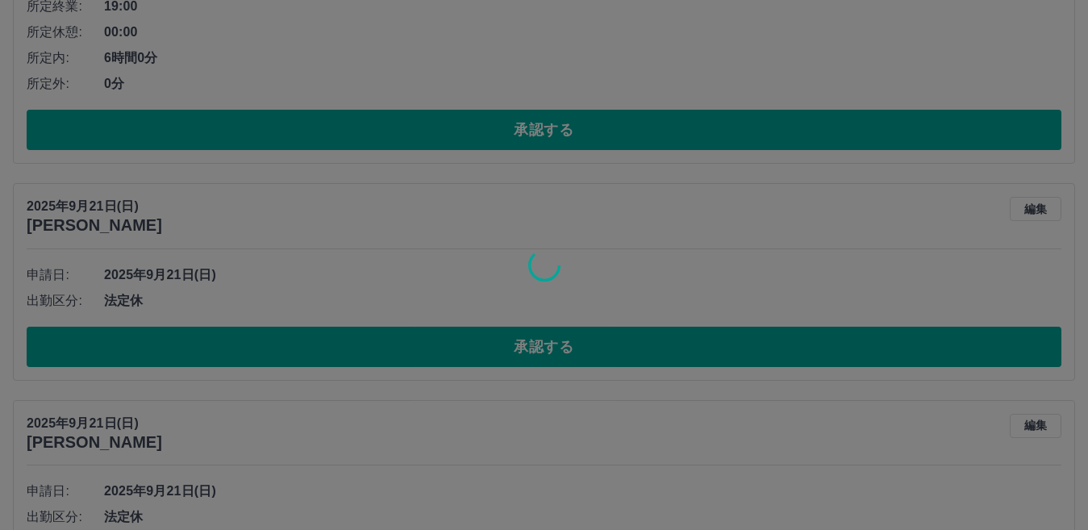
scroll to position [4966, 0]
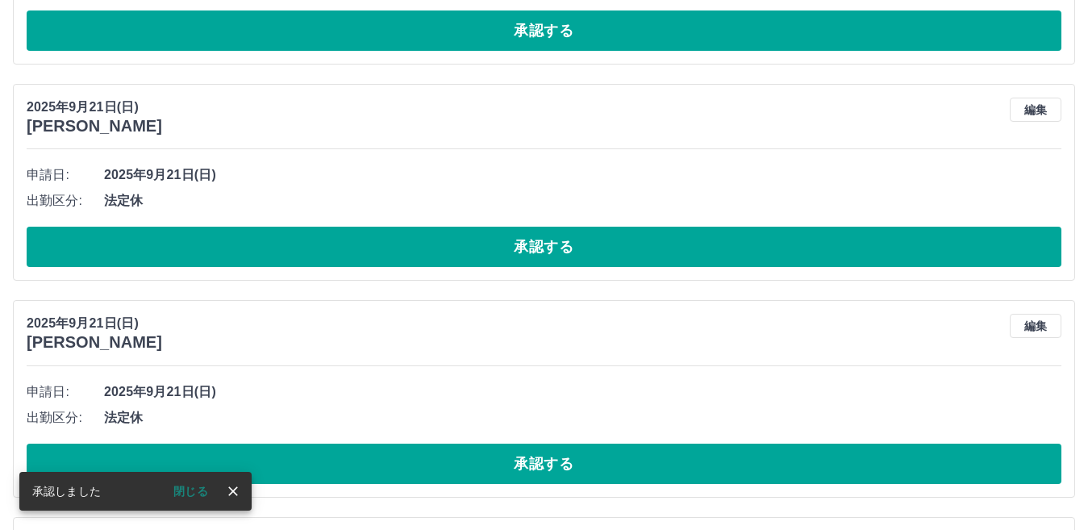
click at [440, 262] on button "承認する" at bounding box center [544, 247] width 1035 height 40
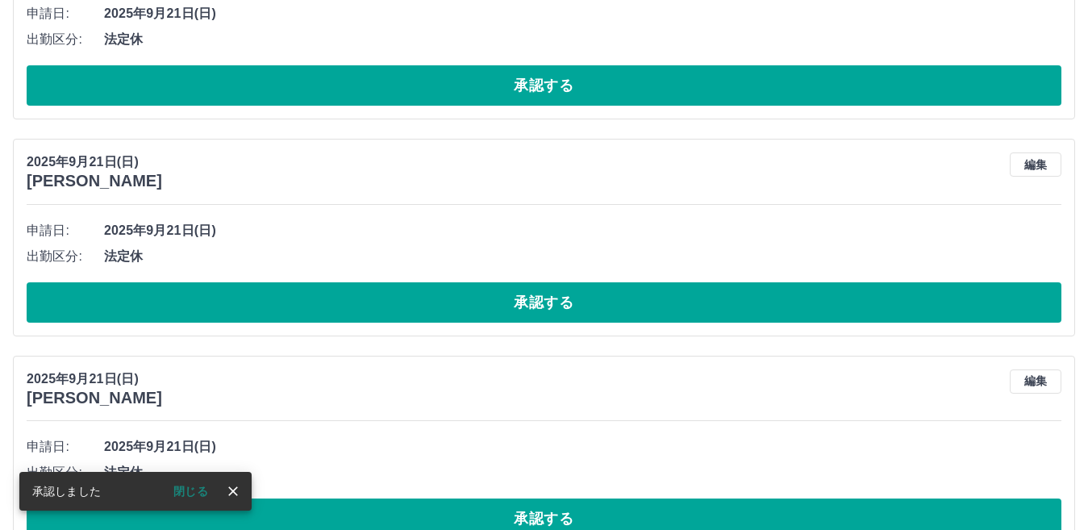
scroll to position [4462, 0]
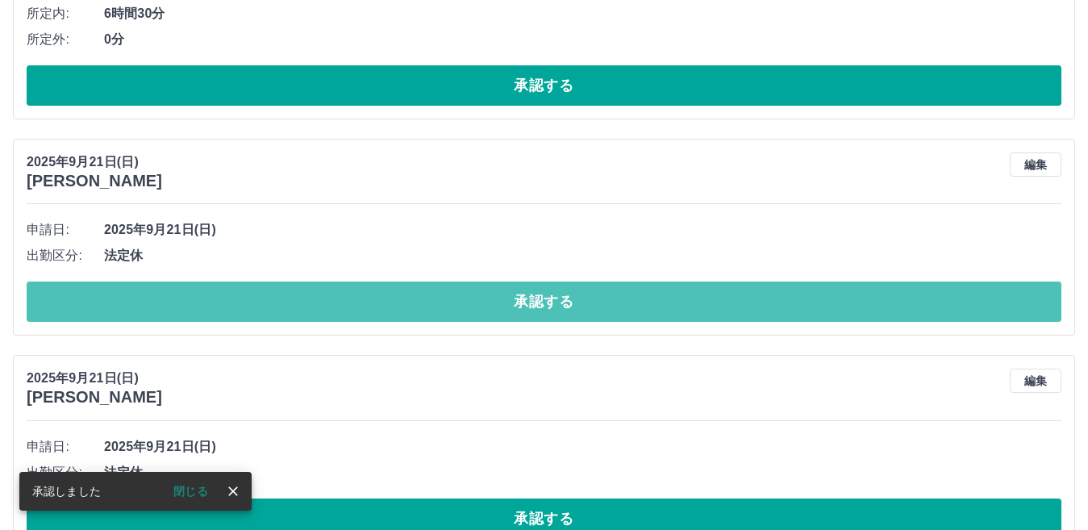
click at [435, 305] on button "承認する" at bounding box center [544, 302] width 1035 height 40
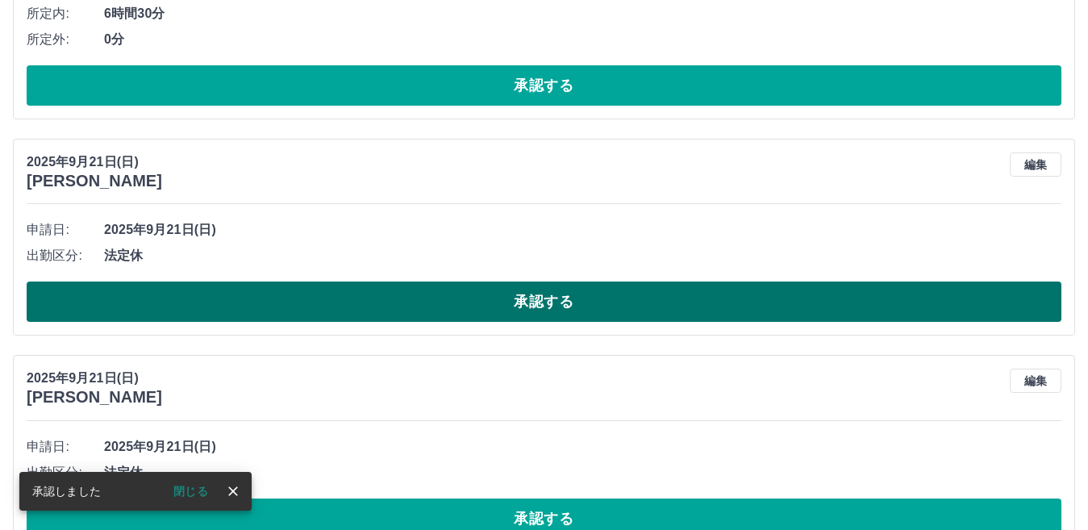
click at [442, 311] on button "承認する" at bounding box center [544, 302] width 1035 height 40
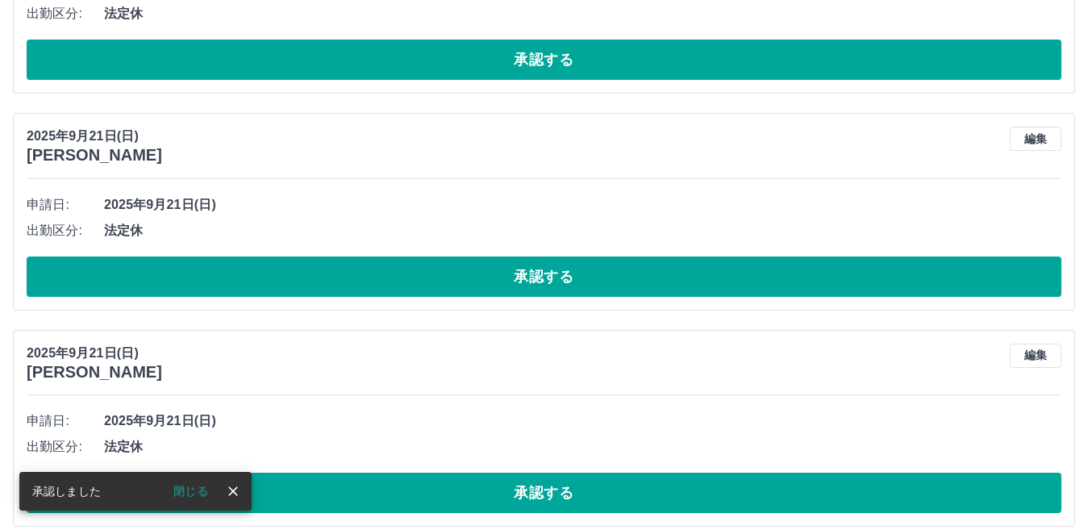
scroll to position [4488, 0]
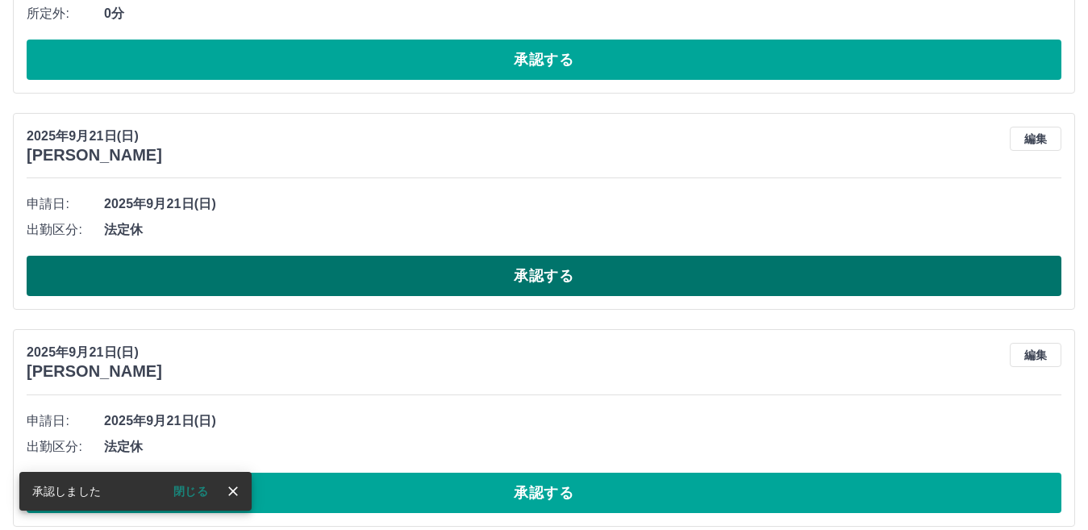
click at [453, 278] on button "承認する" at bounding box center [544, 276] width 1035 height 40
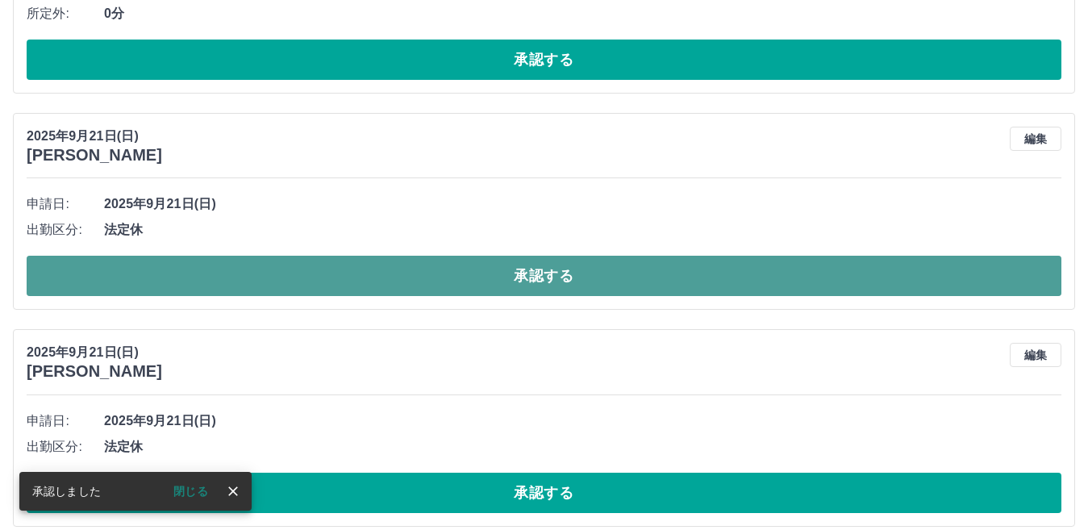
click at [452, 270] on button "承認する" at bounding box center [544, 276] width 1035 height 40
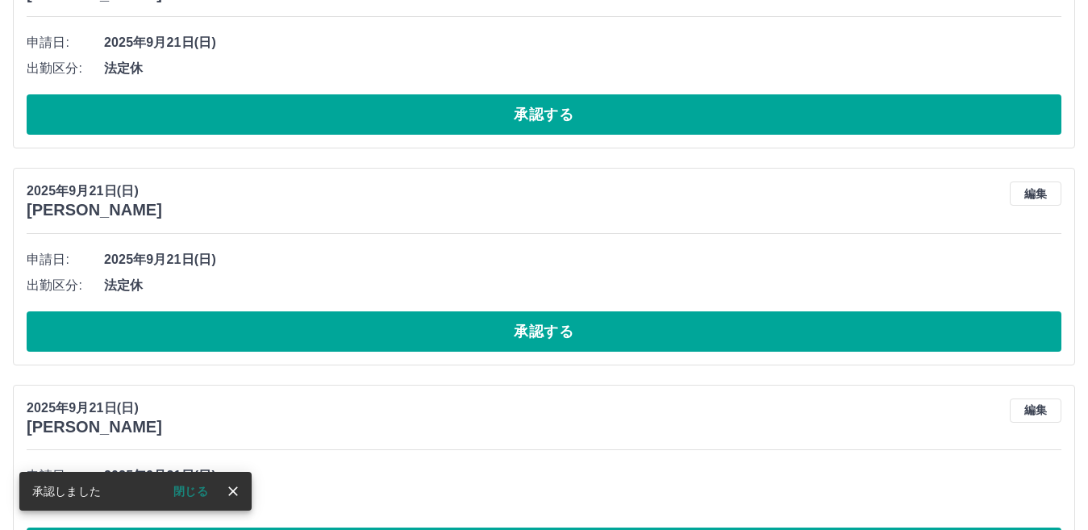
scroll to position [4433, 0]
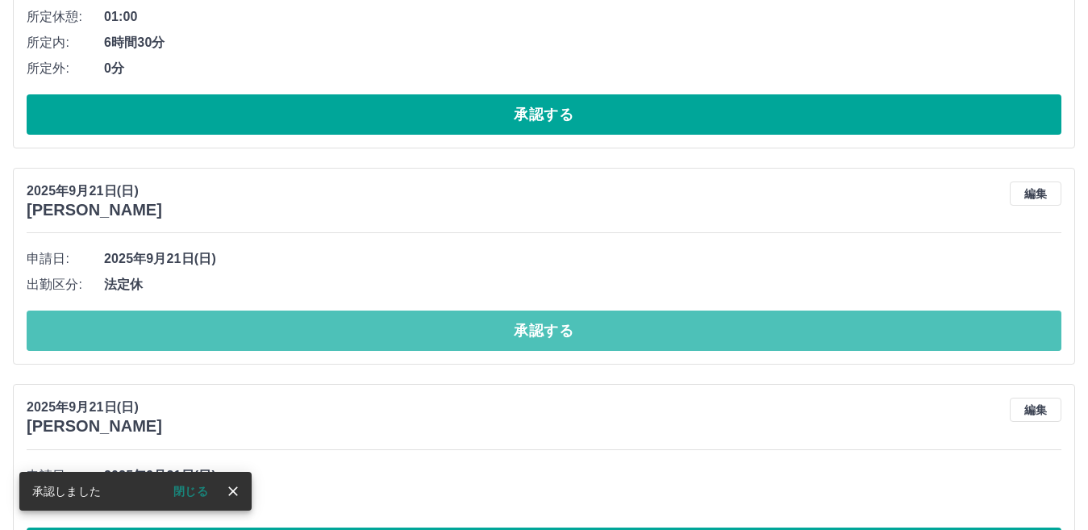
click at [462, 336] on button "承認する" at bounding box center [544, 331] width 1035 height 40
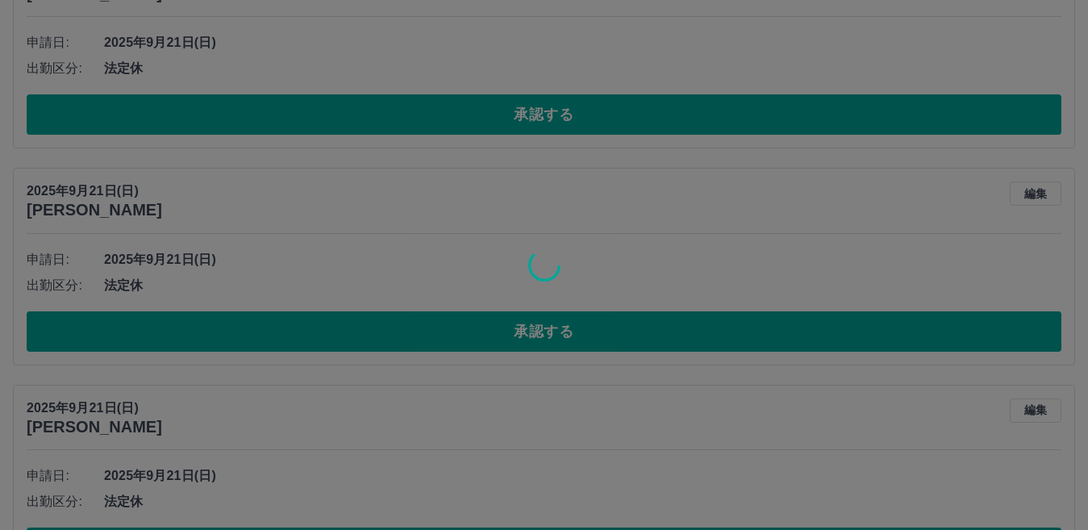
scroll to position [4675, 0]
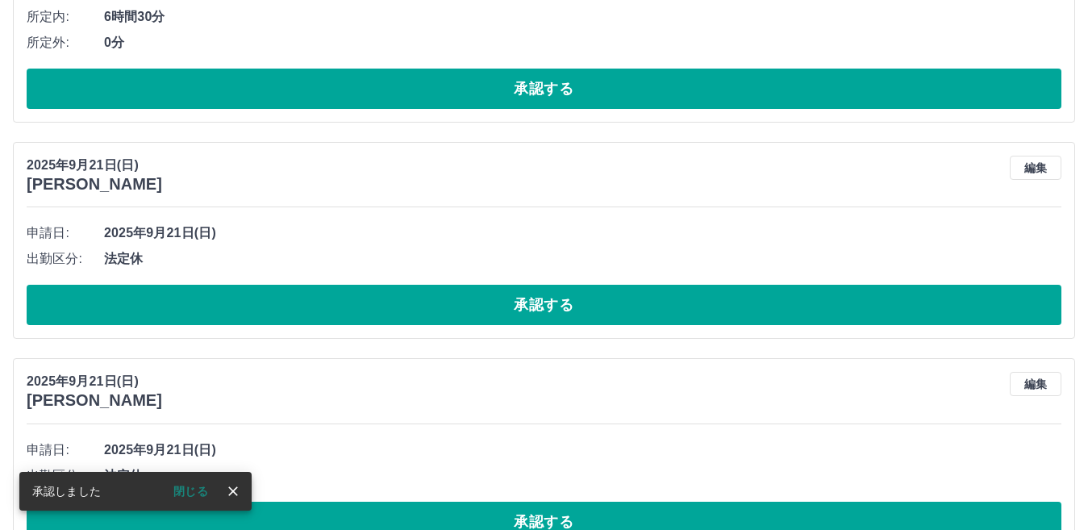
click at [457, 315] on button "承認する" at bounding box center [544, 305] width 1035 height 40
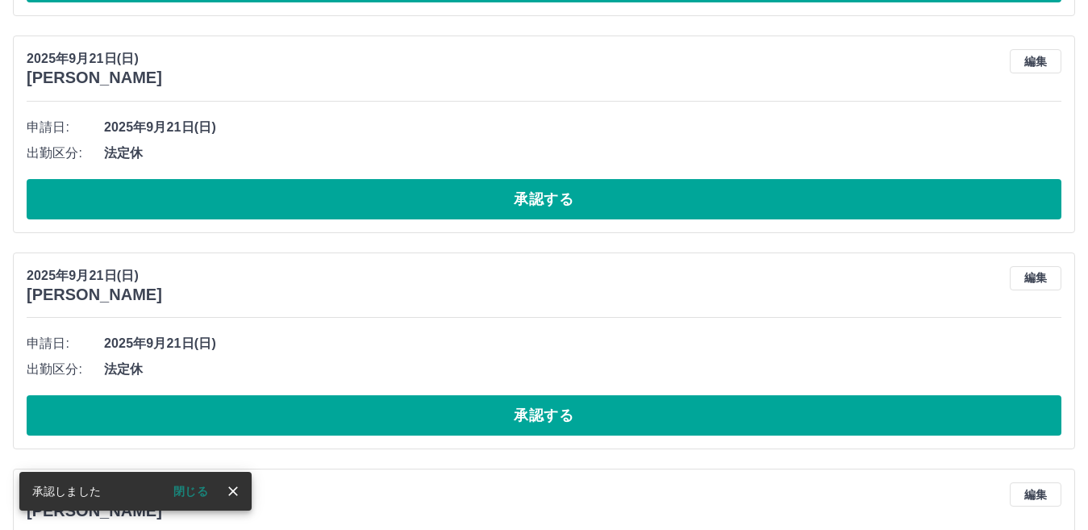
scroll to position [4566, 0]
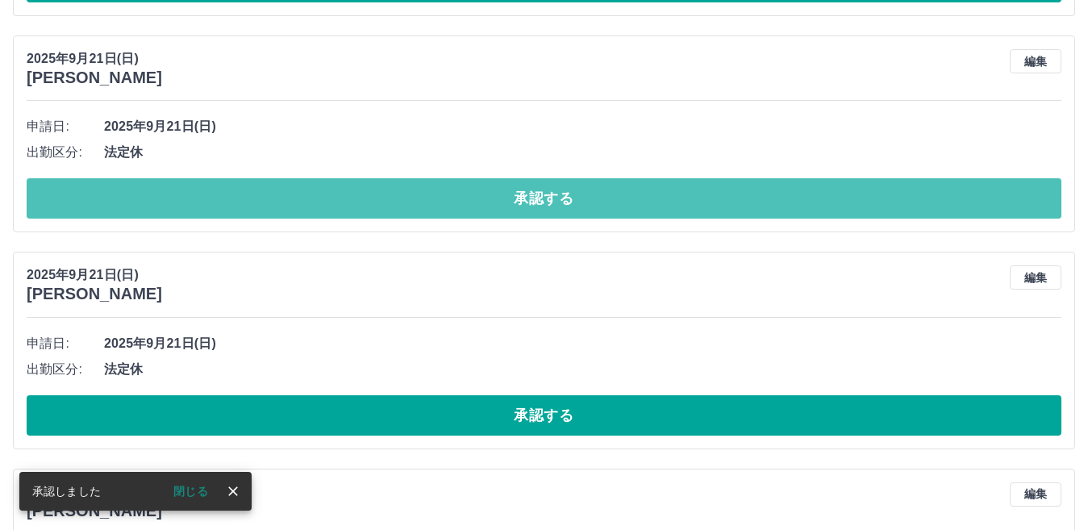
click at [443, 209] on button "承認する" at bounding box center [544, 198] width 1035 height 40
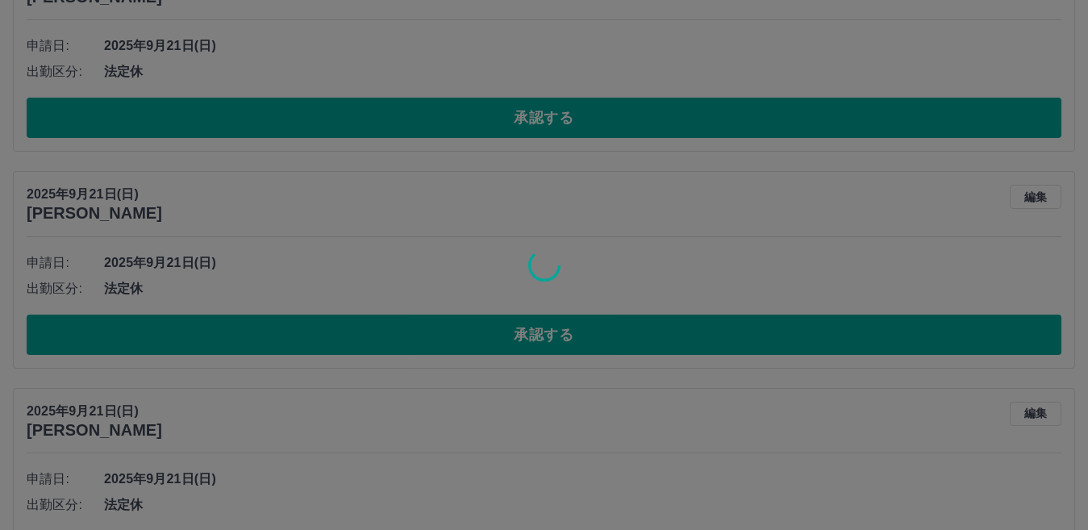
scroll to position [4727, 0]
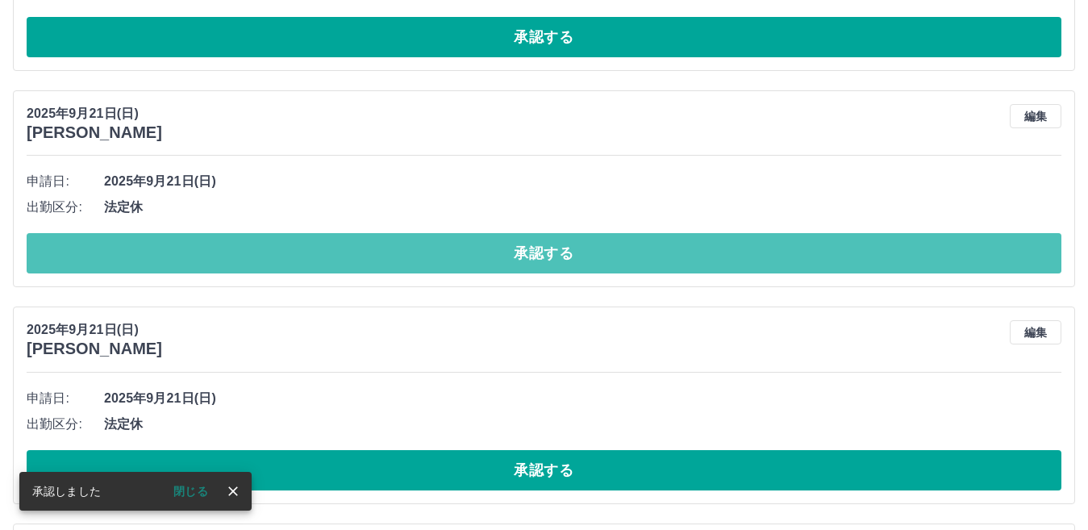
click at [453, 255] on button "承認する" at bounding box center [544, 253] width 1035 height 40
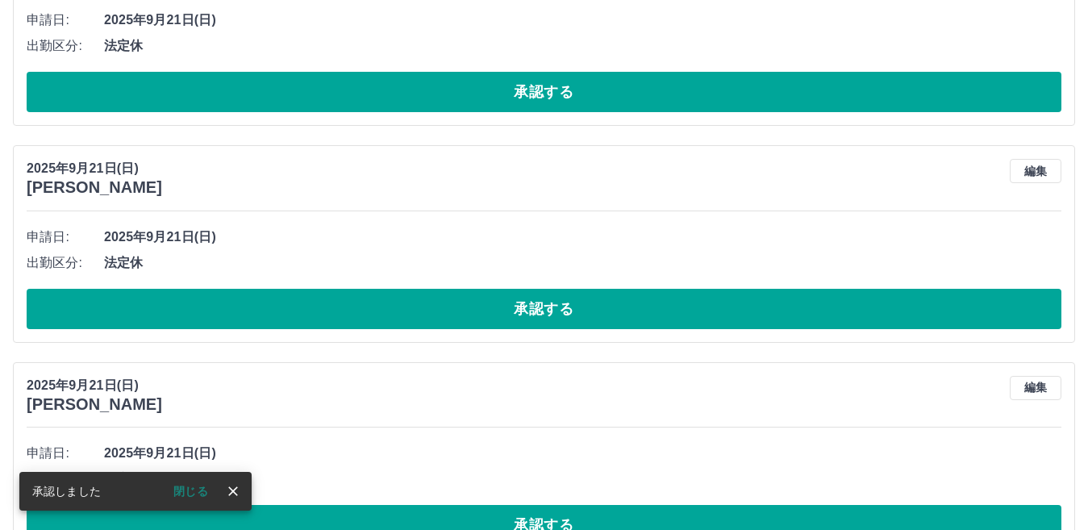
scroll to position [4456, 0]
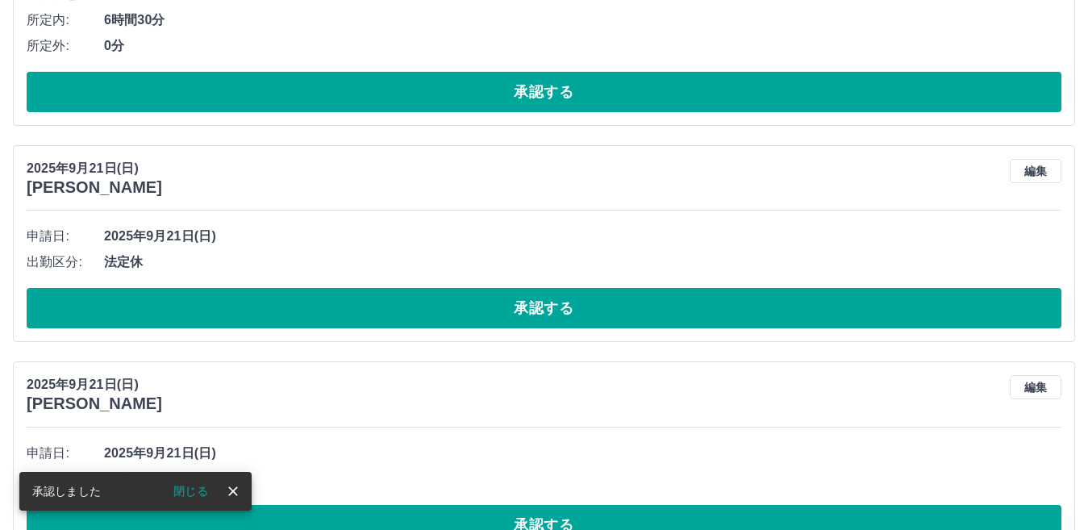
click at [478, 311] on button "承認する" at bounding box center [544, 308] width 1035 height 40
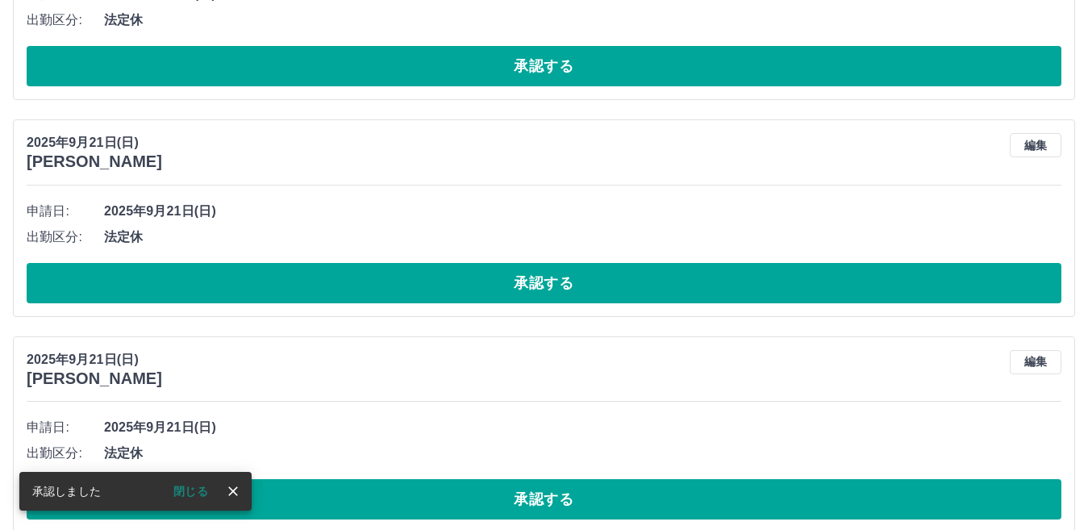
scroll to position [4482, 0]
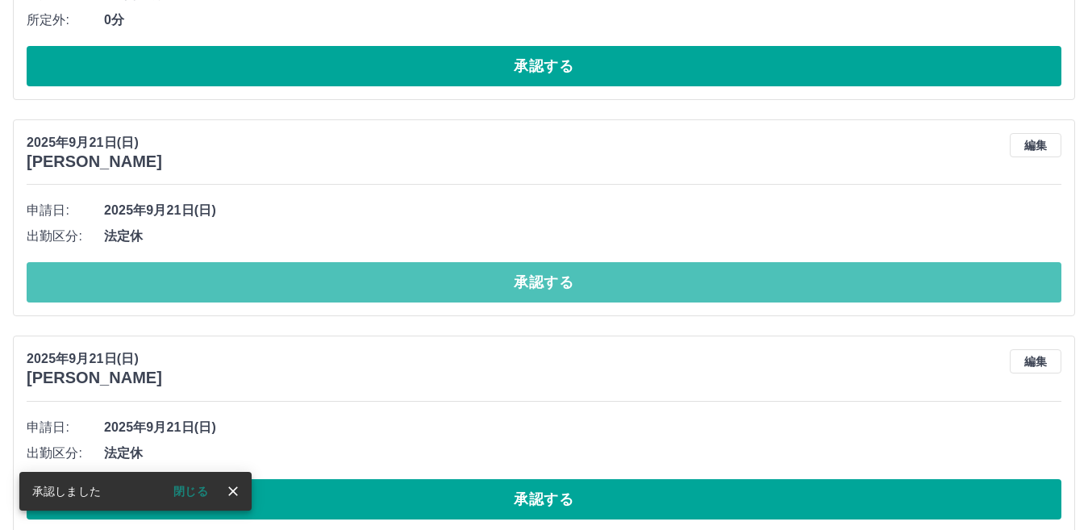
click at [476, 290] on button "承認する" at bounding box center [544, 282] width 1035 height 40
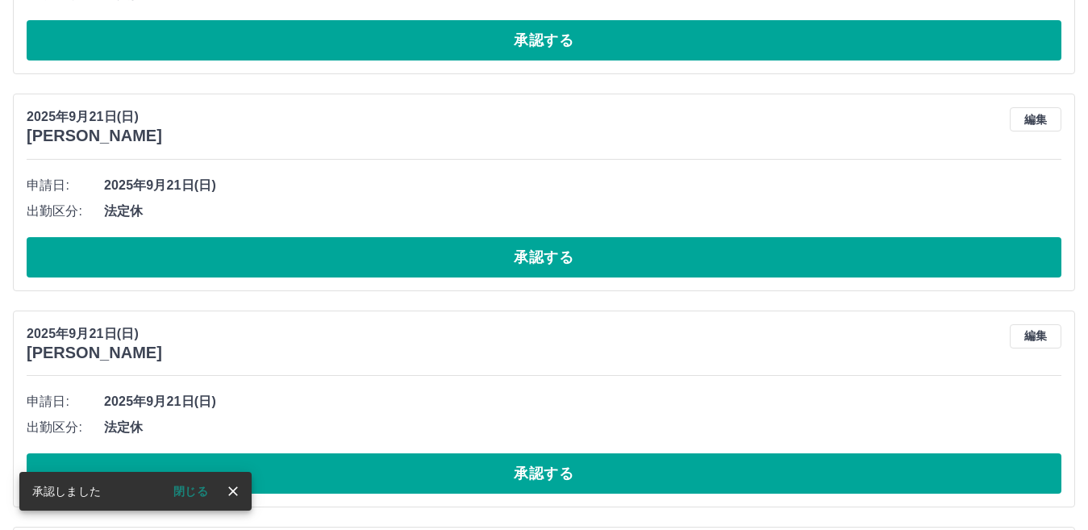
scroll to position [4508, 0]
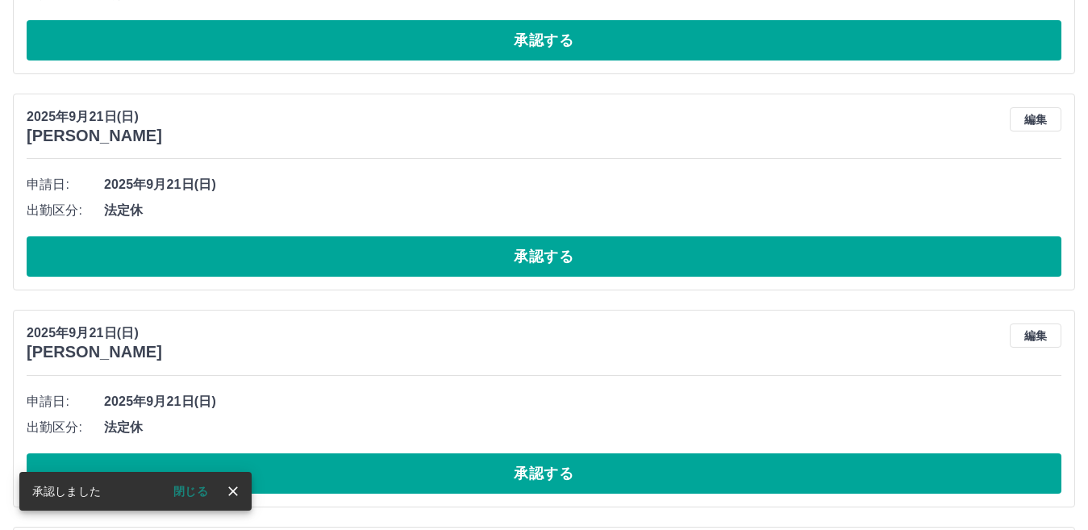
click at [474, 261] on button "承認する" at bounding box center [544, 256] width 1035 height 40
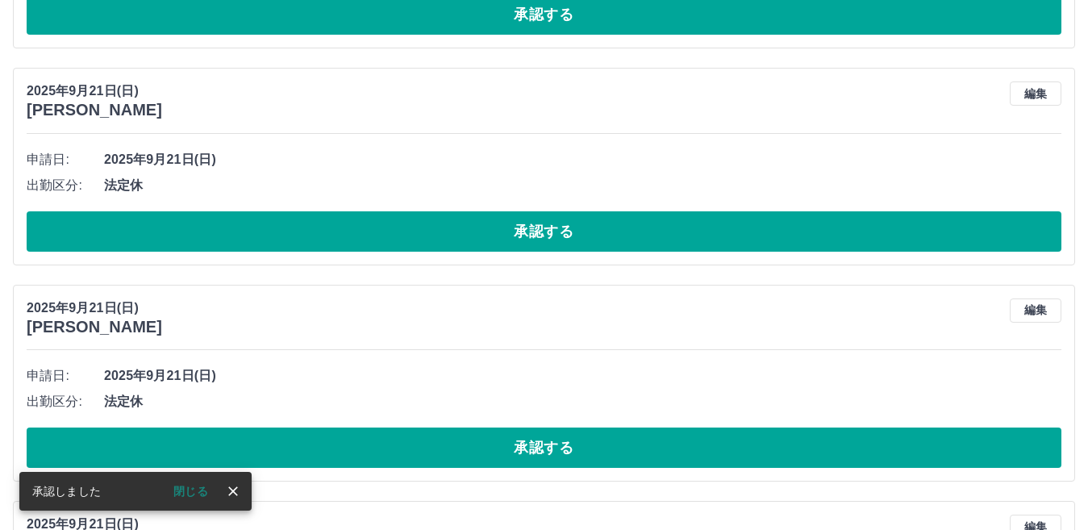
scroll to position [4533, 0]
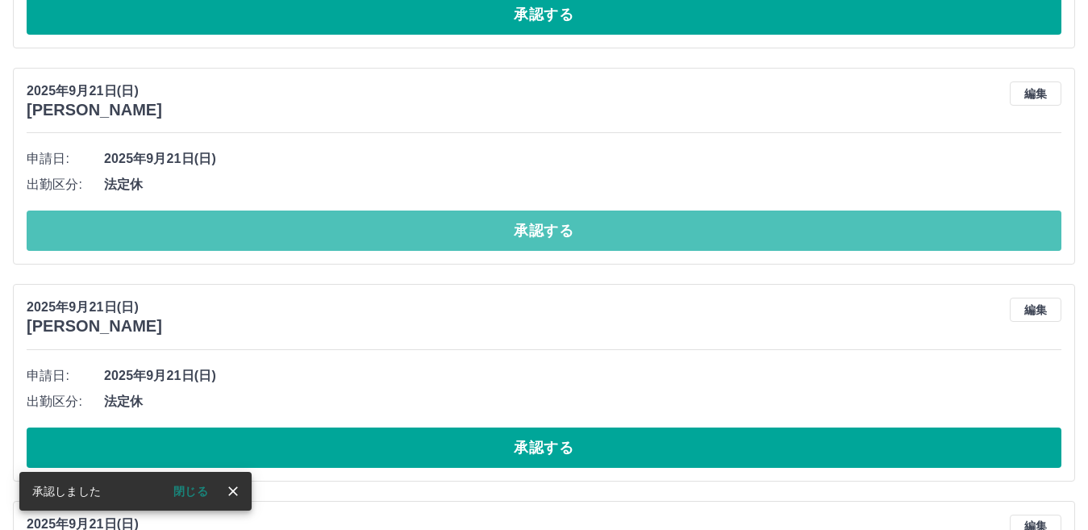
click at [473, 241] on button "承認する" at bounding box center [544, 231] width 1035 height 40
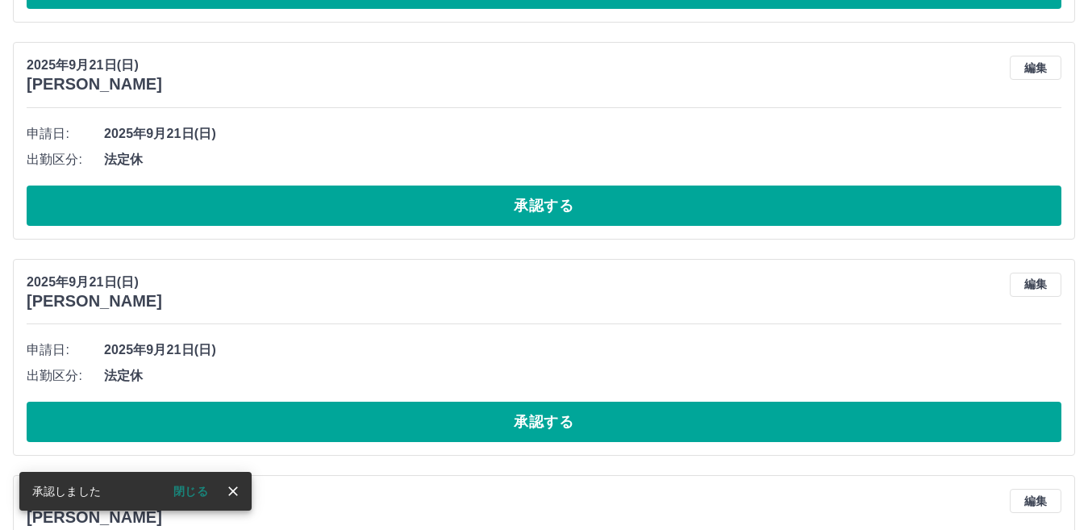
scroll to position [4559, 0]
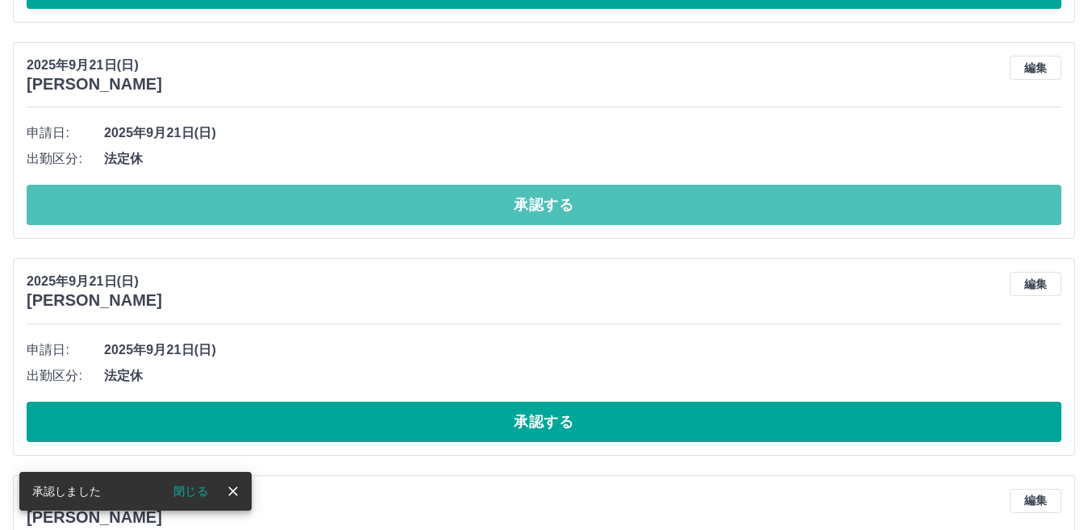
click at [475, 219] on button "承認する" at bounding box center [544, 205] width 1035 height 40
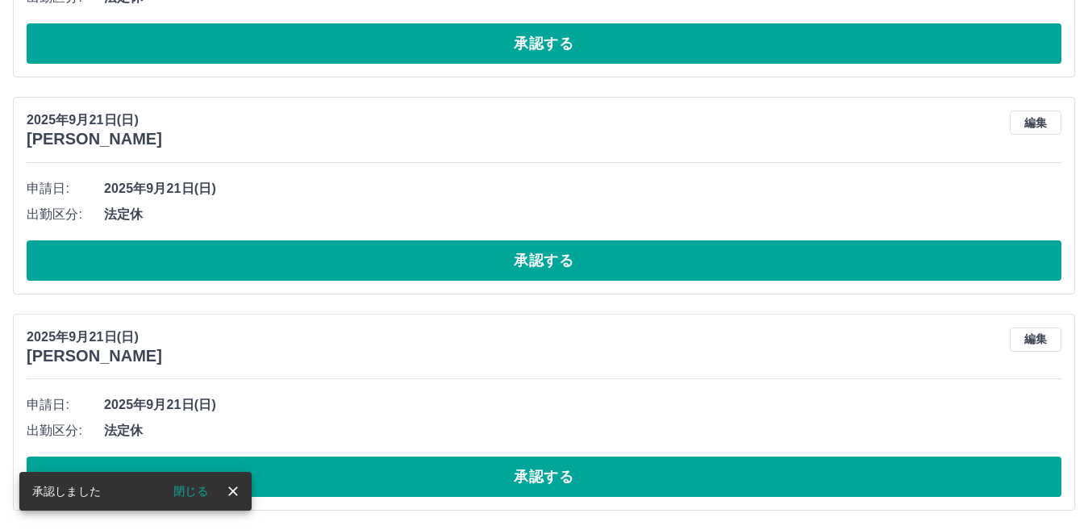
scroll to position [4504, 0]
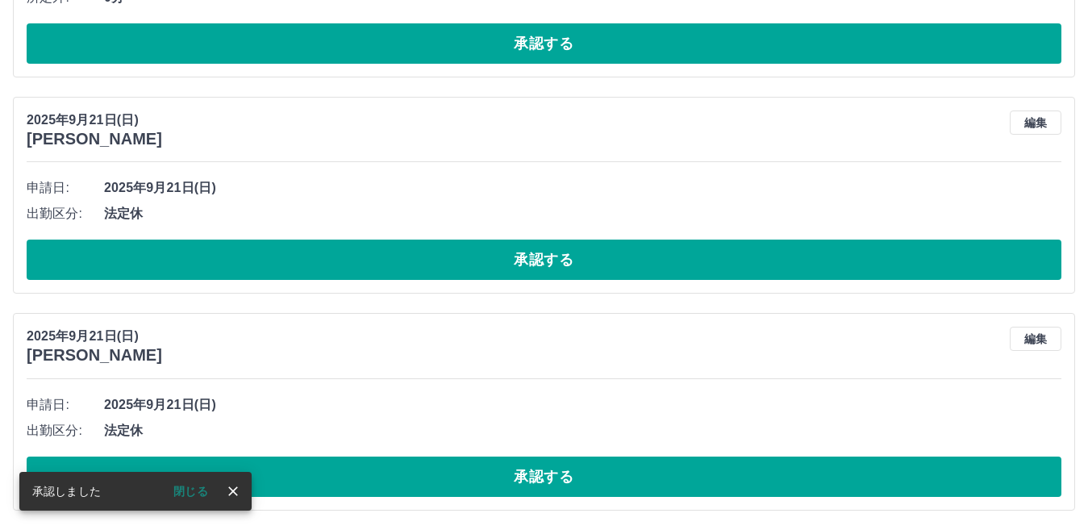
click at [478, 256] on button "承認する" at bounding box center [544, 260] width 1035 height 40
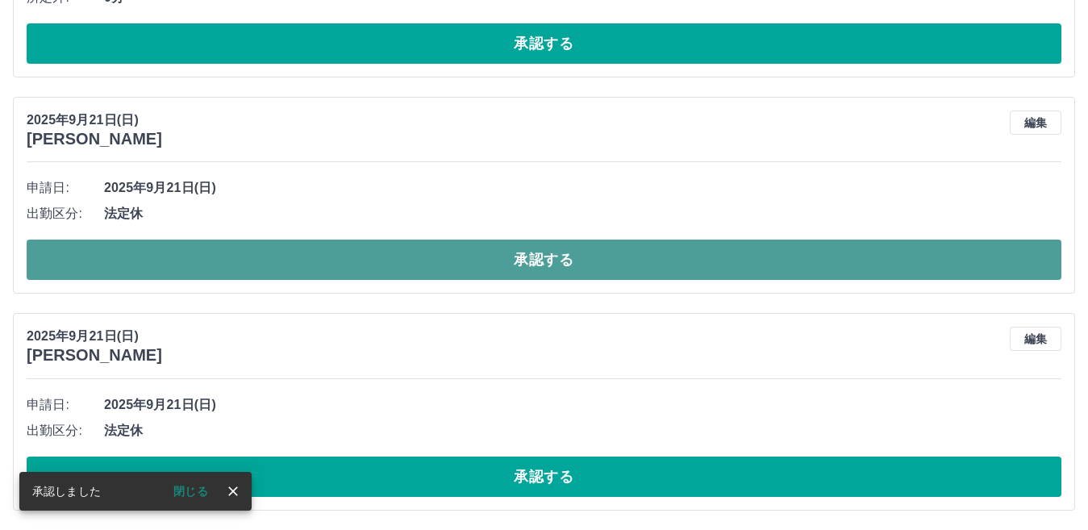
click at [486, 265] on button "承認する" at bounding box center [544, 260] width 1035 height 40
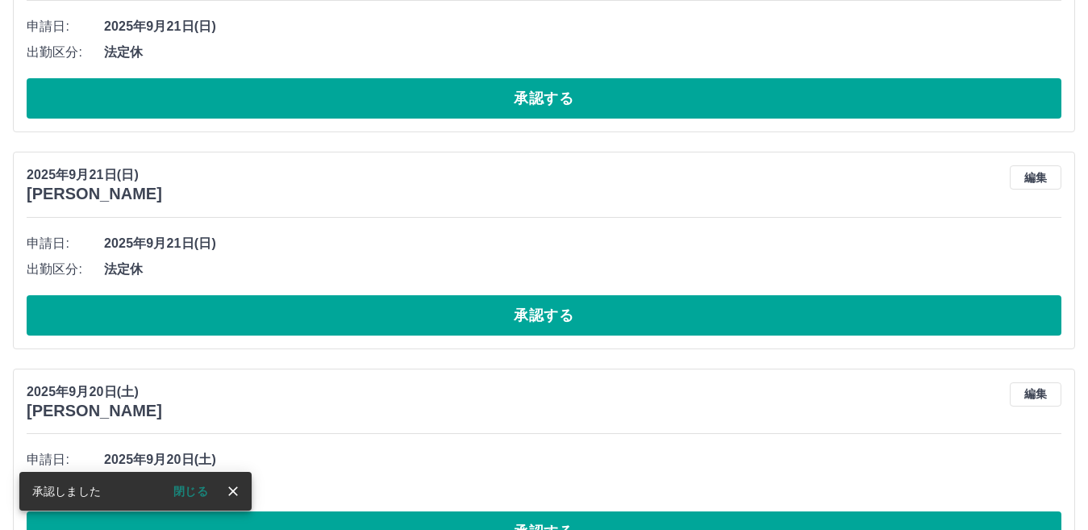
scroll to position [4450, 0]
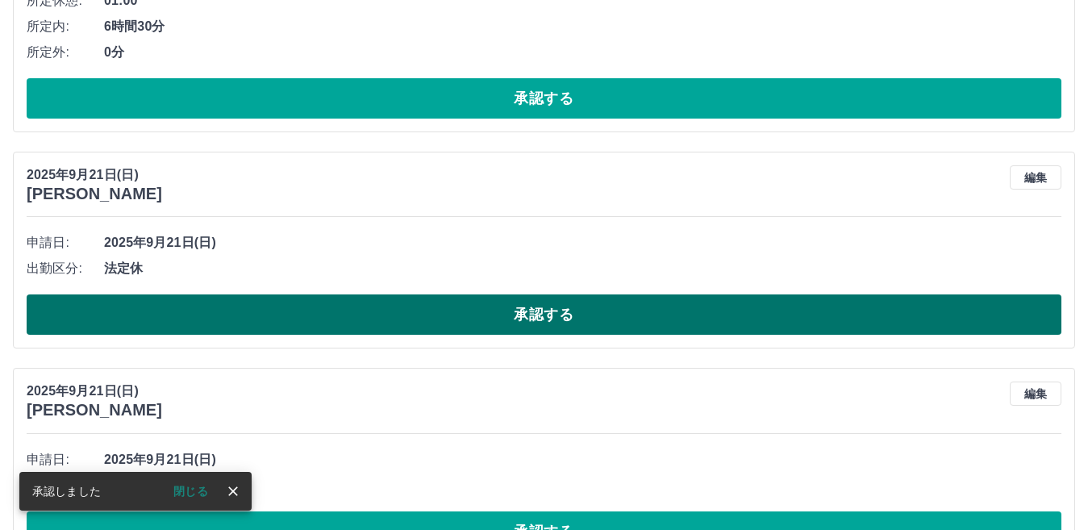
click at [492, 320] on button "承認する" at bounding box center [544, 314] width 1035 height 40
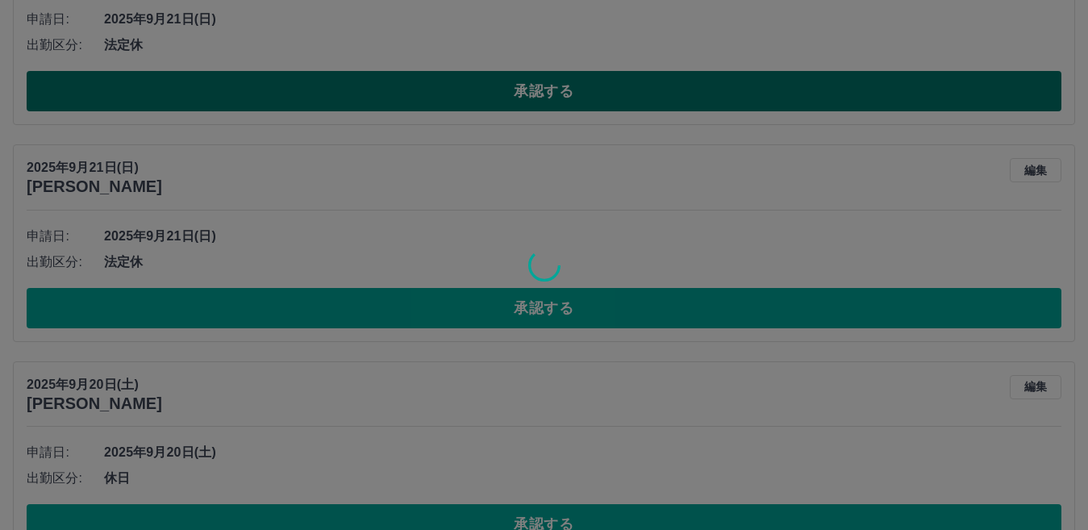
scroll to position [4692, 0]
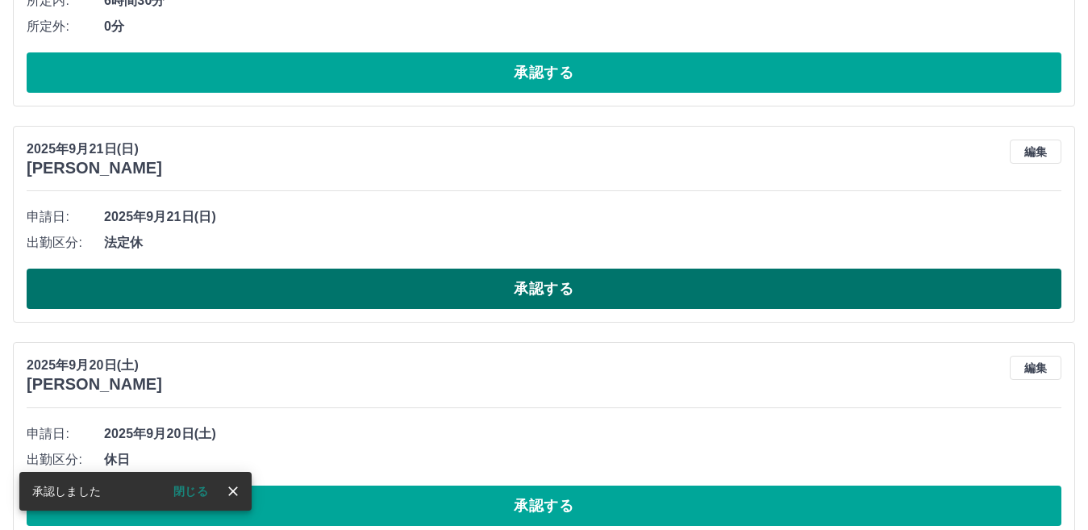
click at [483, 299] on button "承認する" at bounding box center [544, 289] width 1035 height 40
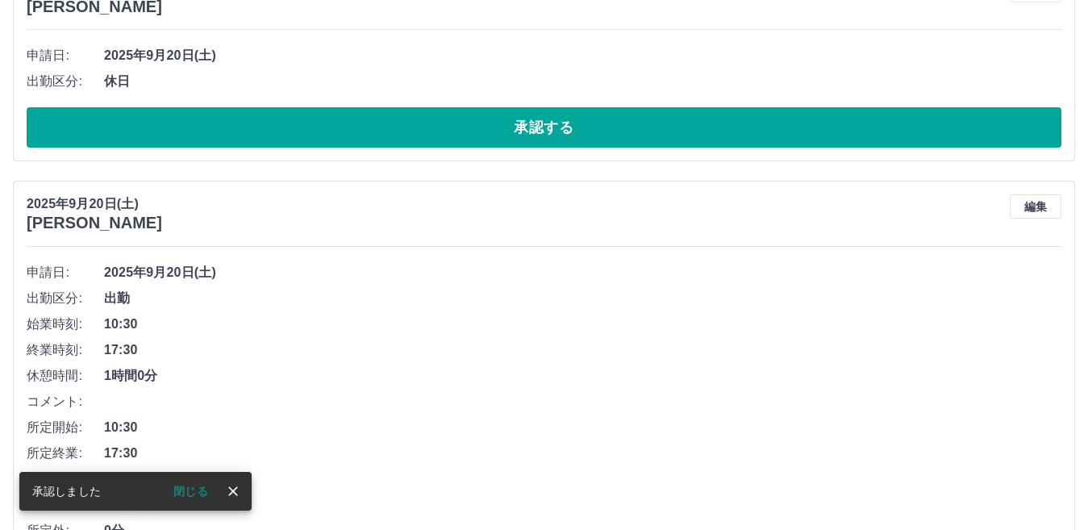
scroll to position [4420, 0]
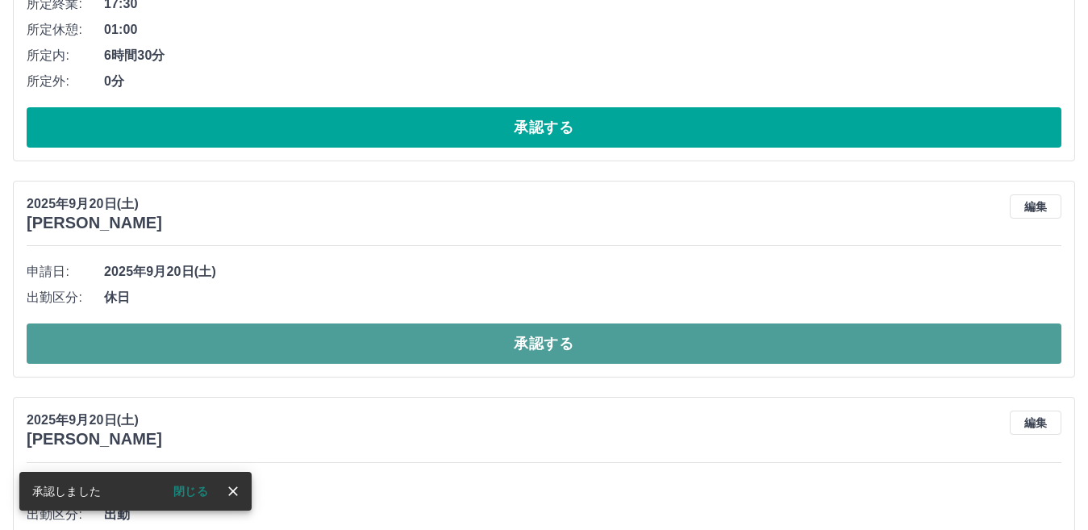
click at [493, 336] on button "承認する" at bounding box center [544, 344] width 1035 height 40
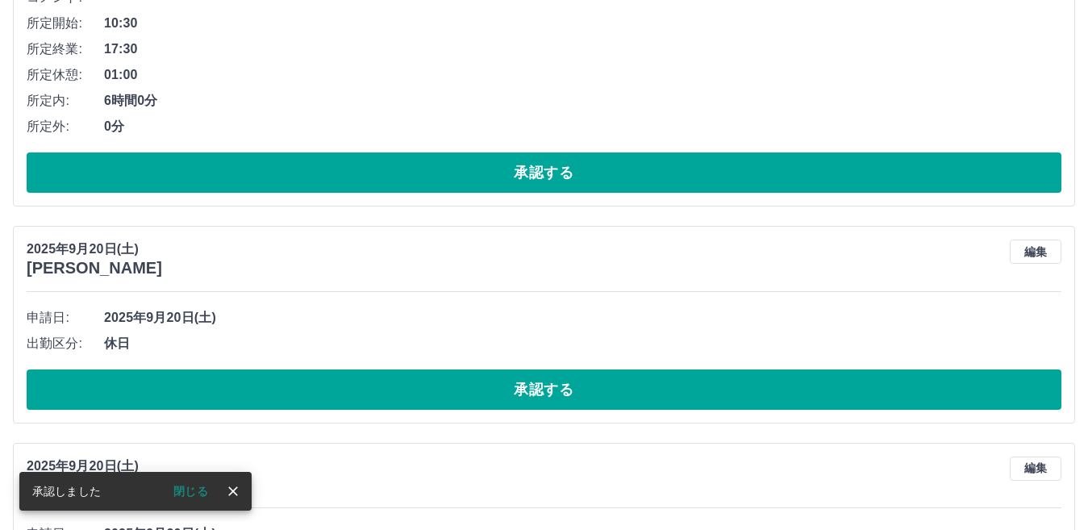
scroll to position [4608, 0]
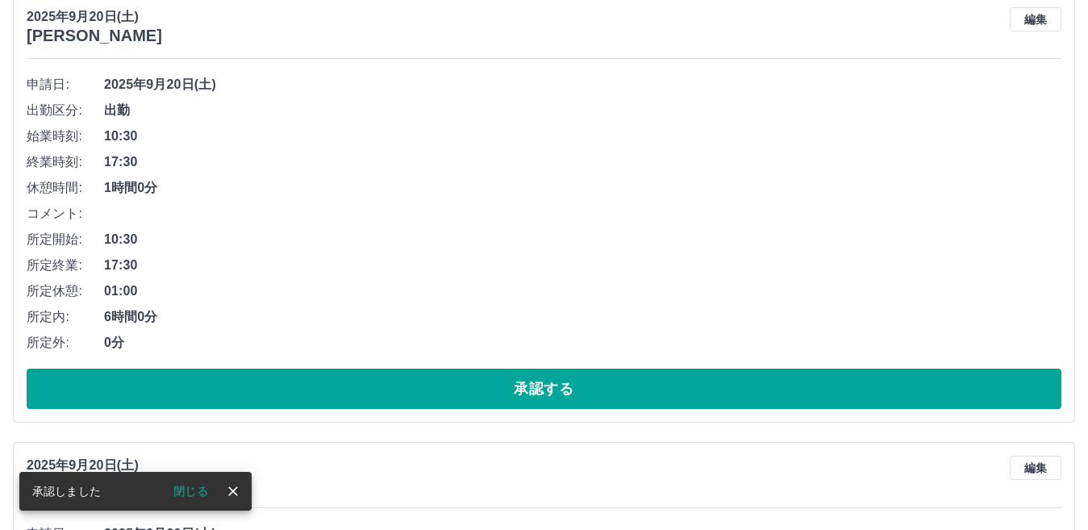
click at [508, 391] on button "承認する" at bounding box center [544, 389] width 1035 height 40
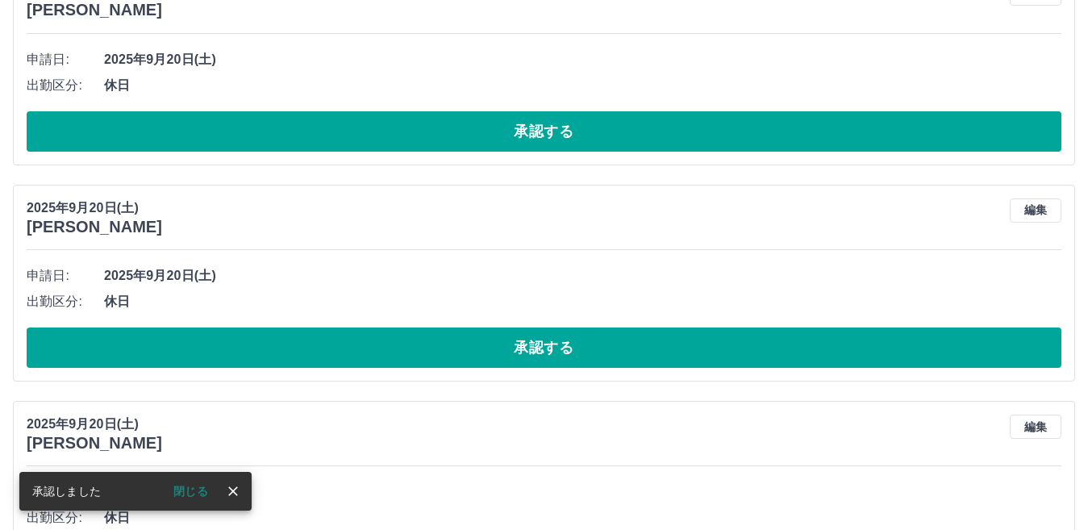
scroll to position [4401, 0]
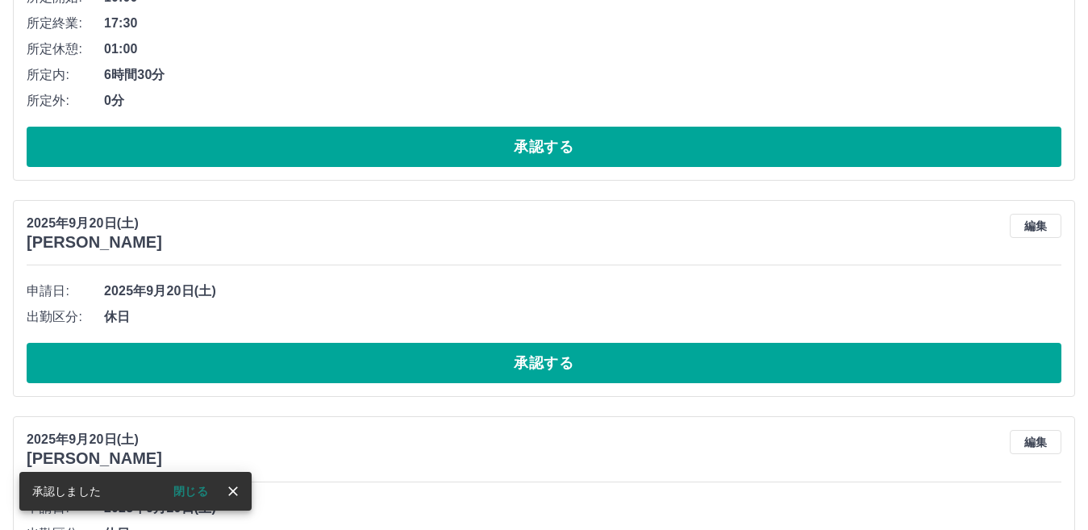
click at [511, 362] on button "承認する" at bounding box center [544, 363] width 1035 height 40
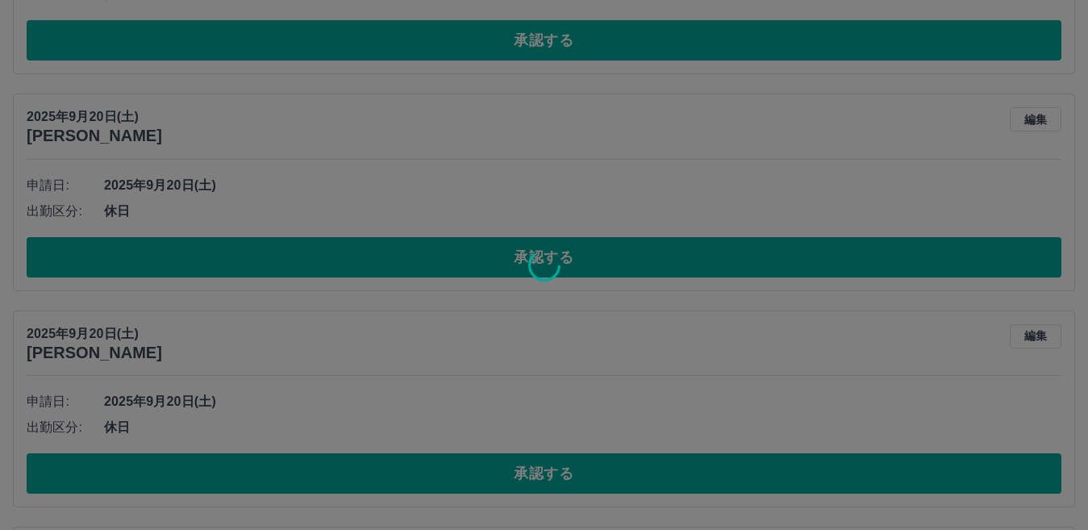
scroll to position [4508, 0]
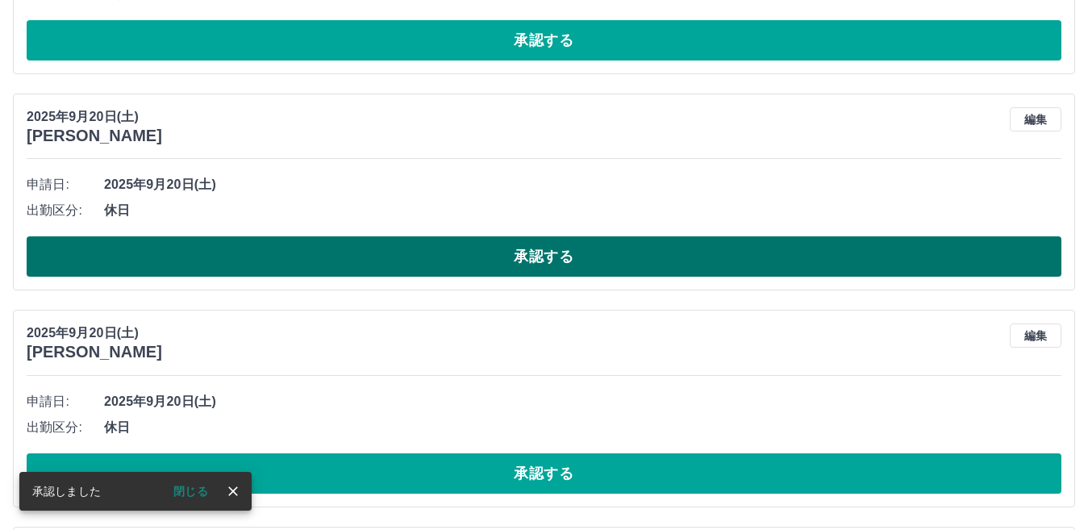
click at [510, 269] on button "承認する" at bounding box center [544, 256] width 1035 height 40
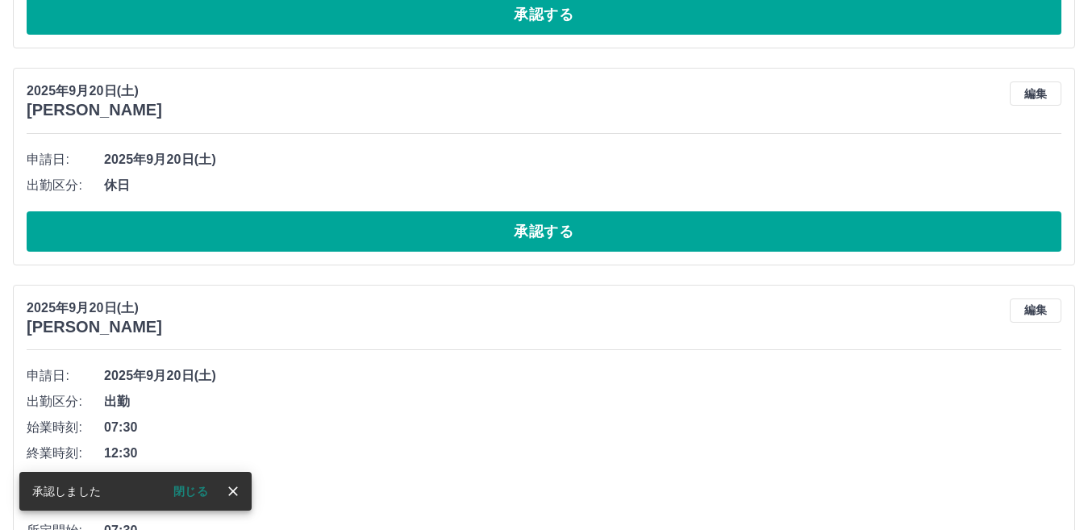
scroll to position [4533, 0]
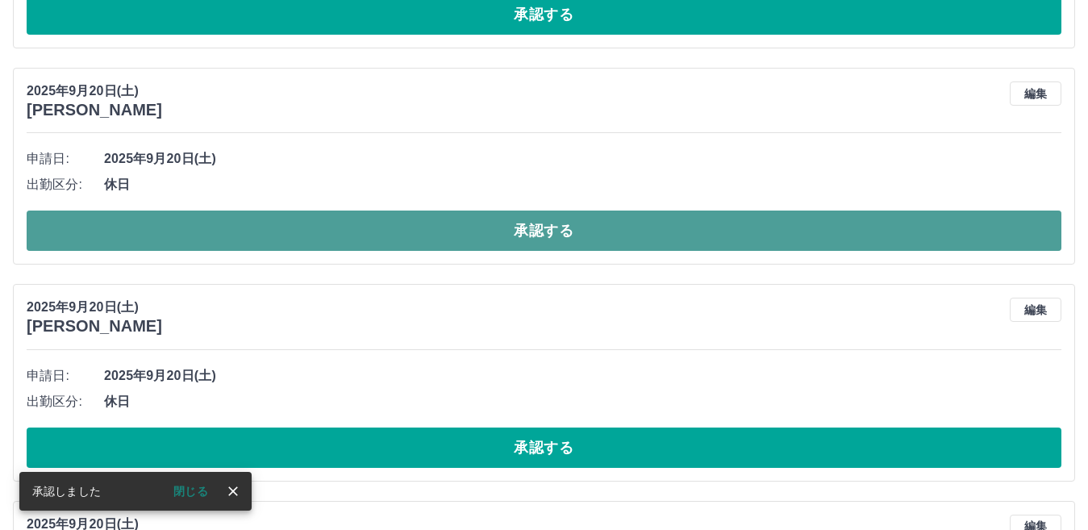
click at [501, 241] on button "承認する" at bounding box center [544, 231] width 1035 height 40
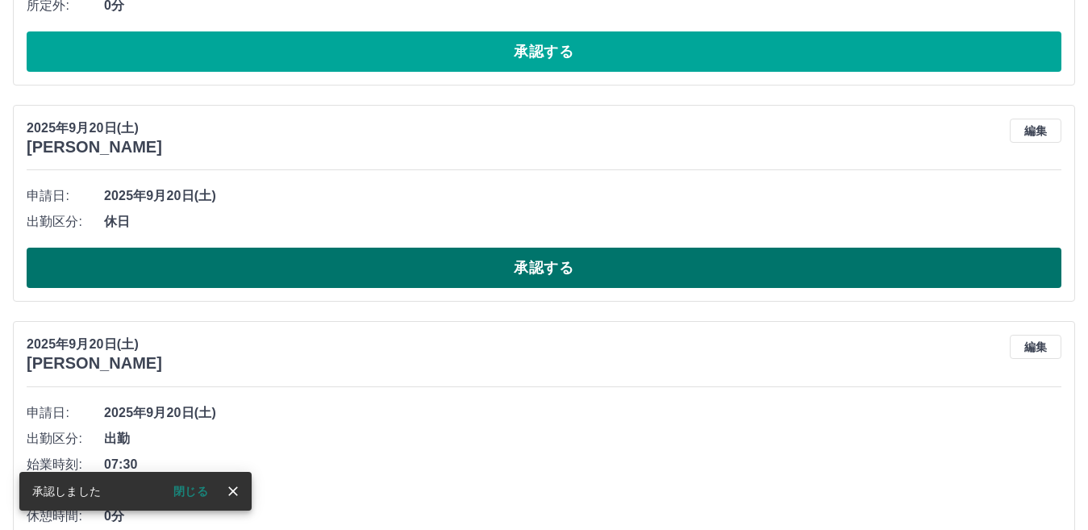
scroll to position [4559, 0]
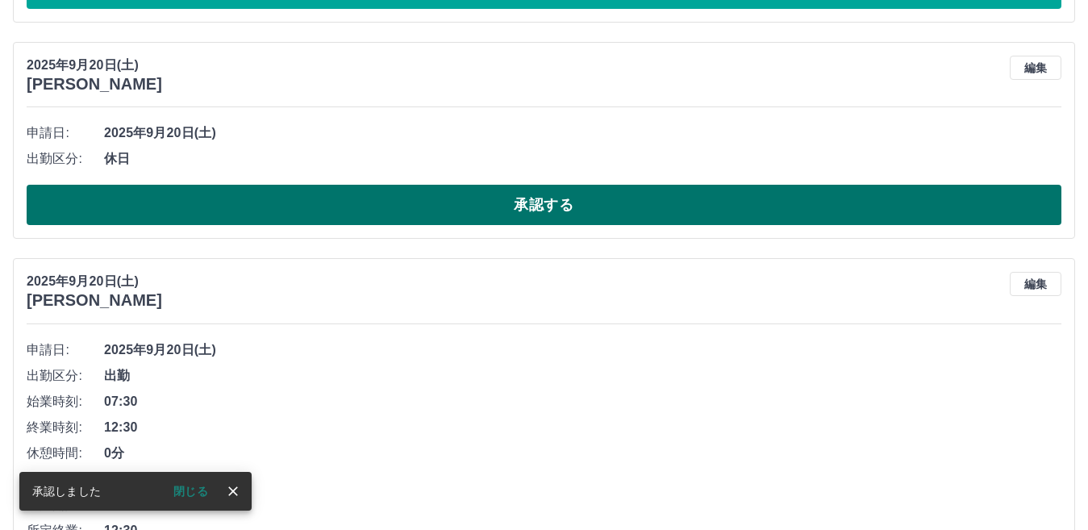
click at [487, 216] on button "承認する" at bounding box center [544, 205] width 1035 height 40
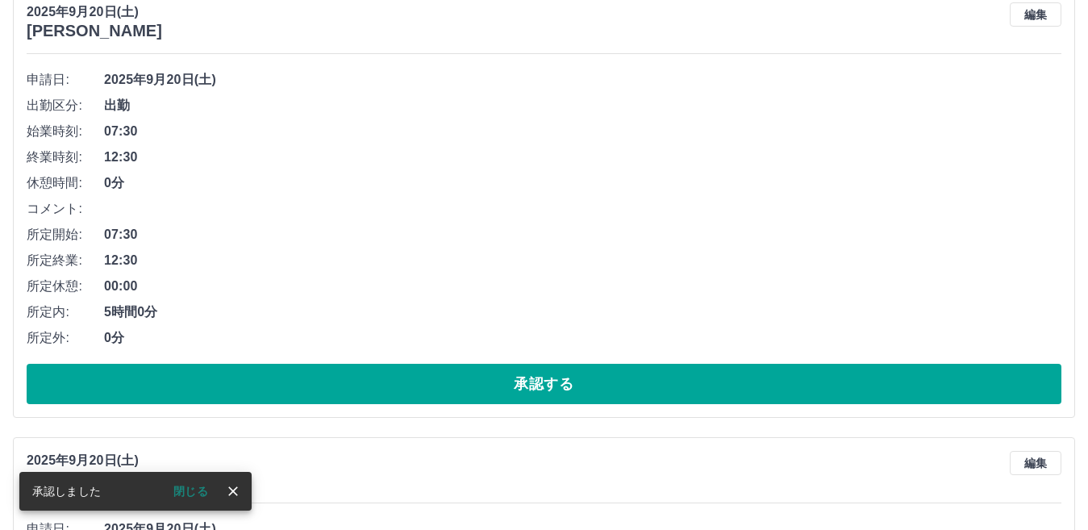
scroll to position [4584, 0]
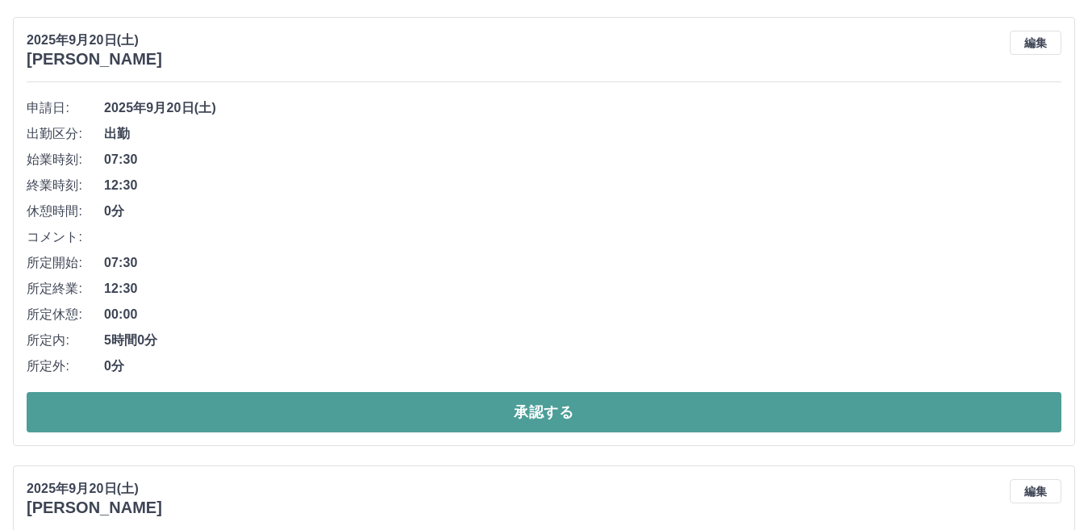
click at [497, 404] on button "承認する" at bounding box center [544, 412] width 1035 height 40
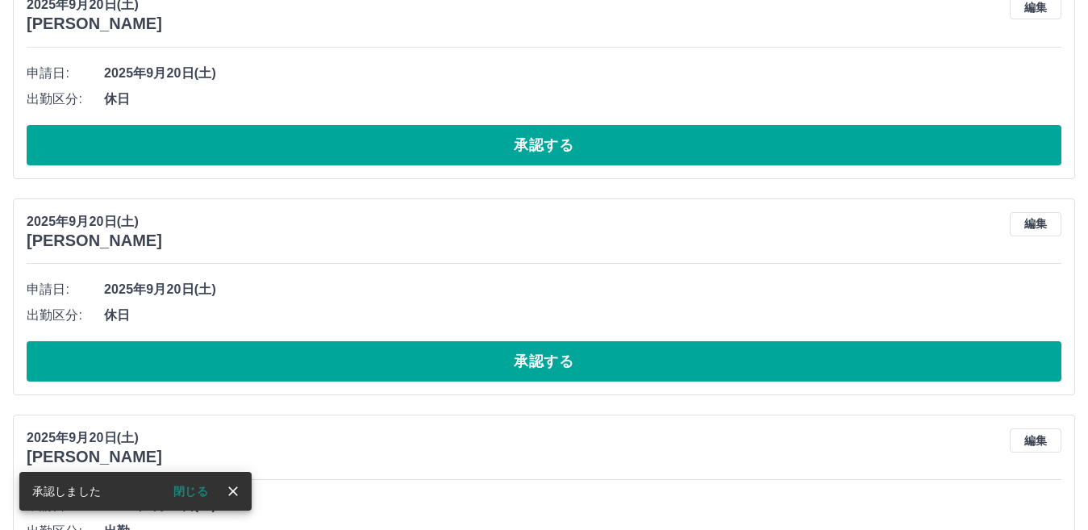
scroll to position [4620, 0]
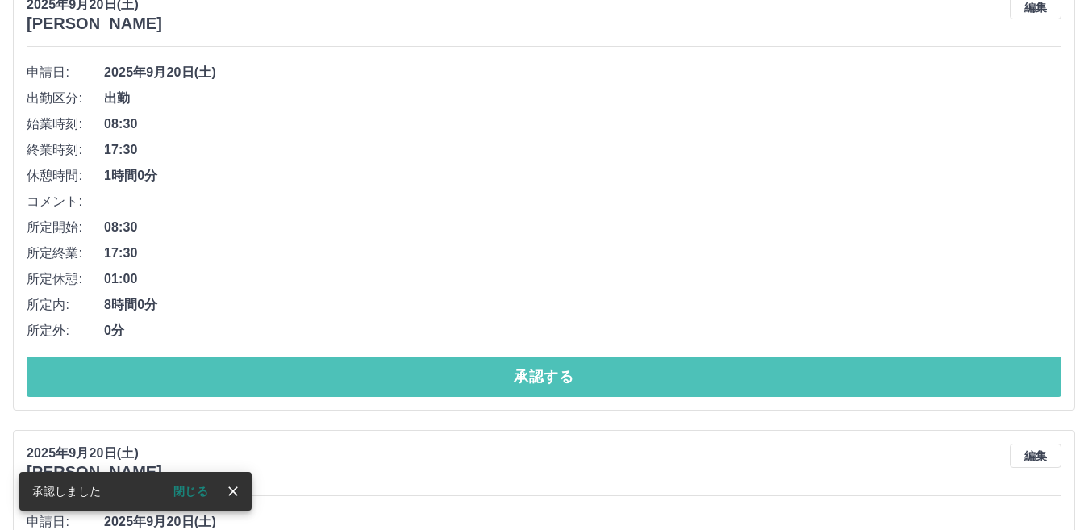
click at [495, 381] on button "承認する" at bounding box center [544, 377] width 1035 height 40
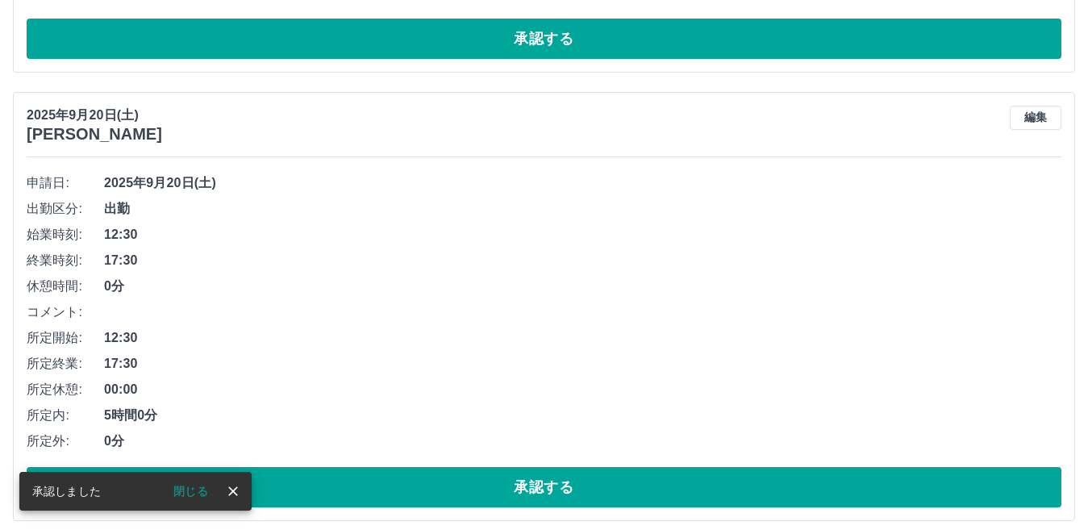
scroll to position [4494, 0]
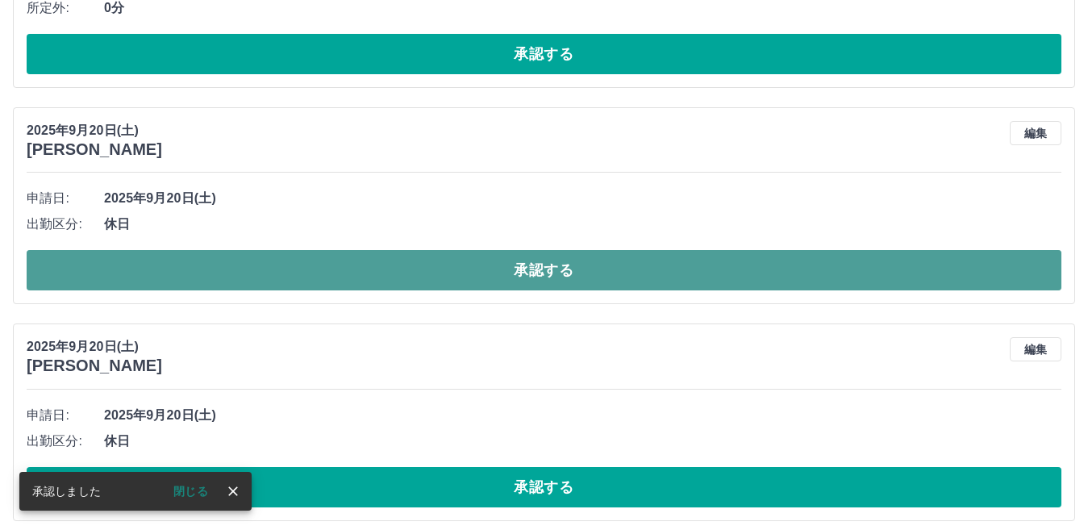
click at [478, 274] on button "承認する" at bounding box center [544, 270] width 1035 height 40
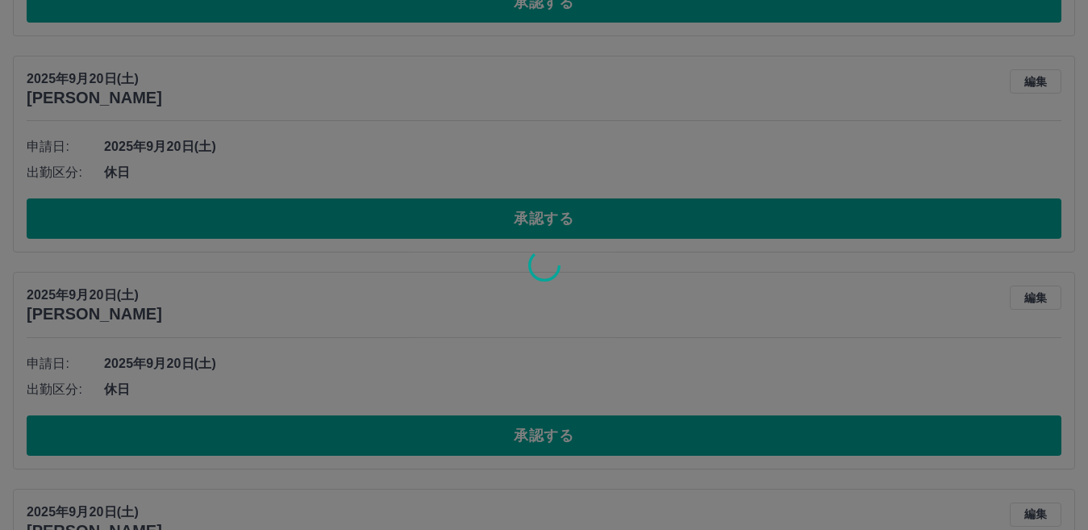
scroll to position [4575, 0]
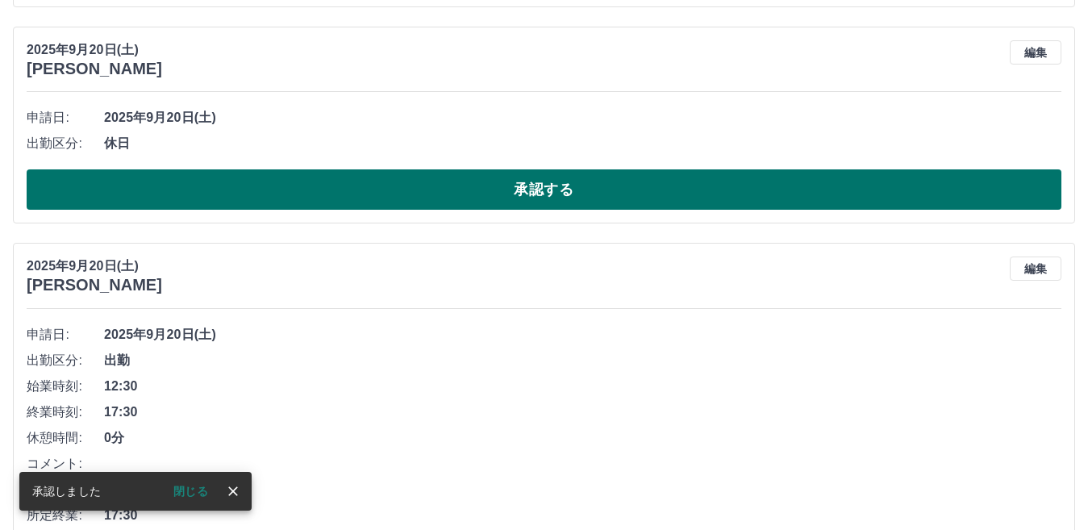
click at [488, 202] on button "承認する" at bounding box center [544, 189] width 1035 height 40
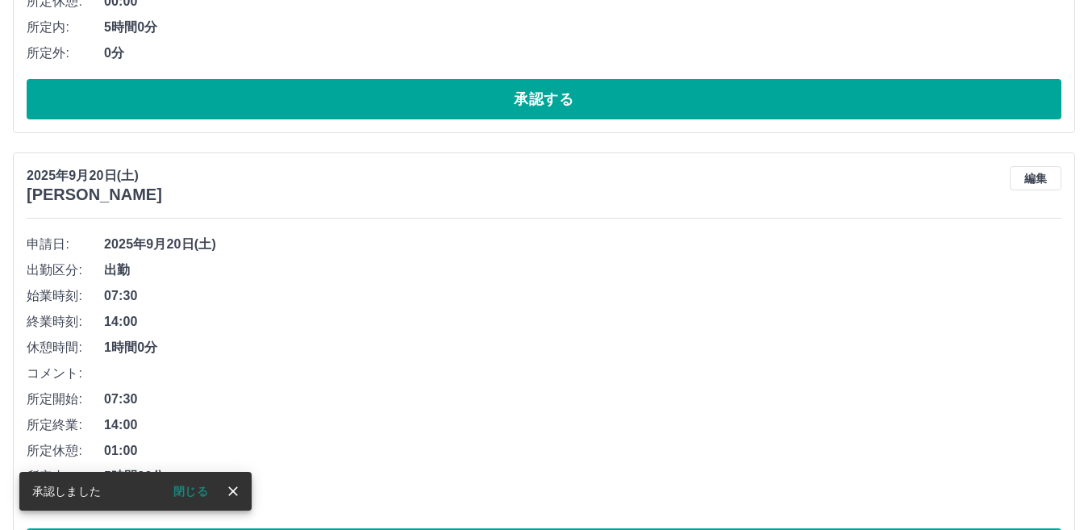
scroll to position [4680, 0]
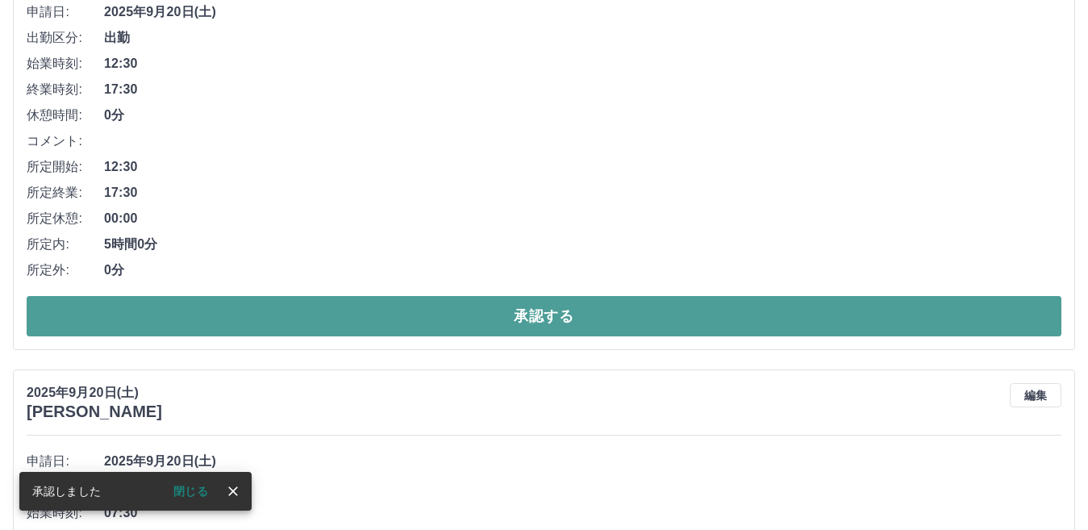
click at [484, 317] on button "承認する" at bounding box center [544, 316] width 1035 height 40
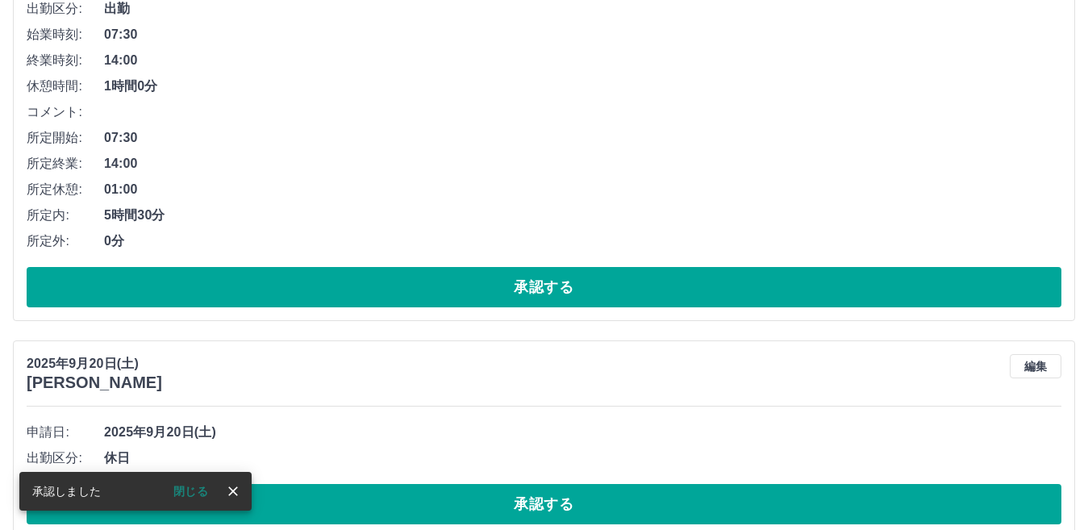
scroll to position [4796, 0]
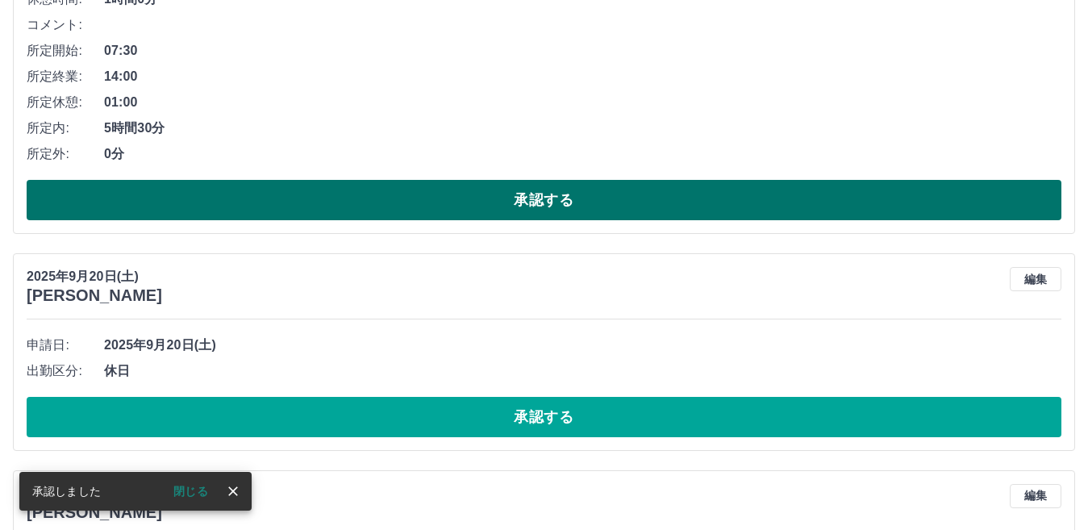
click at [495, 194] on button "承認する" at bounding box center [544, 200] width 1035 height 40
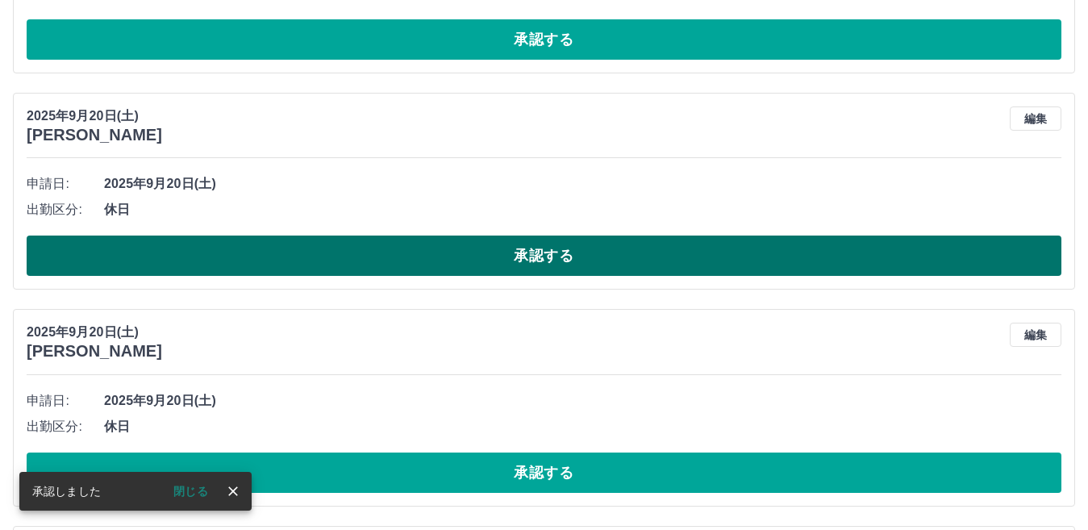
scroll to position [4509, 0]
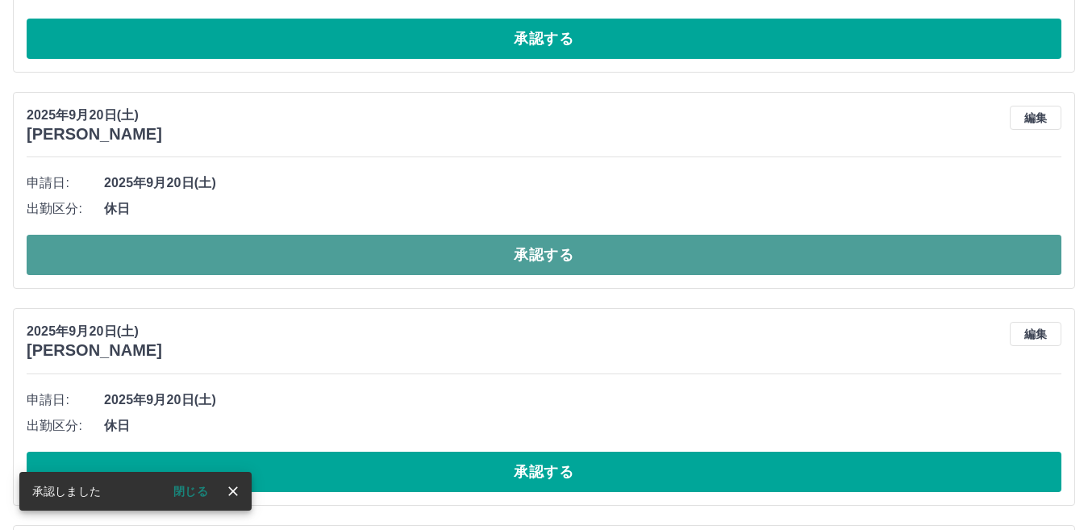
click at [502, 252] on button "承認する" at bounding box center [544, 255] width 1035 height 40
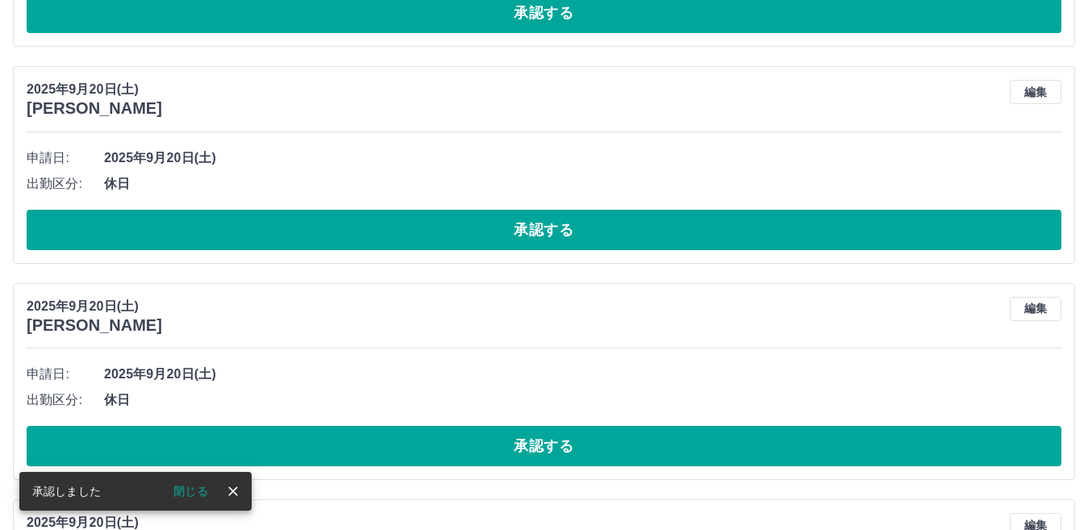
scroll to position [4535, 0]
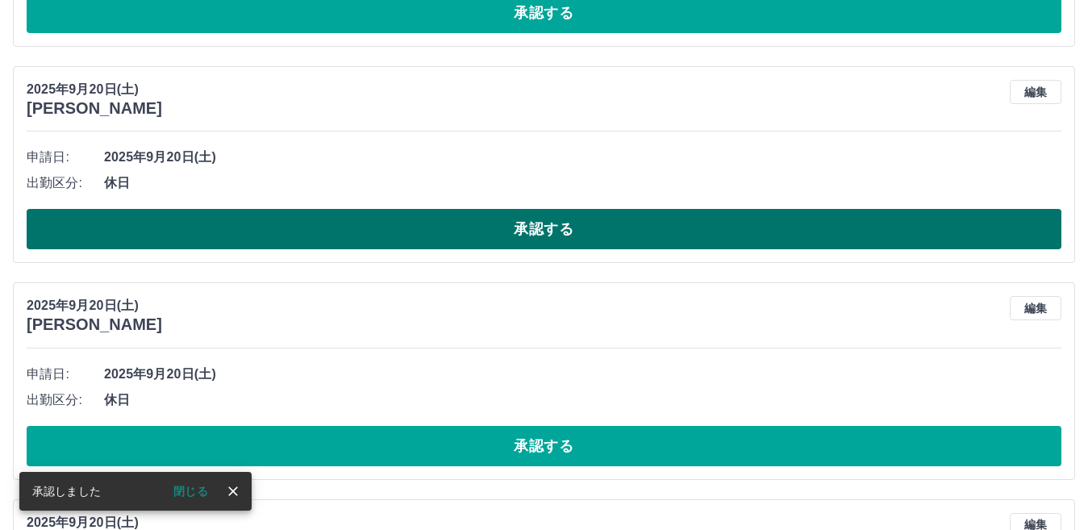
click at [499, 232] on button "承認する" at bounding box center [544, 229] width 1035 height 40
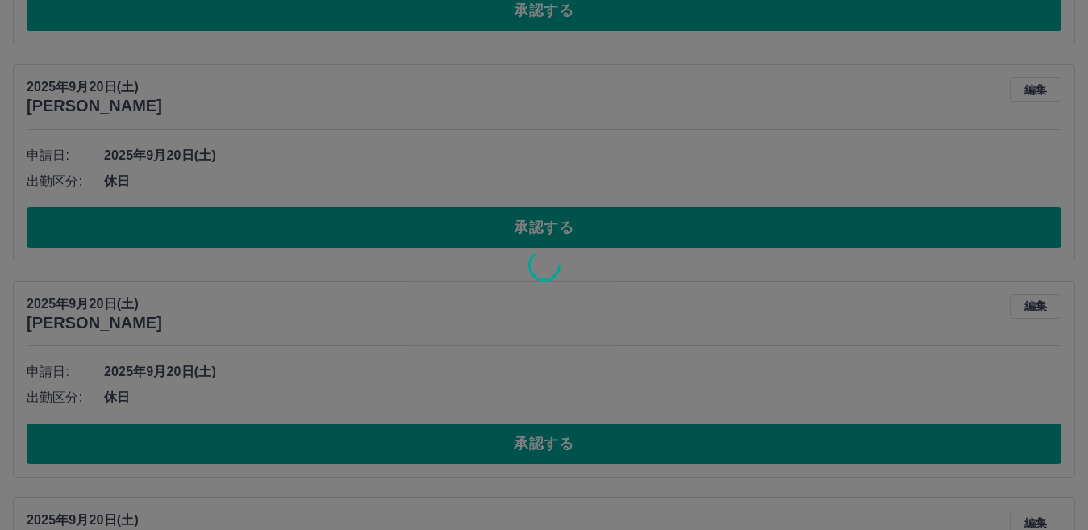
scroll to position [4777, 0]
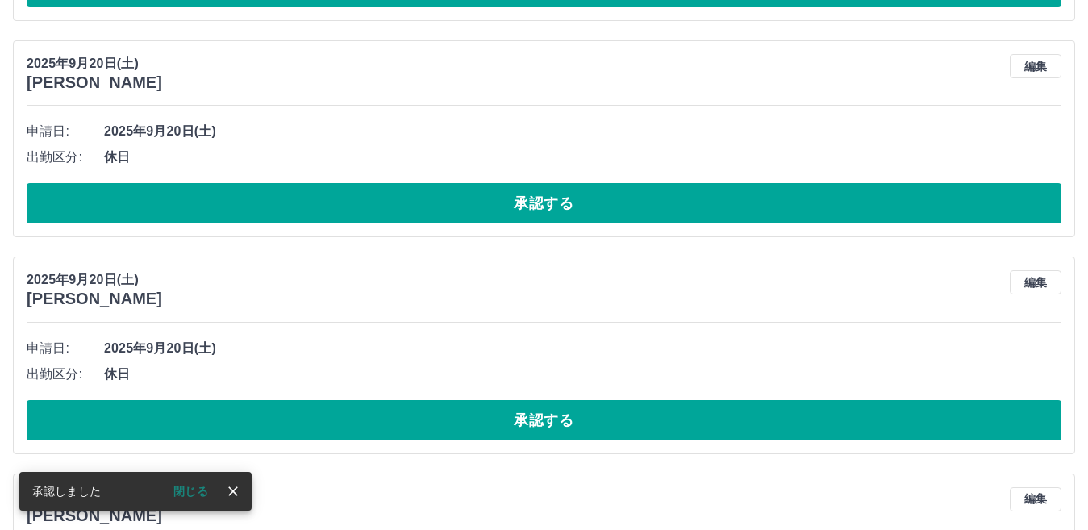
click at [491, 209] on button "承認する" at bounding box center [544, 203] width 1035 height 40
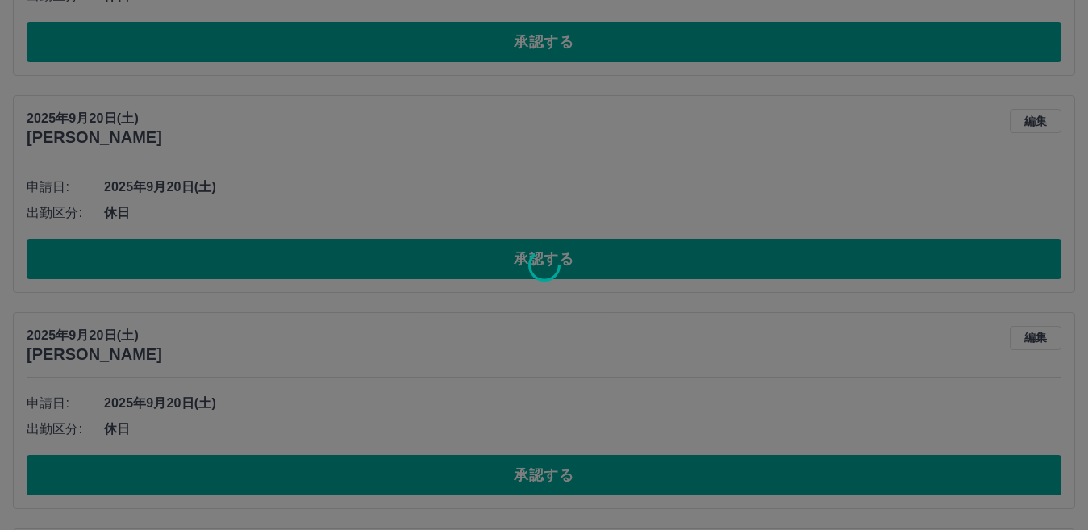
scroll to position [4506, 0]
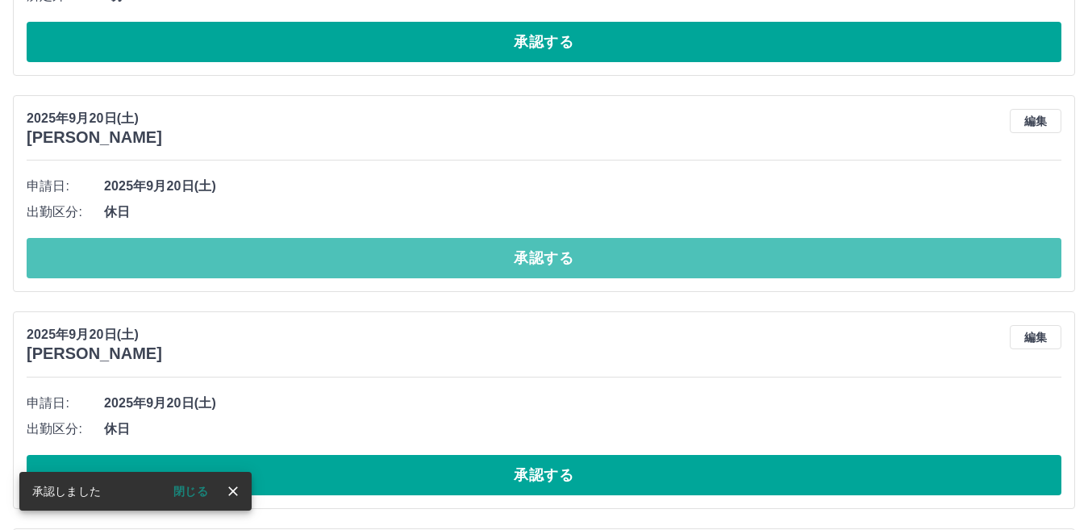
click at [493, 254] on button "承認する" at bounding box center [544, 258] width 1035 height 40
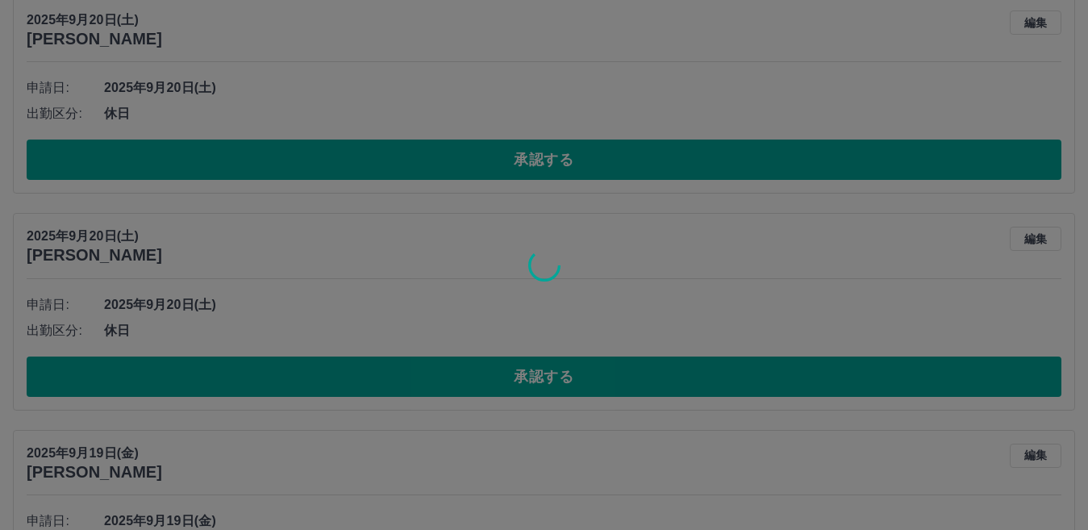
scroll to position [4587, 0]
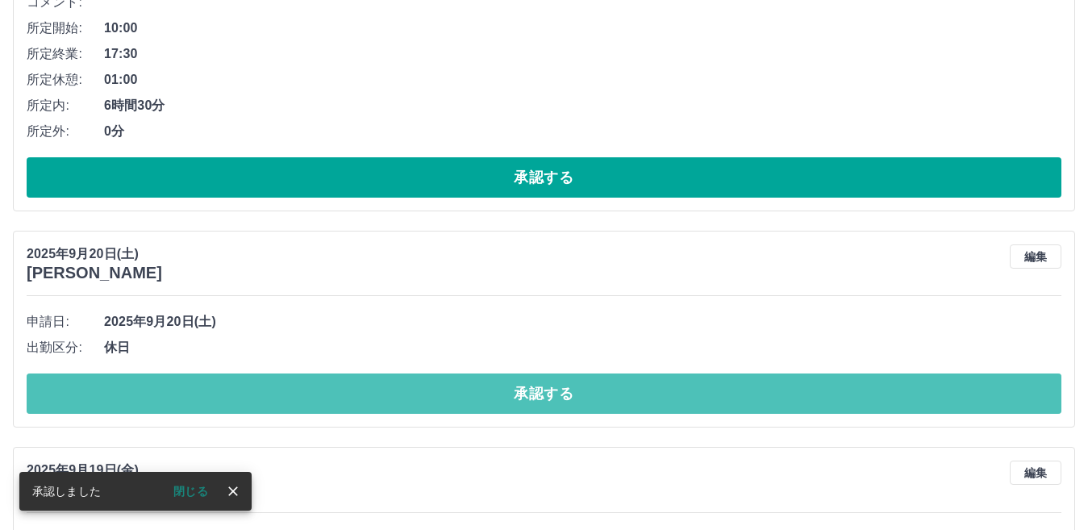
click at [521, 393] on button "承認する" at bounding box center [544, 394] width 1035 height 40
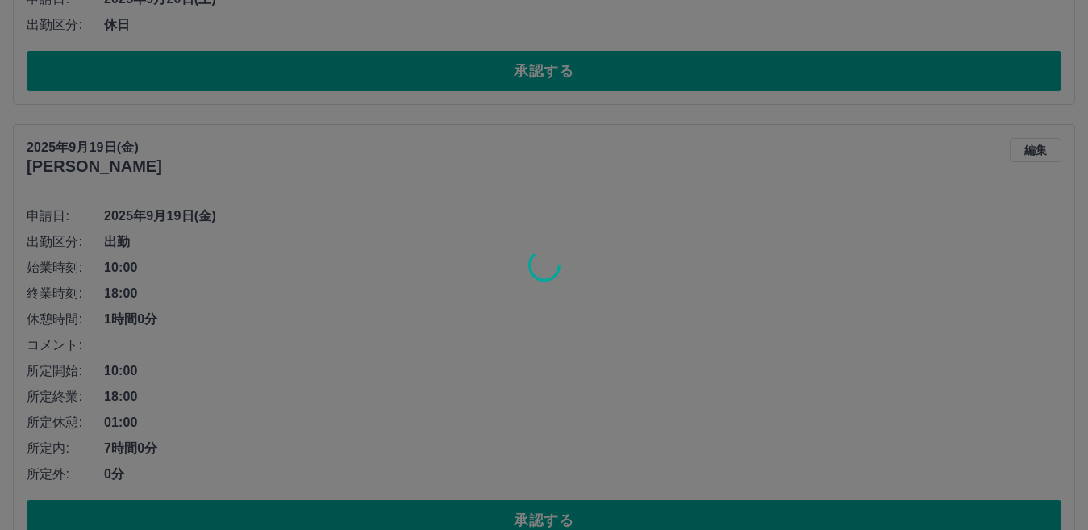
scroll to position [4855, 0]
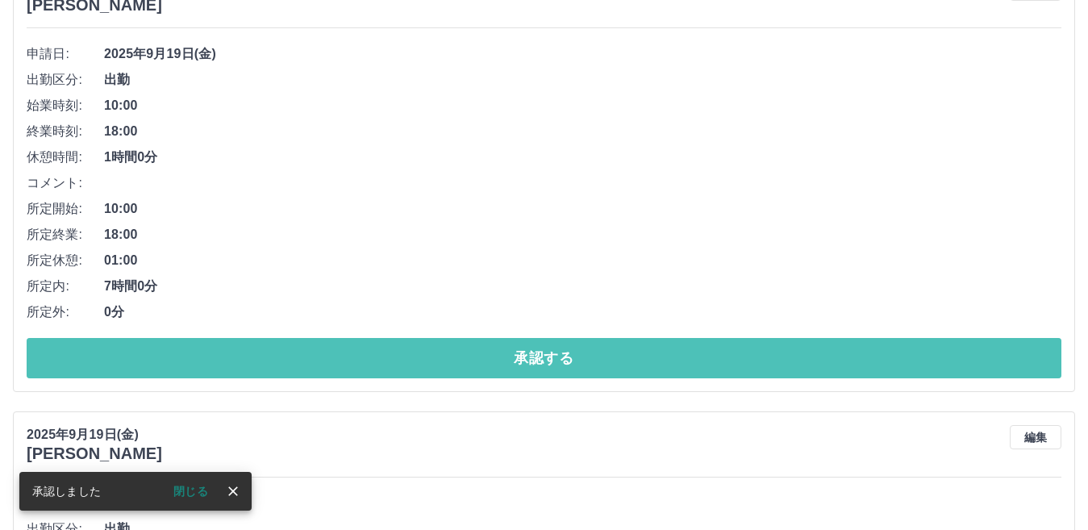
click at [528, 367] on button "承認する" at bounding box center [544, 358] width 1035 height 40
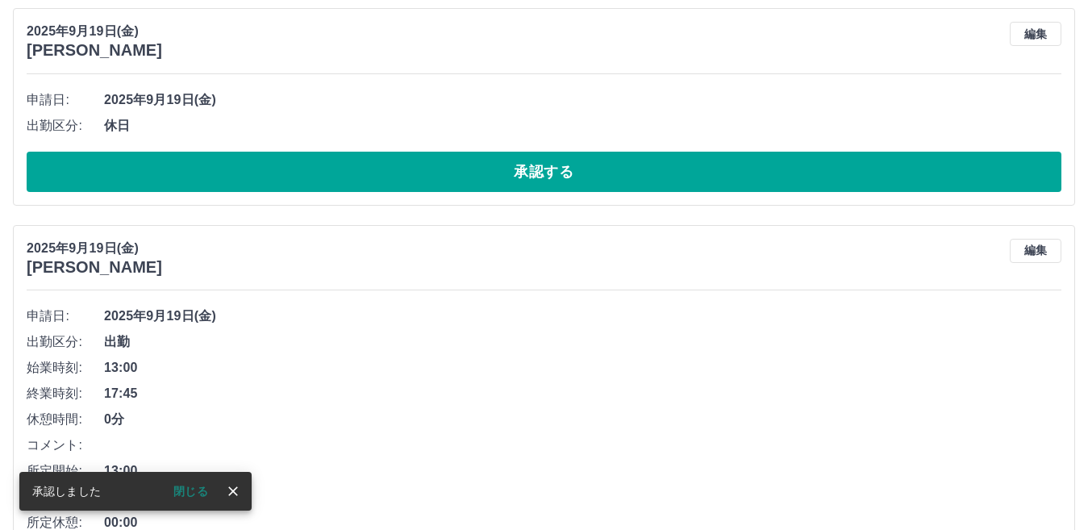
scroll to position [4593, 0]
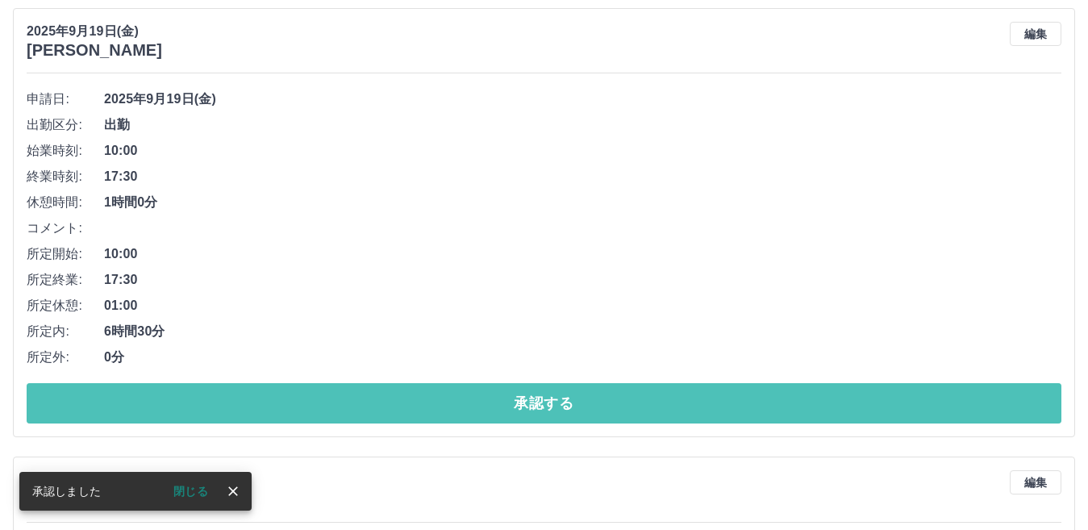
click at [528, 397] on button "承認する" at bounding box center [544, 403] width 1035 height 40
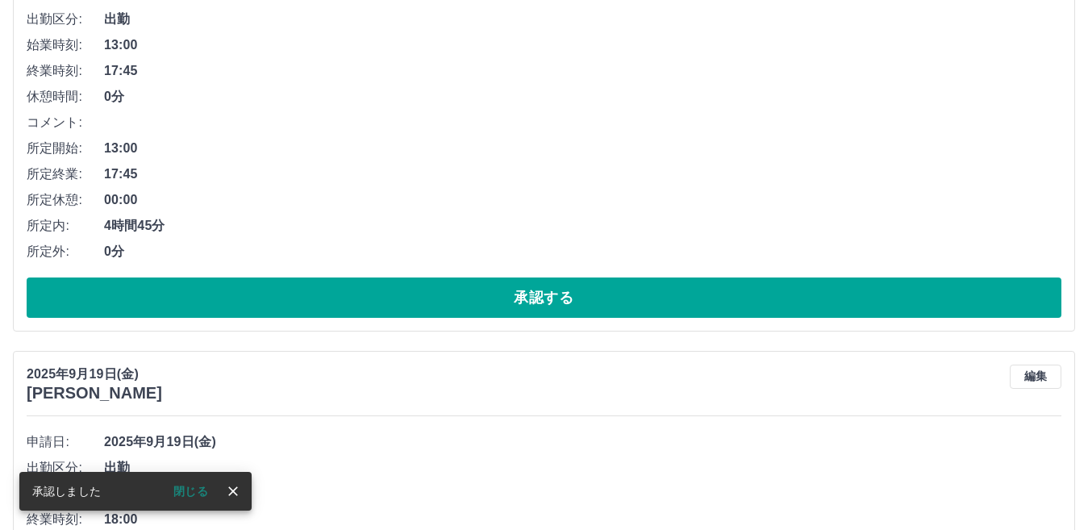
scroll to position [4467, 0]
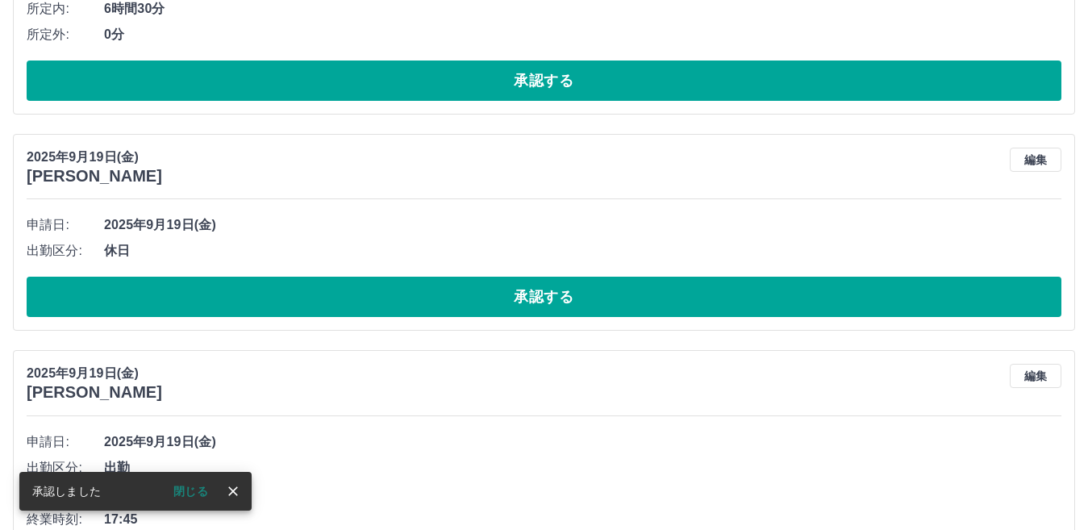
click at [520, 302] on button "承認する" at bounding box center [544, 297] width 1035 height 40
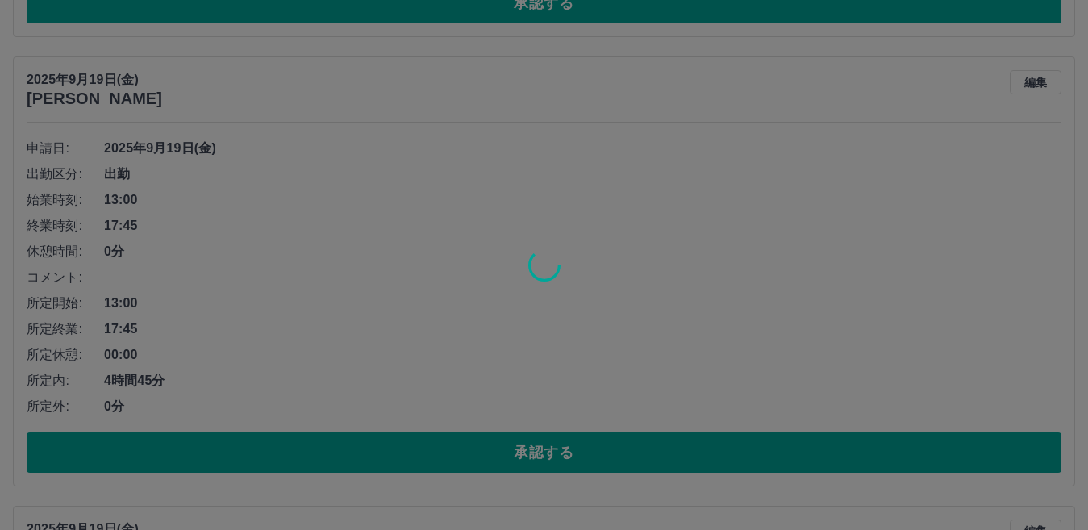
scroll to position [4790, 0]
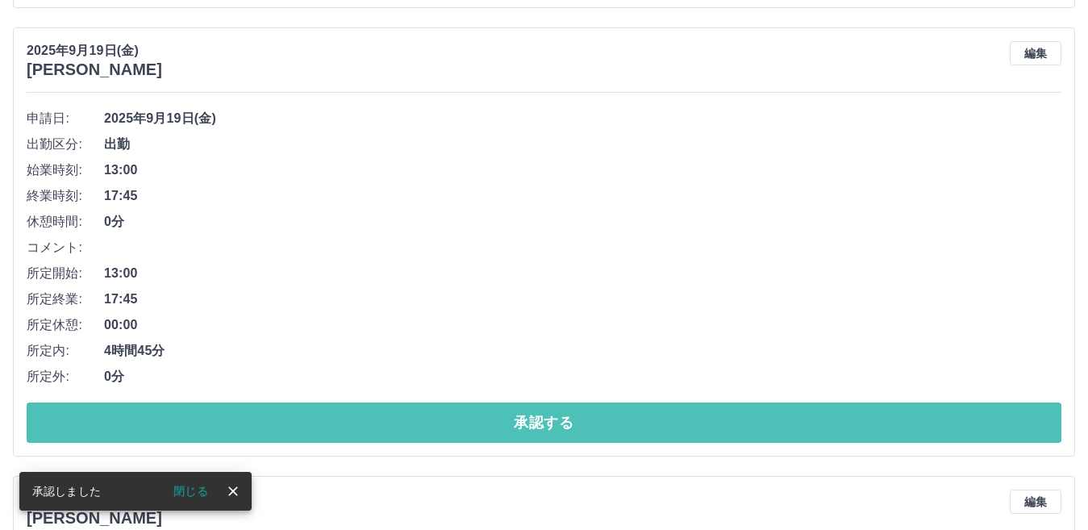
click at [516, 409] on button "承認する" at bounding box center [544, 423] width 1035 height 40
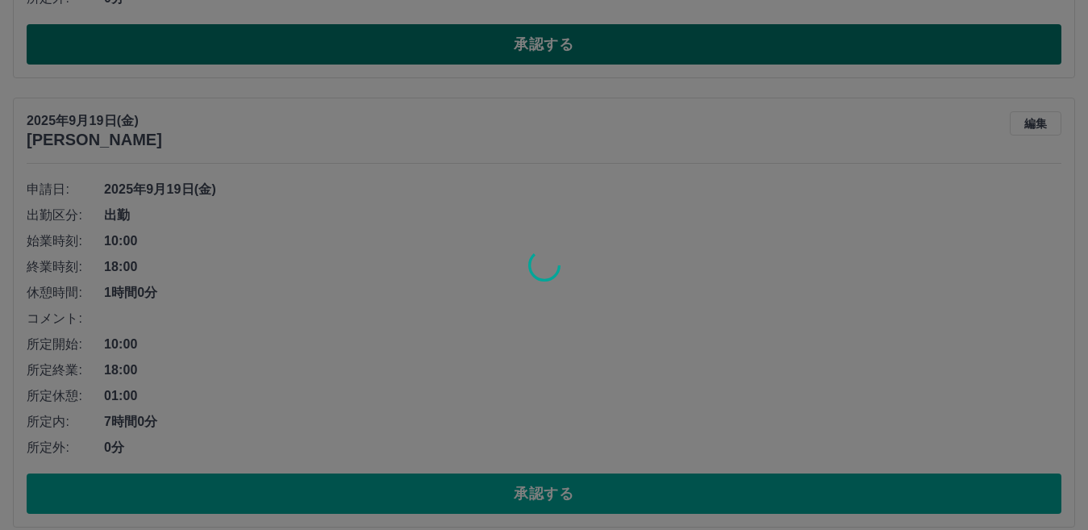
scroll to position [4977, 0]
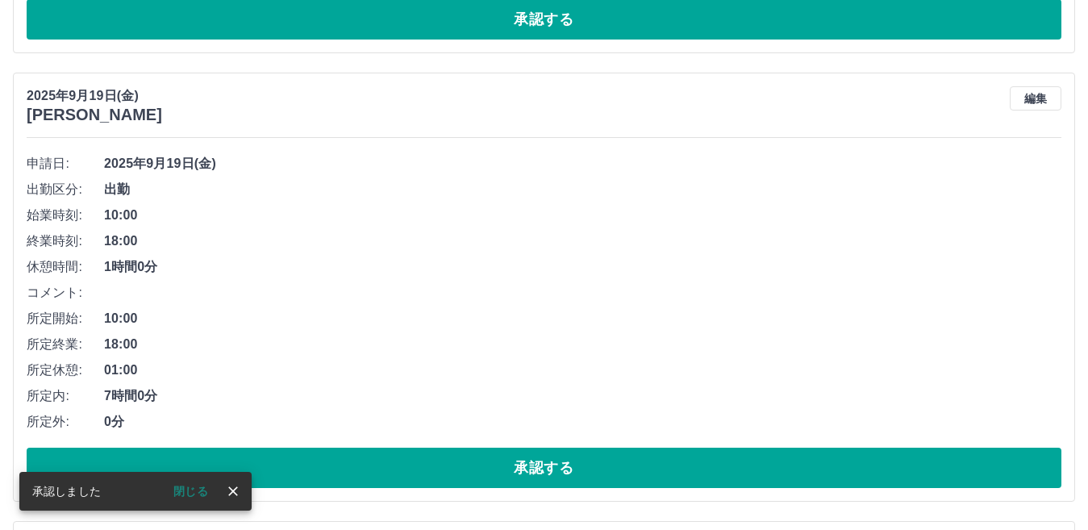
click at [515, 461] on button "承認する" at bounding box center [544, 468] width 1035 height 40
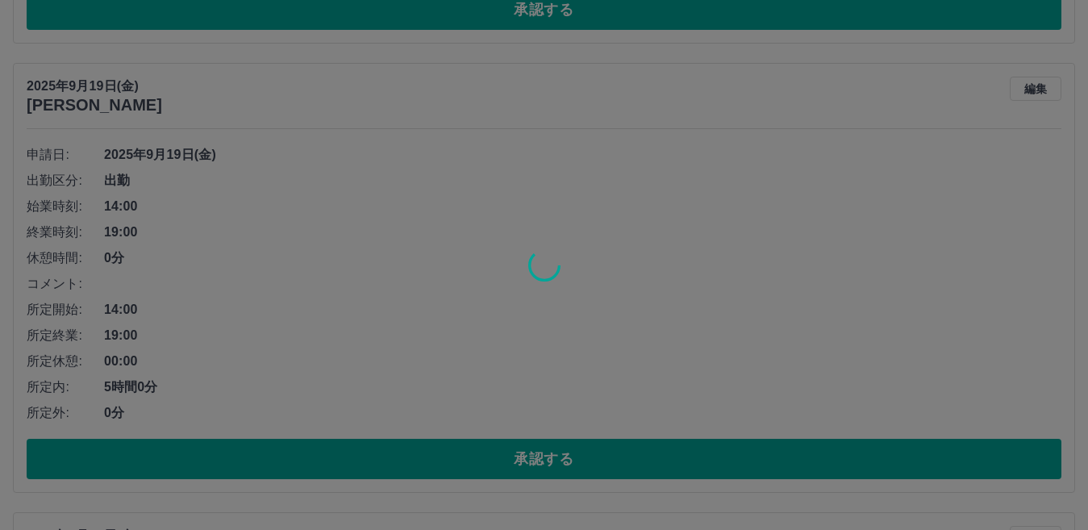
scroll to position [5013, 0]
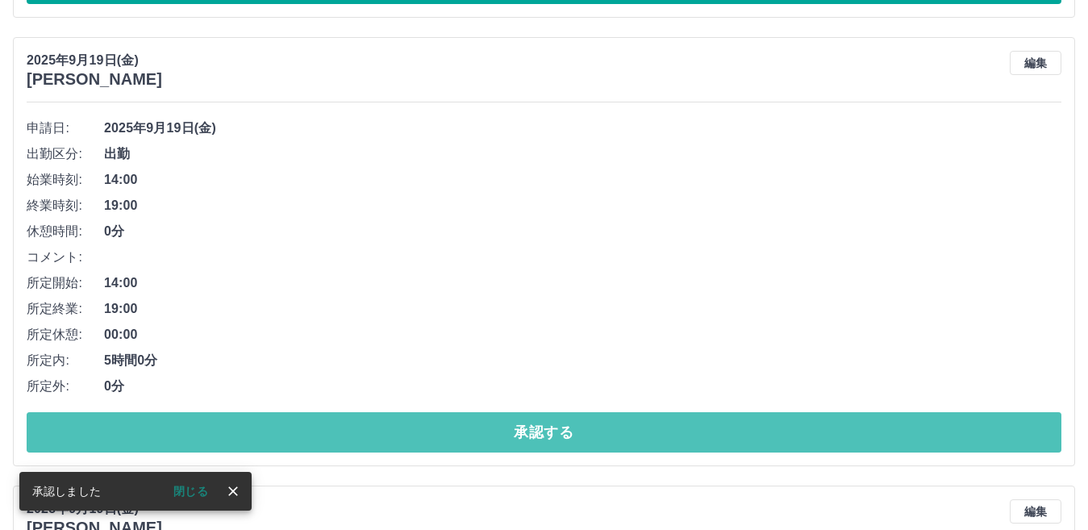
click at [539, 441] on button "承認する" at bounding box center [544, 432] width 1035 height 40
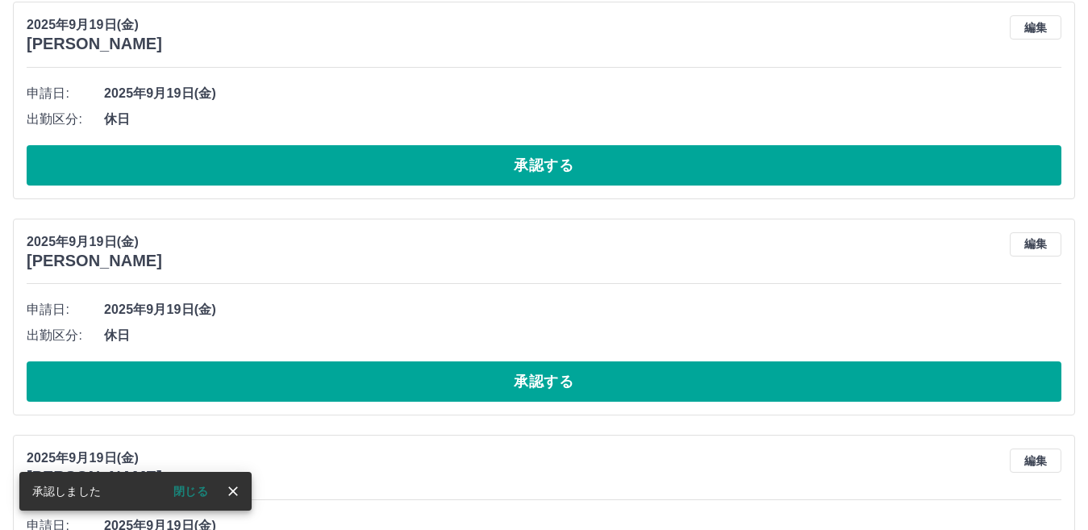
scroll to position [4600, 0]
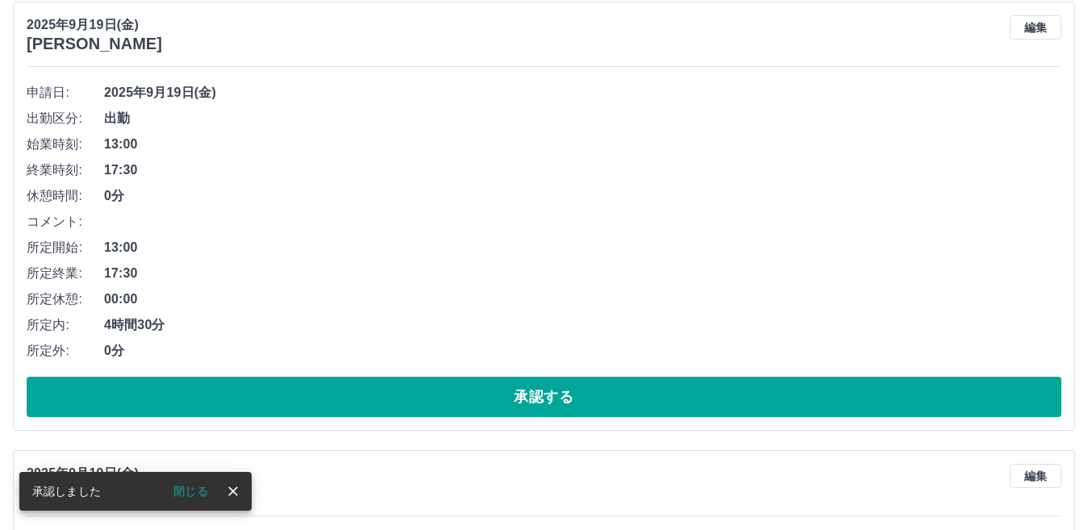
click at [545, 397] on button "承認する" at bounding box center [544, 397] width 1035 height 40
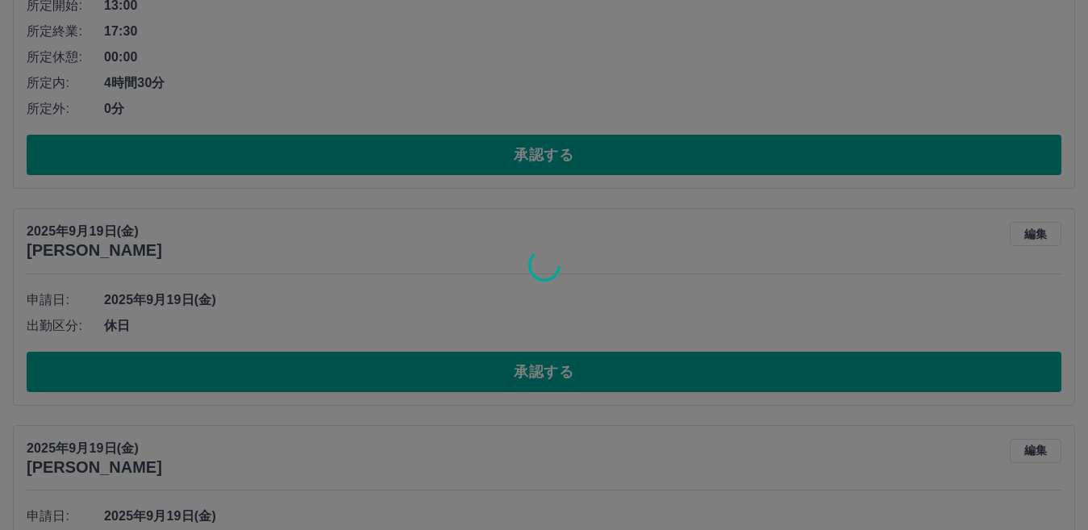
scroll to position [4393, 0]
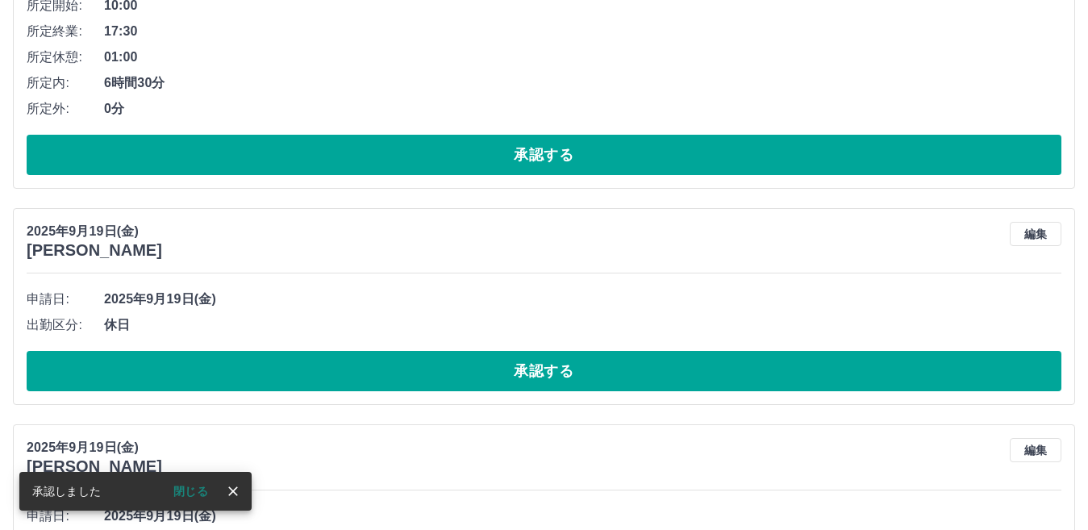
click at [536, 374] on button "承認する" at bounding box center [544, 371] width 1035 height 40
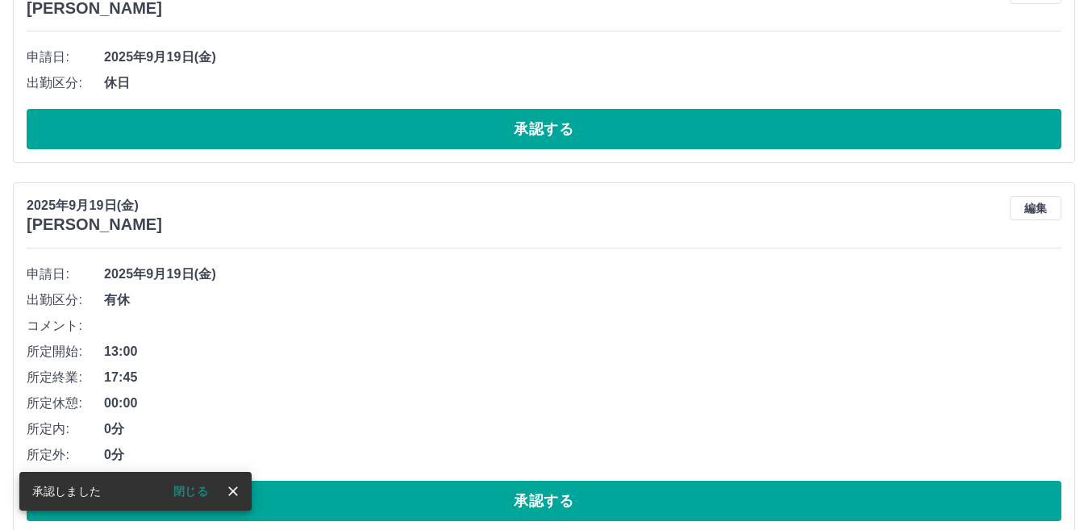
scroll to position [4419, 0]
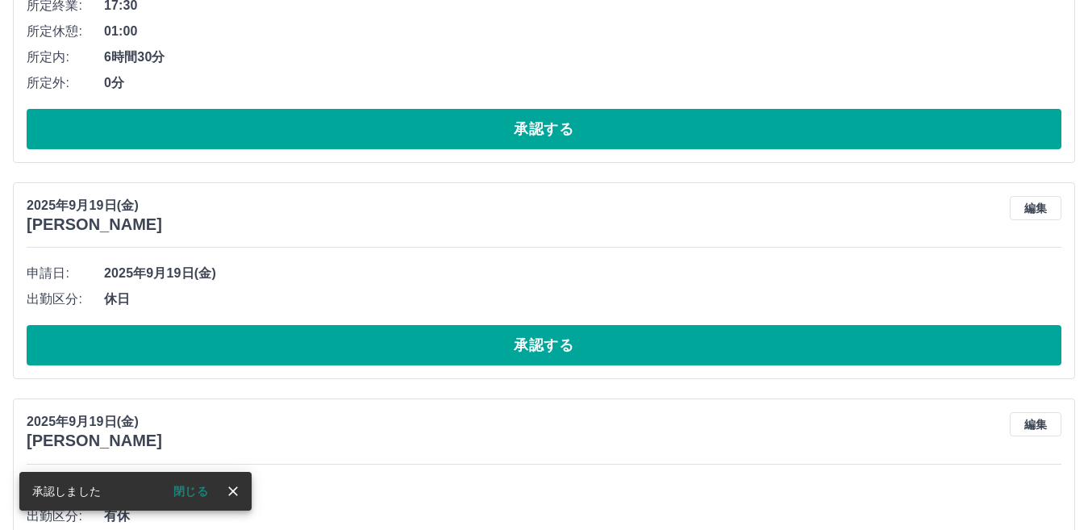
click at [532, 353] on button "承認する" at bounding box center [544, 345] width 1035 height 40
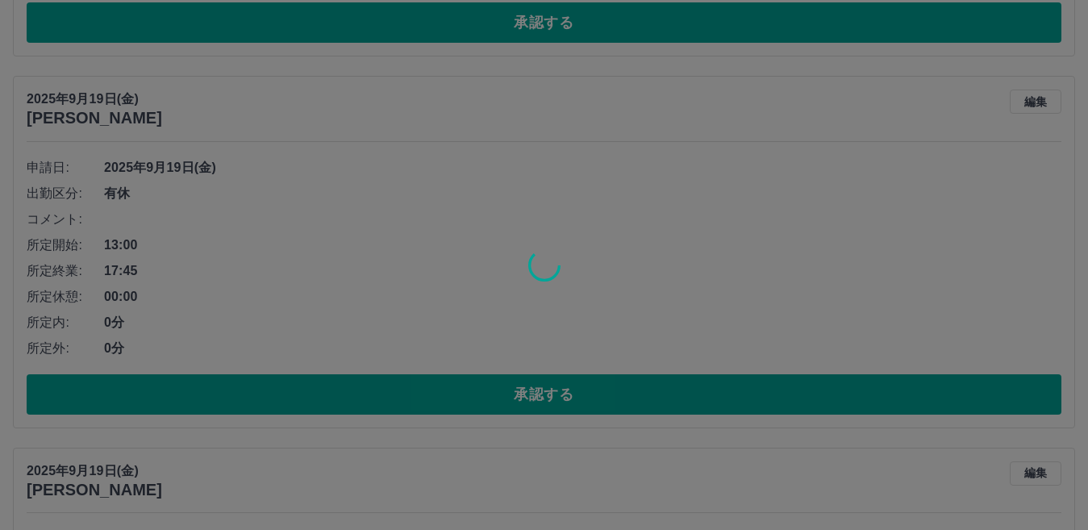
scroll to position [4525, 0]
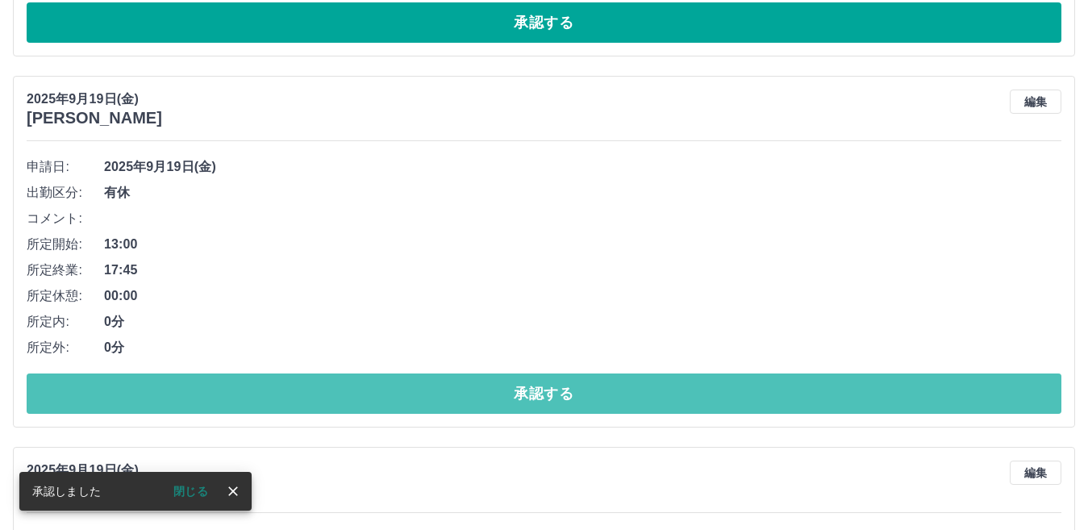
click at [527, 397] on button "承認する" at bounding box center [544, 394] width 1035 height 40
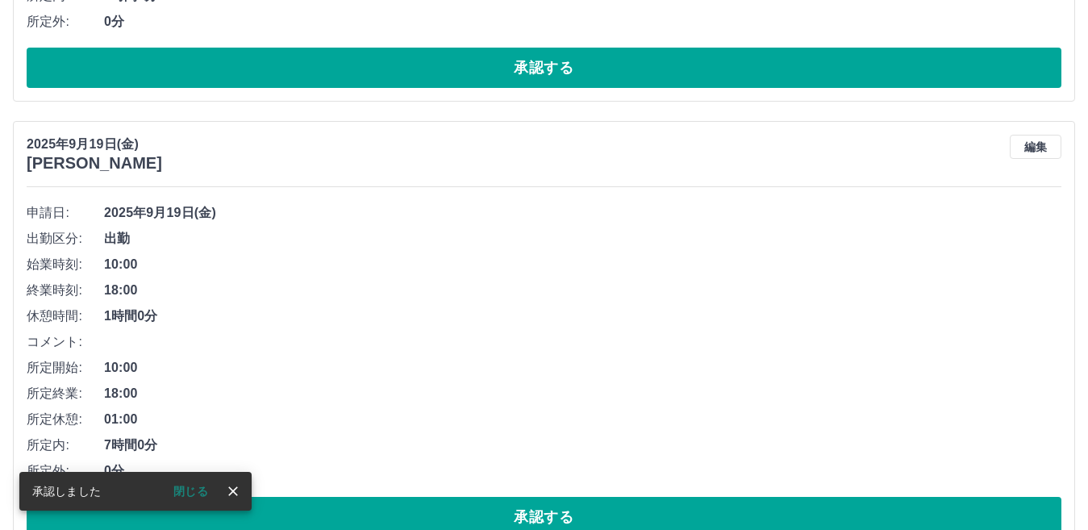
scroll to position [4558, 0]
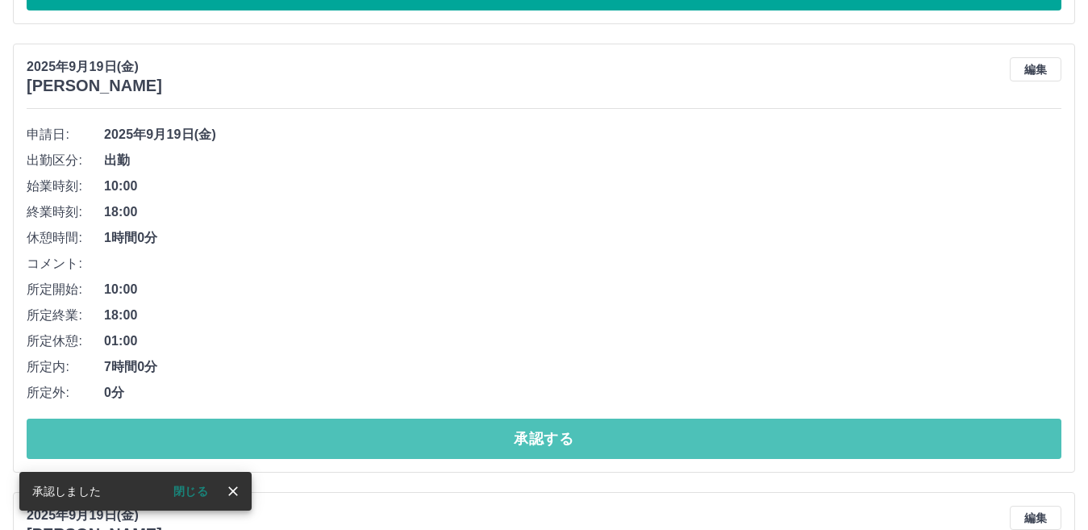
click at [535, 445] on button "承認する" at bounding box center [544, 439] width 1035 height 40
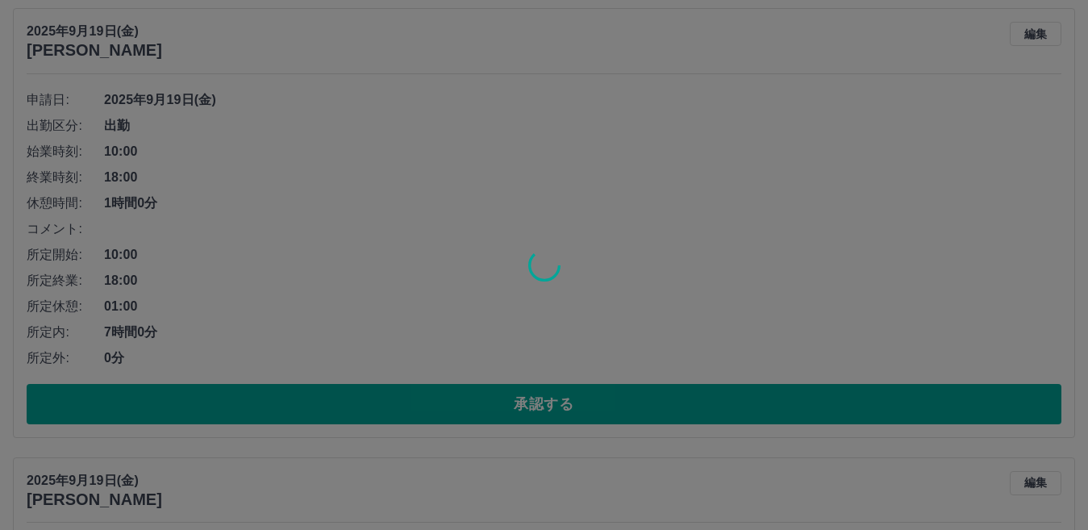
scroll to position [4593, 0]
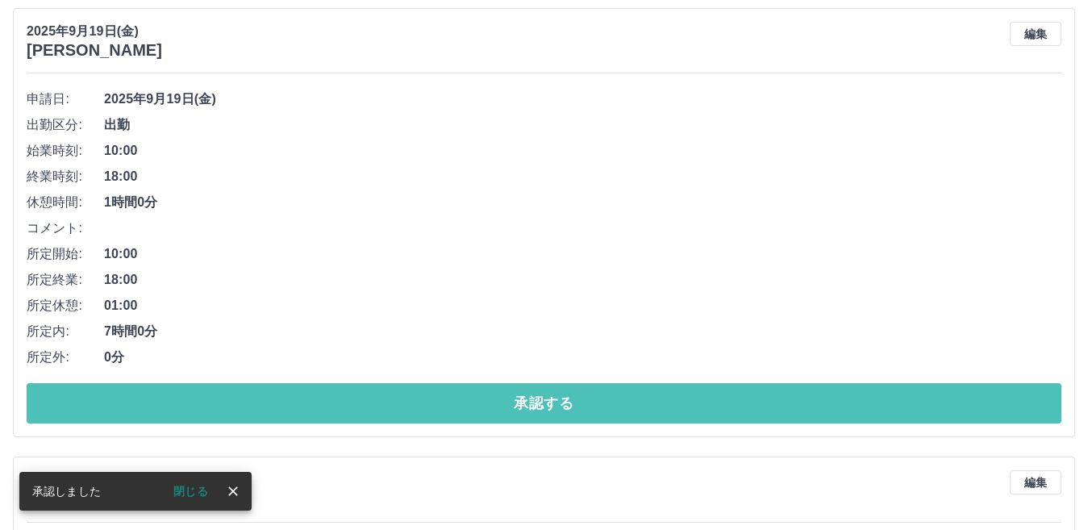
click at [537, 406] on button "承認する" at bounding box center [544, 403] width 1035 height 40
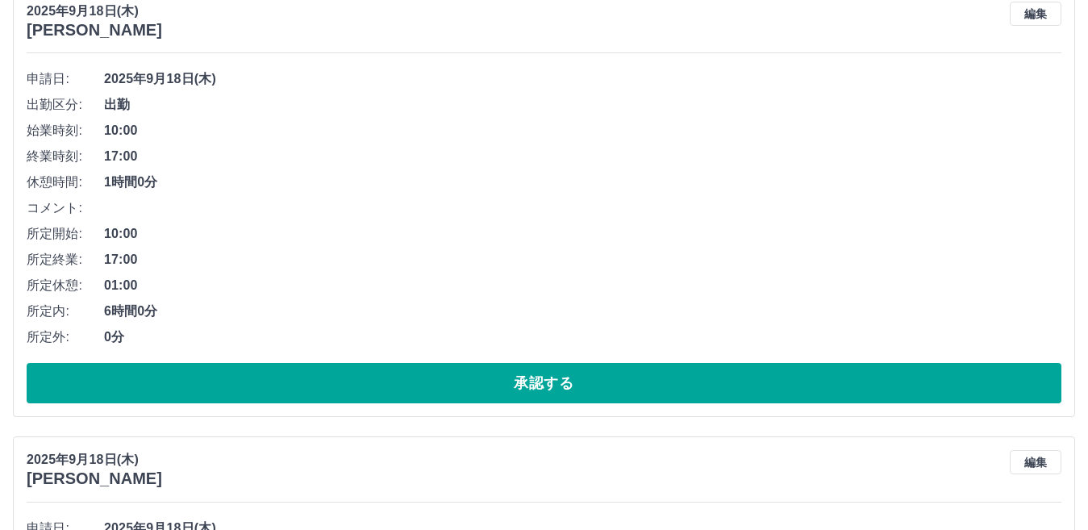
scroll to position [8743, 0]
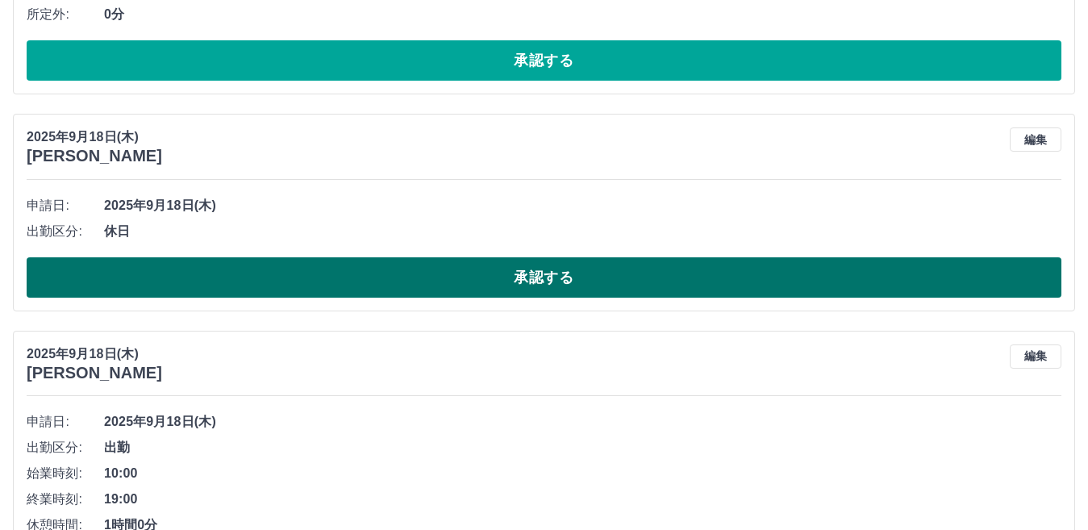
click at [511, 282] on button "承認する" at bounding box center [544, 277] width 1035 height 40
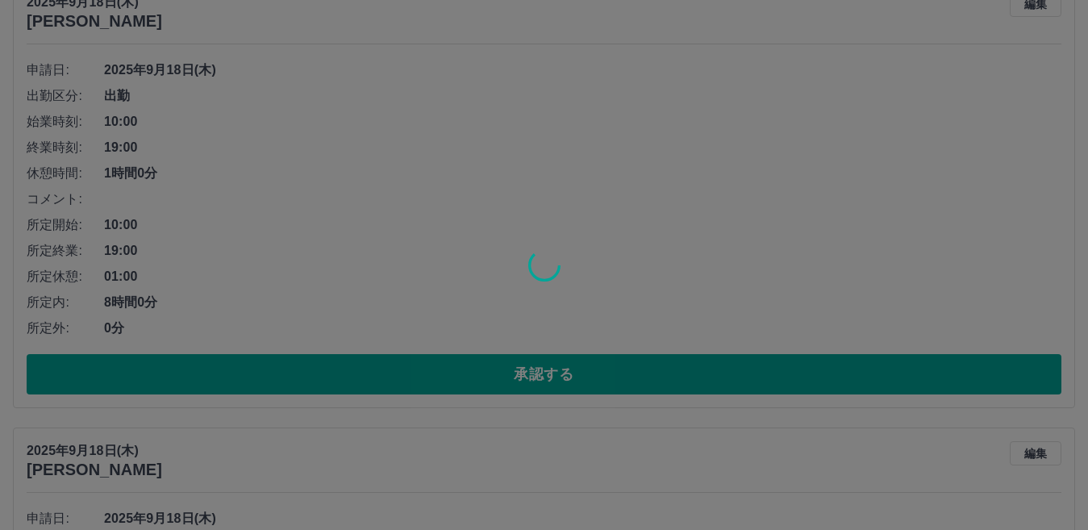
scroll to position [9066, 0]
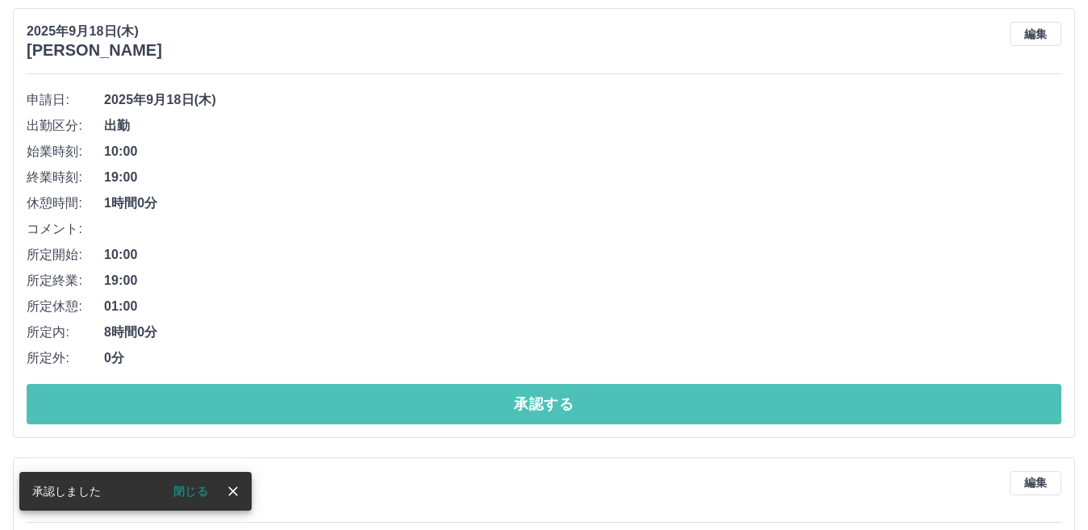
click at [554, 394] on button "承認する" at bounding box center [544, 404] width 1035 height 40
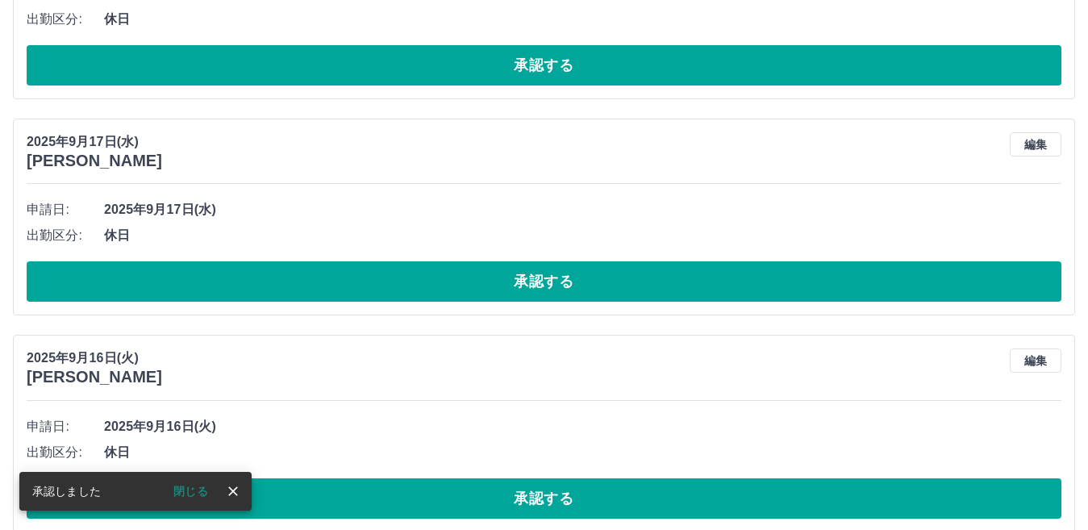
scroll to position [8722, 0]
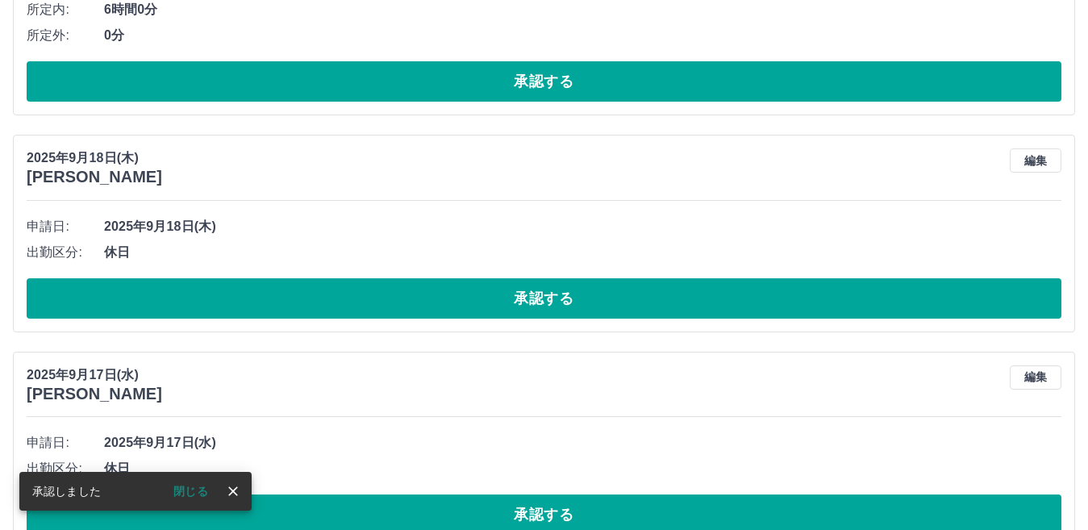
click at [544, 305] on button "承認する" at bounding box center [544, 298] width 1035 height 40
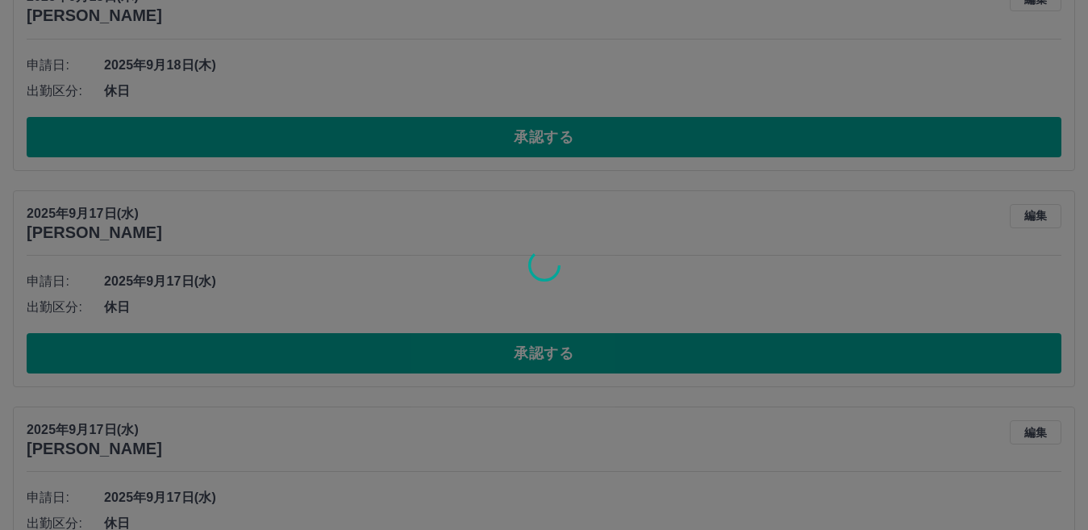
scroll to position [8964, 0]
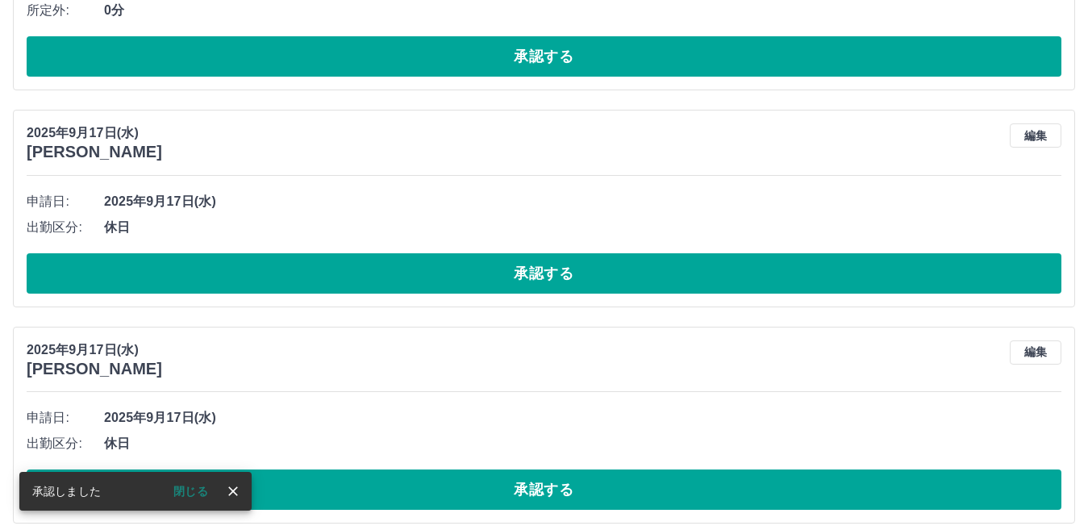
click at [530, 279] on button "承認する" at bounding box center [544, 273] width 1035 height 40
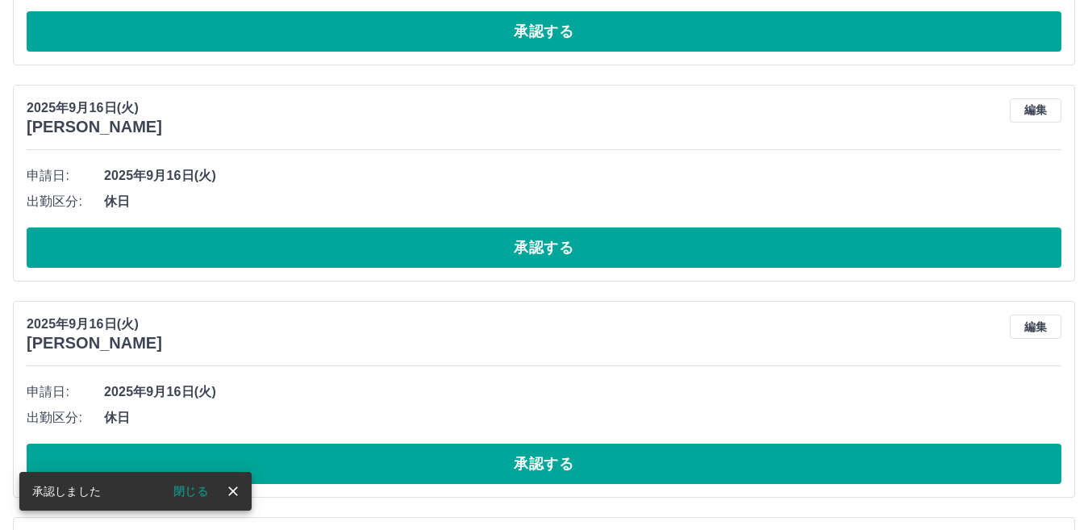
scroll to position [8772, 0]
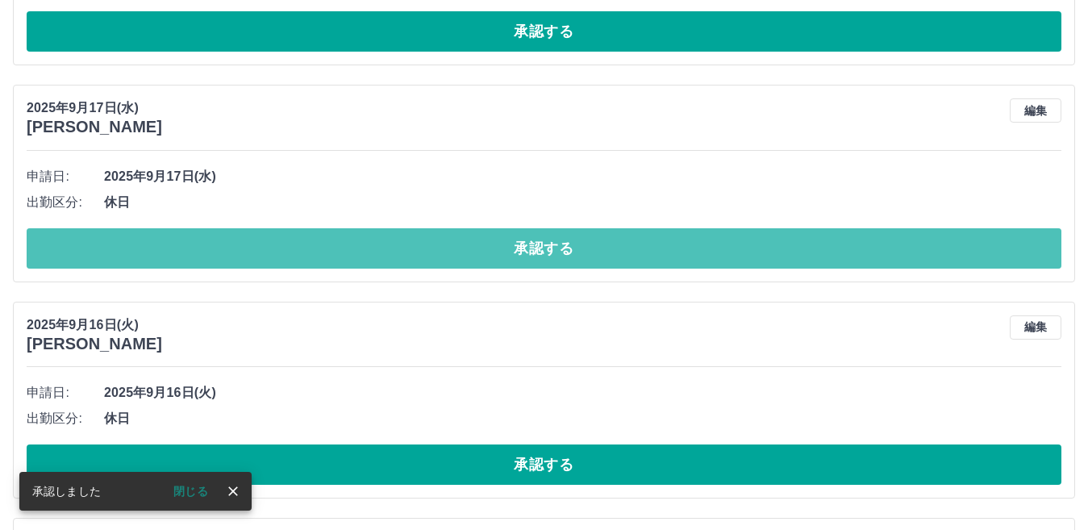
click at [516, 252] on button "承認する" at bounding box center [544, 248] width 1035 height 40
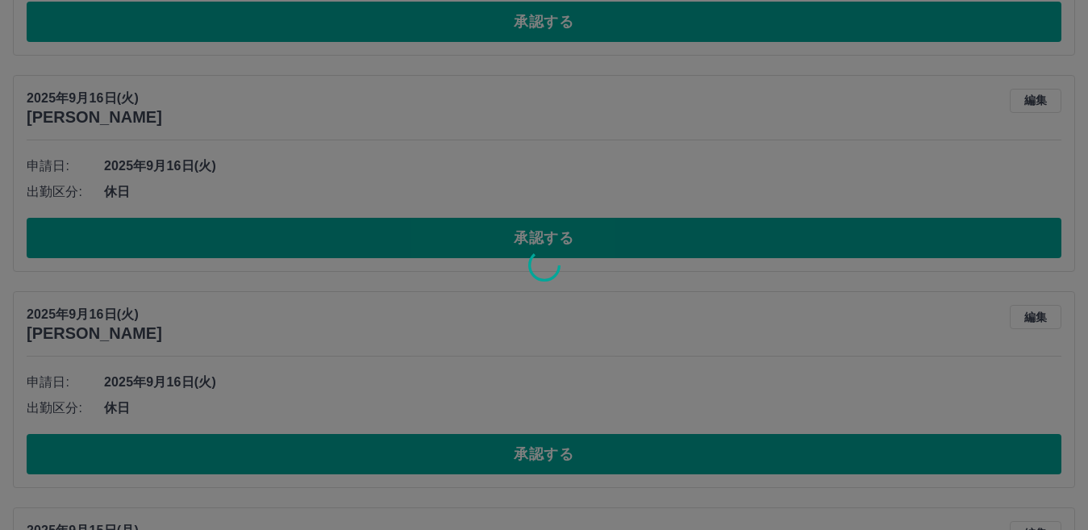
scroll to position [9014, 0]
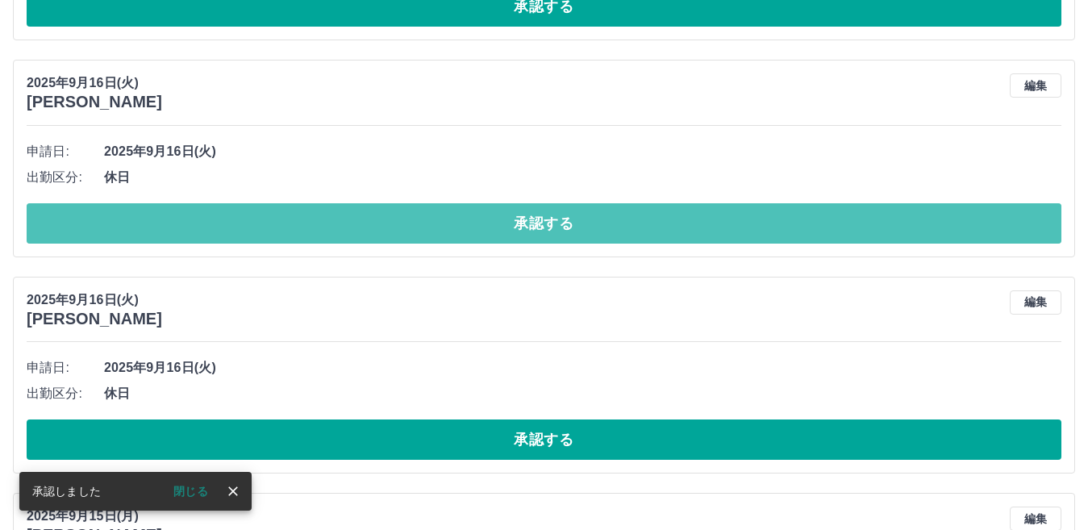
click at [516, 228] on button "承認する" at bounding box center [544, 223] width 1035 height 40
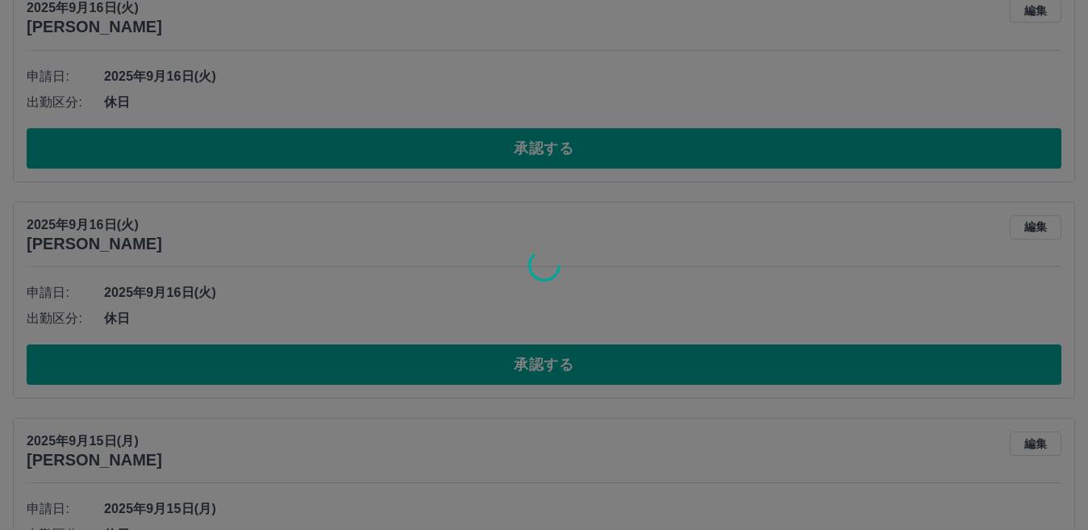
scroll to position [8959, 0]
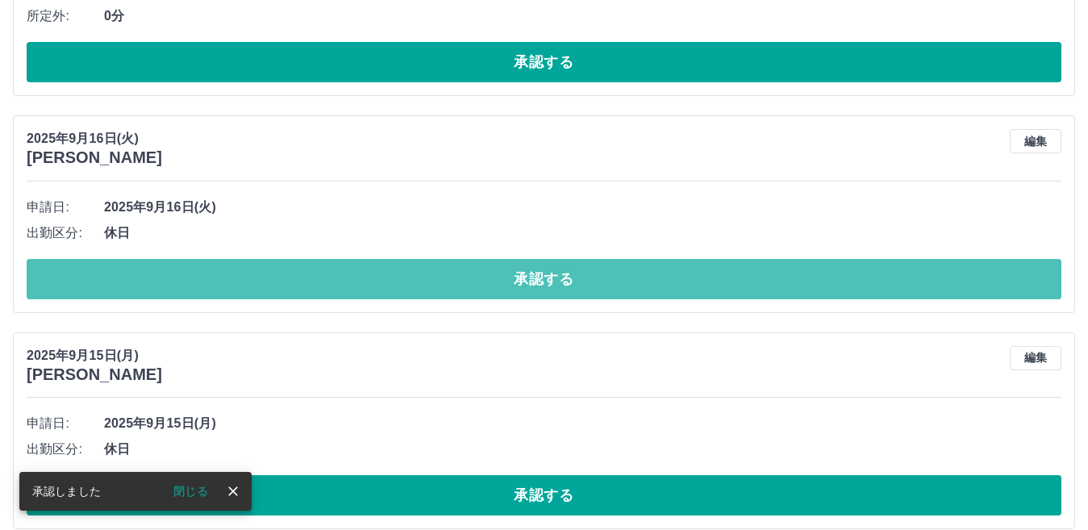
click at [506, 274] on button "承認する" at bounding box center [544, 279] width 1035 height 40
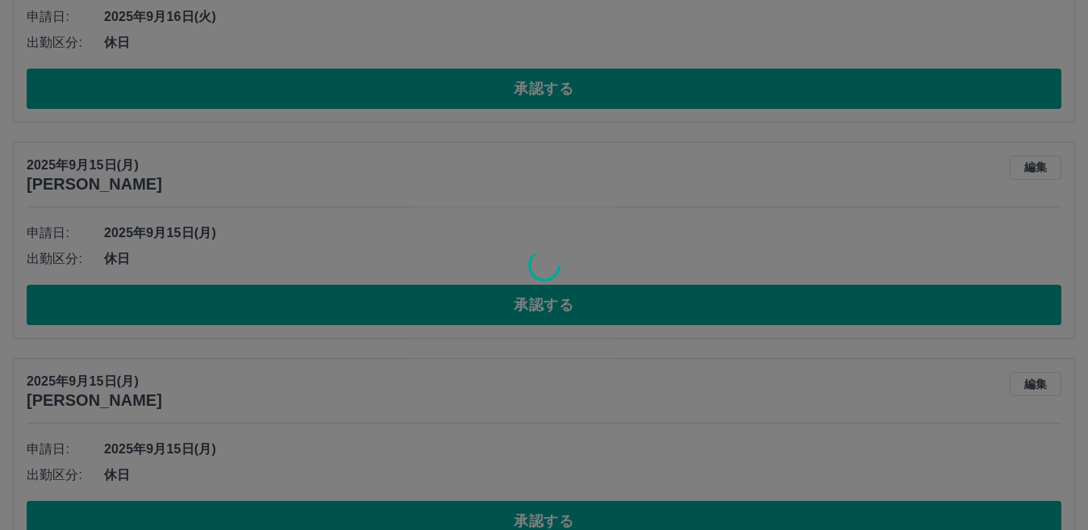
scroll to position [8984, 0]
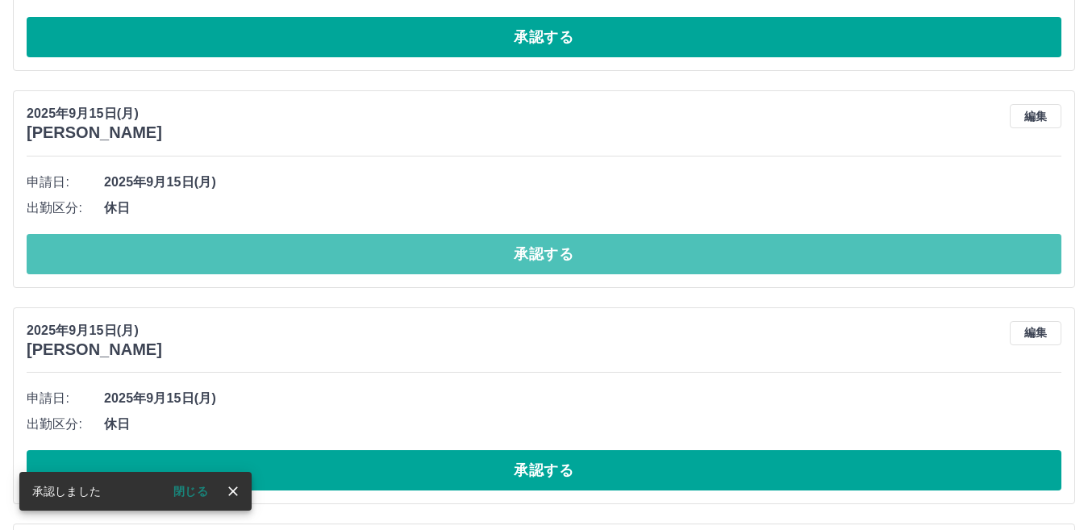
click at [507, 256] on button "承認する" at bounding box center [544, 254] width 1035 height 40
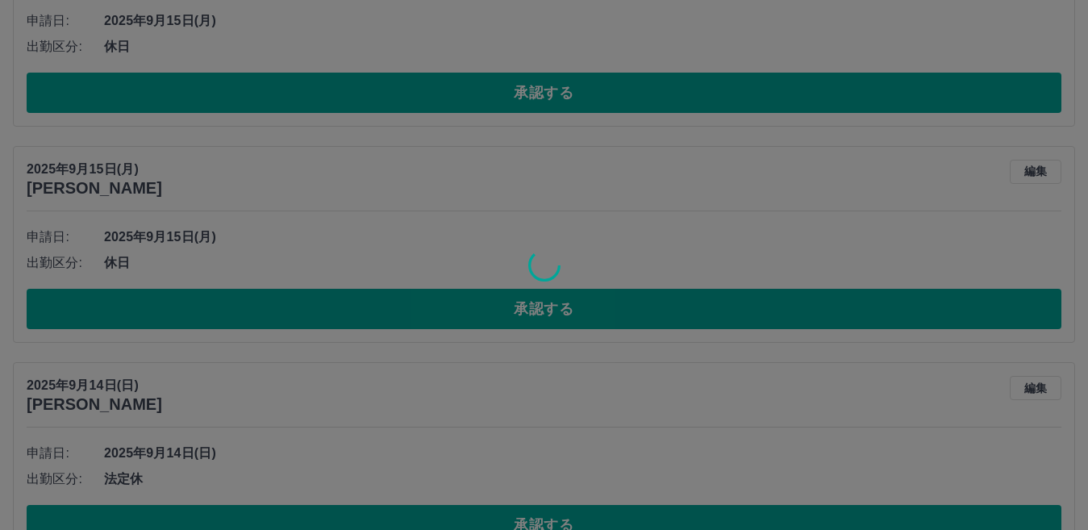
scroll to position [9009, 0]
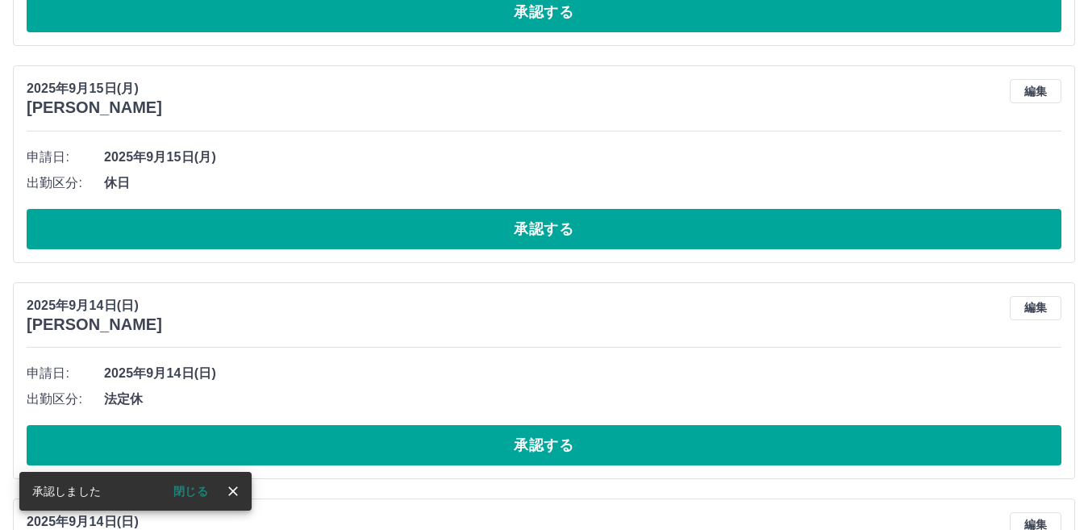
click at [512, 240] on div at bounding box center [544, 265] width 1088 height 530
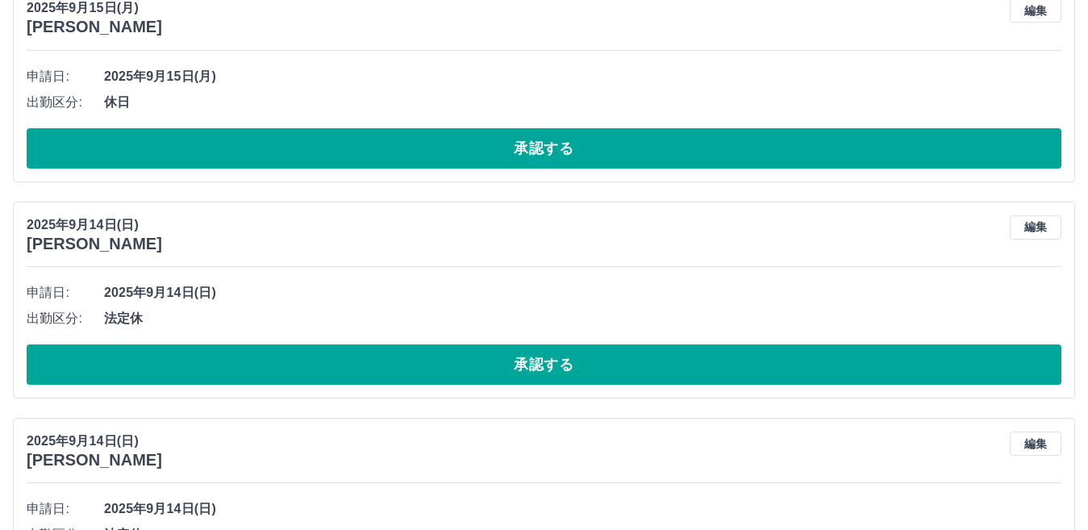
scroll to position [8953, 0]
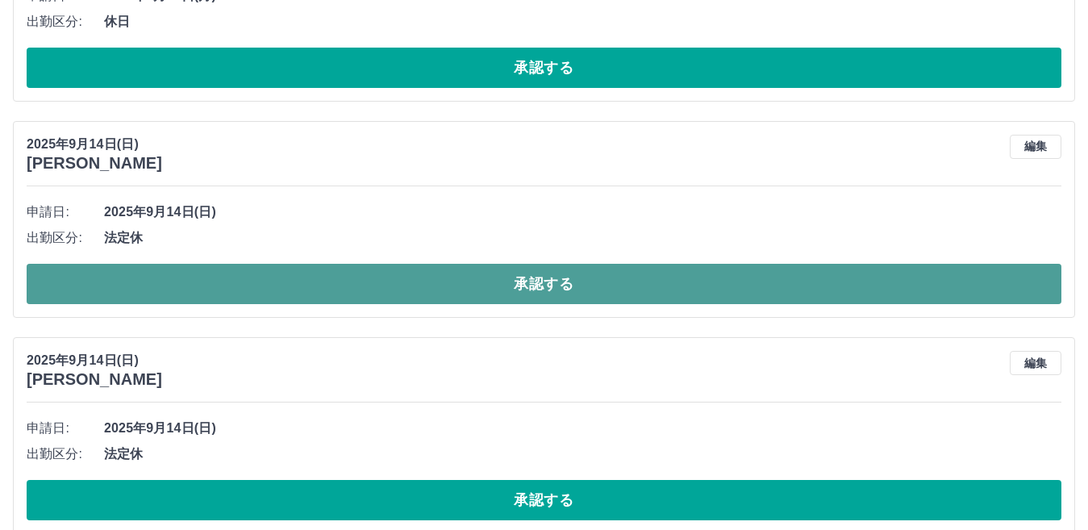
click at [526, 282] on button "承認する" at bounding box center [544, 284] width 1035 height 40
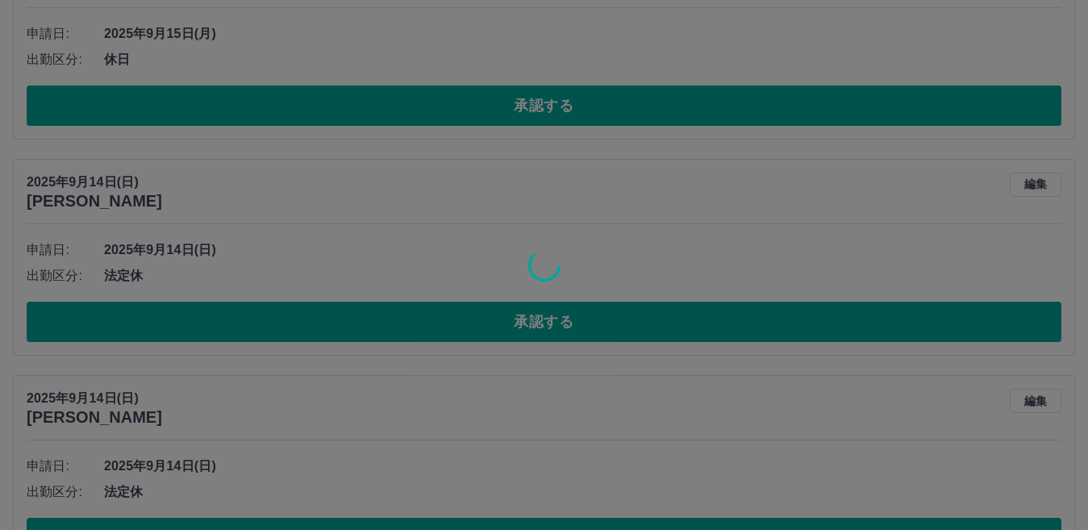
scroll to position [8792, 0]
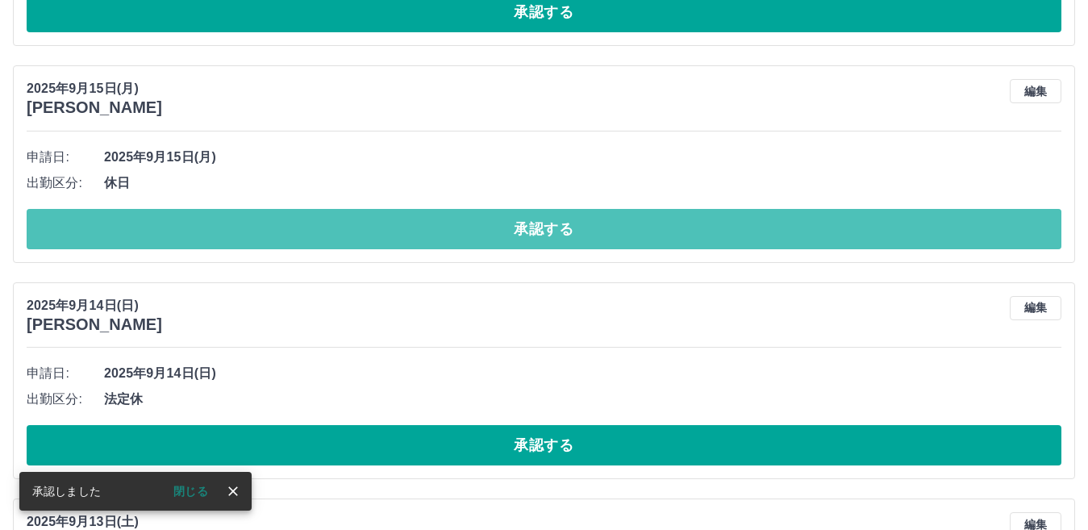
click at [524, 234] on button "承認する" at bounding box center [544, 229] width 1035 height 40
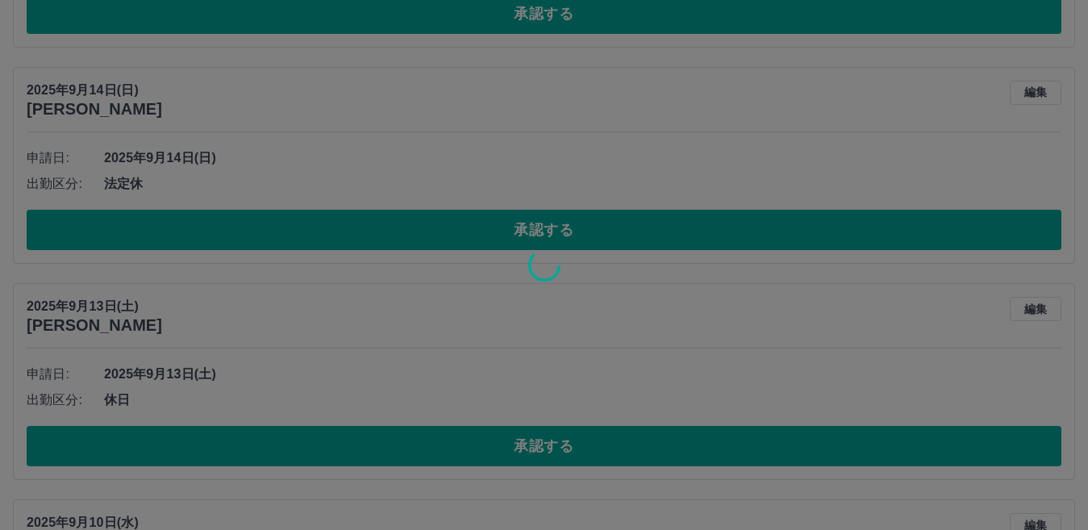
scroll to position [9034, 0]
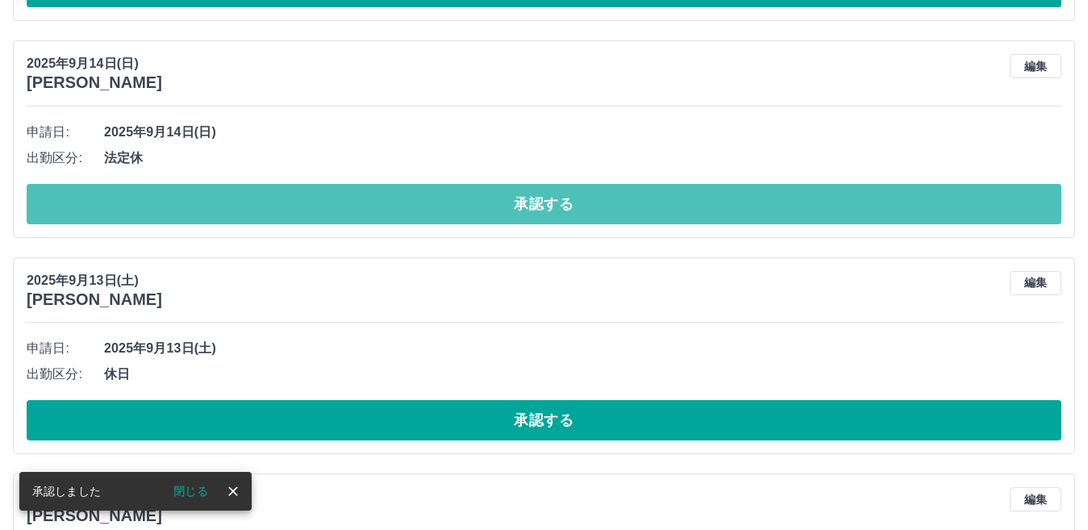
click at [530, 207] on button "承認する" at bounding box center [544, 204] width 1035 height 40
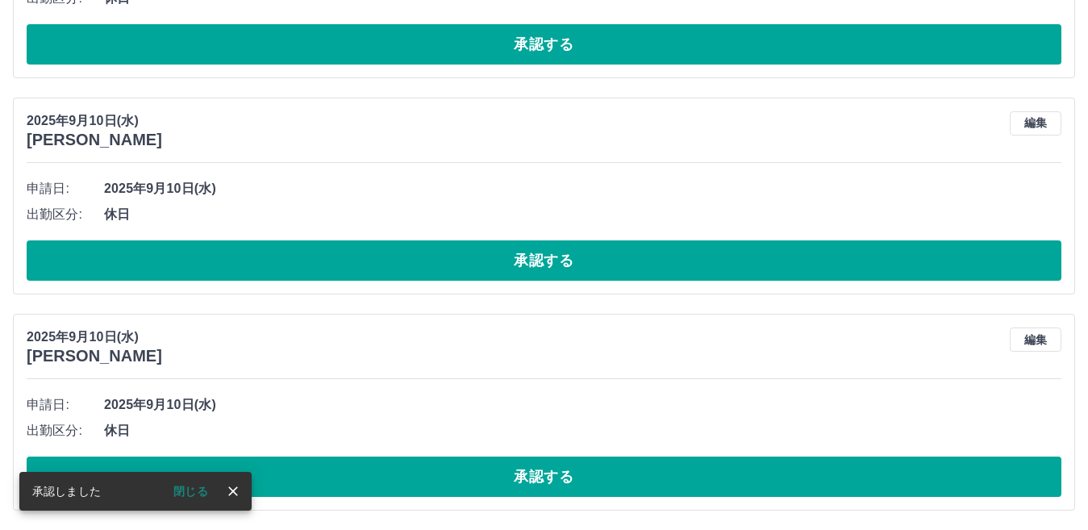
scroll to position [8761, 0]
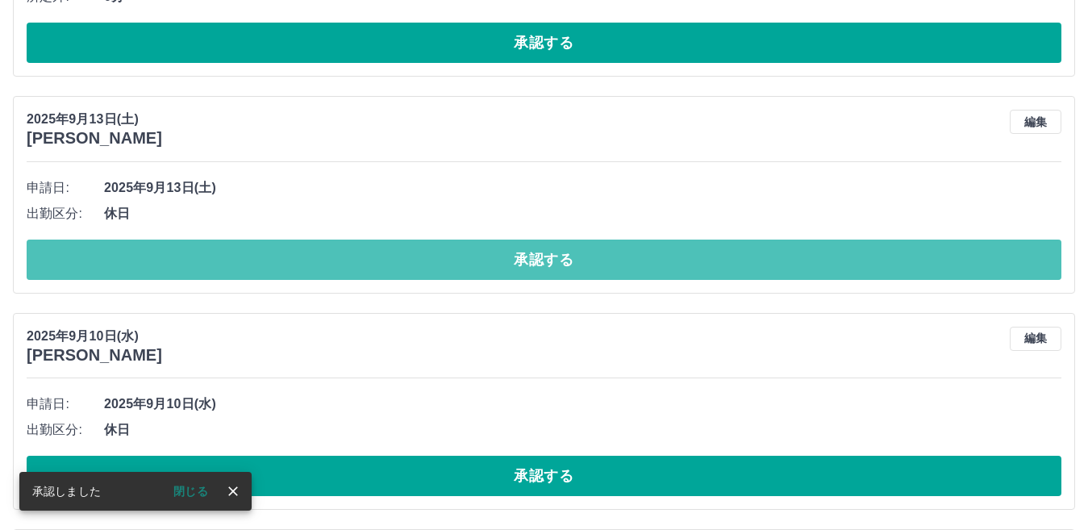
click at [521, 260] on button "承認する" at bounding box center [544, 260] width 1035 height 40
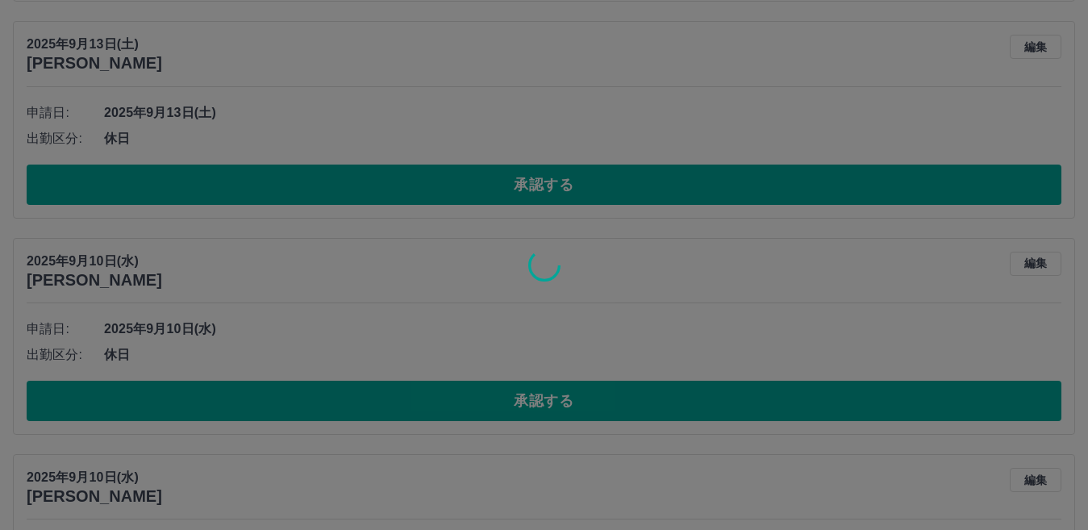
scroll to position [8842, 0]
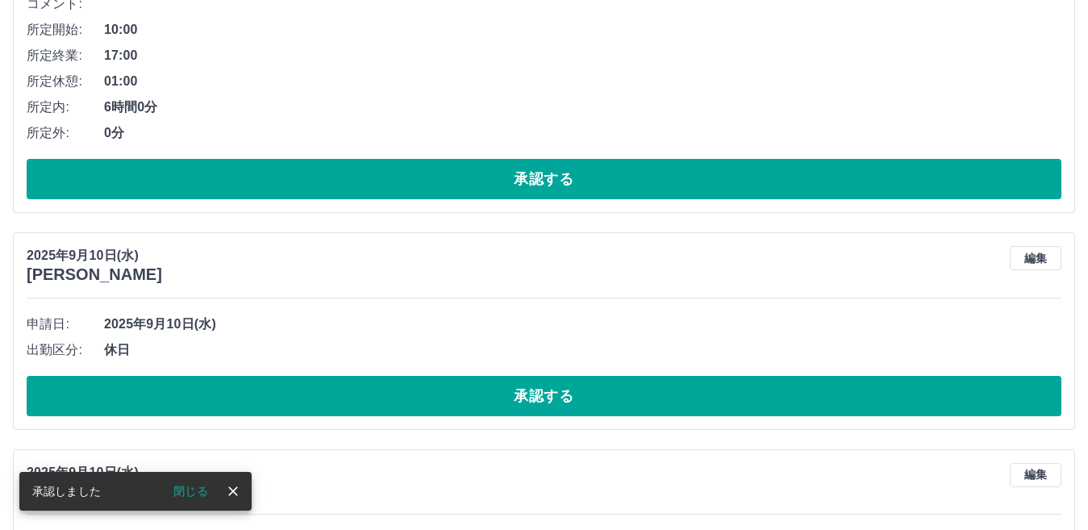
click at [542, 399] on button "承認する" at bounding box center [544, 396] width 1035 height 40
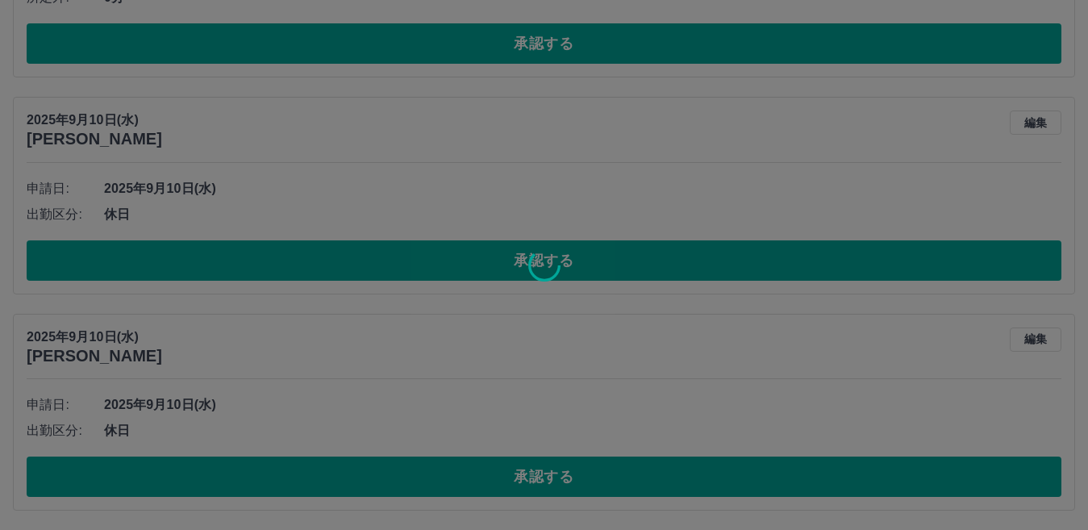
scroll to position [8546, 0]
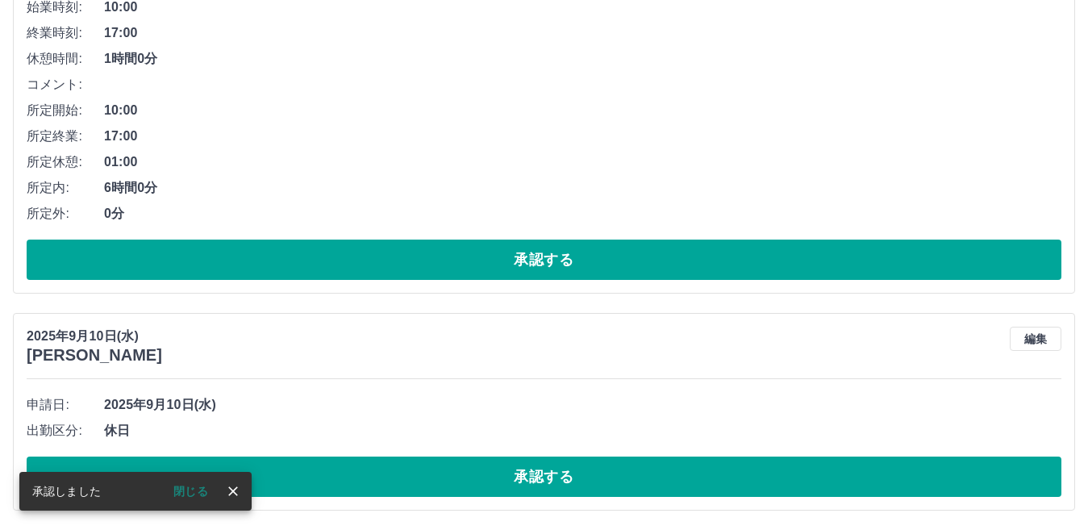
click at [537, 479] on button "承認する" at bounding box center [544, 477] width 1035 height 40
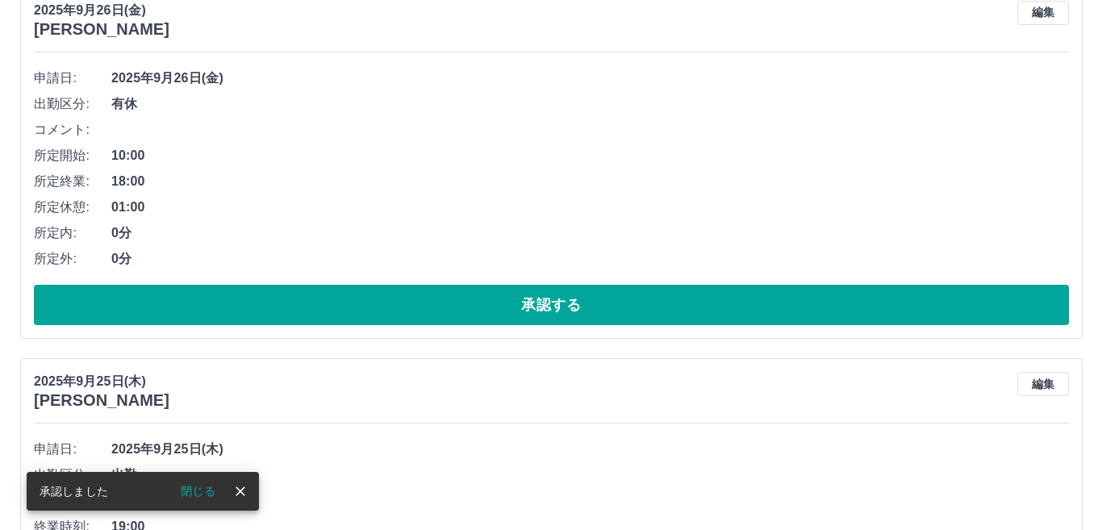
scroll to position [0, 0]
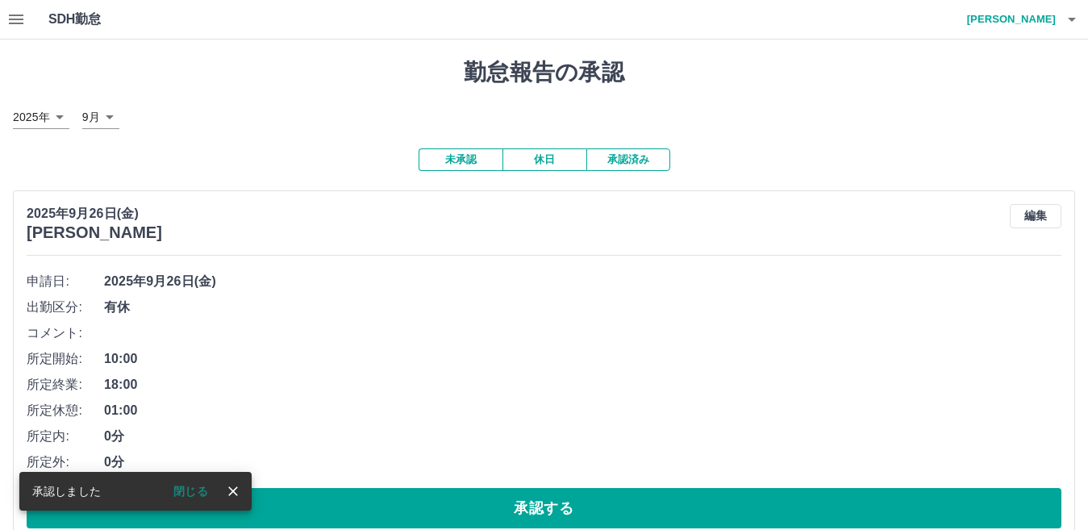
click at [1075, 23] on icon "button" at bounding box center [1072, 19] width 19 height 19
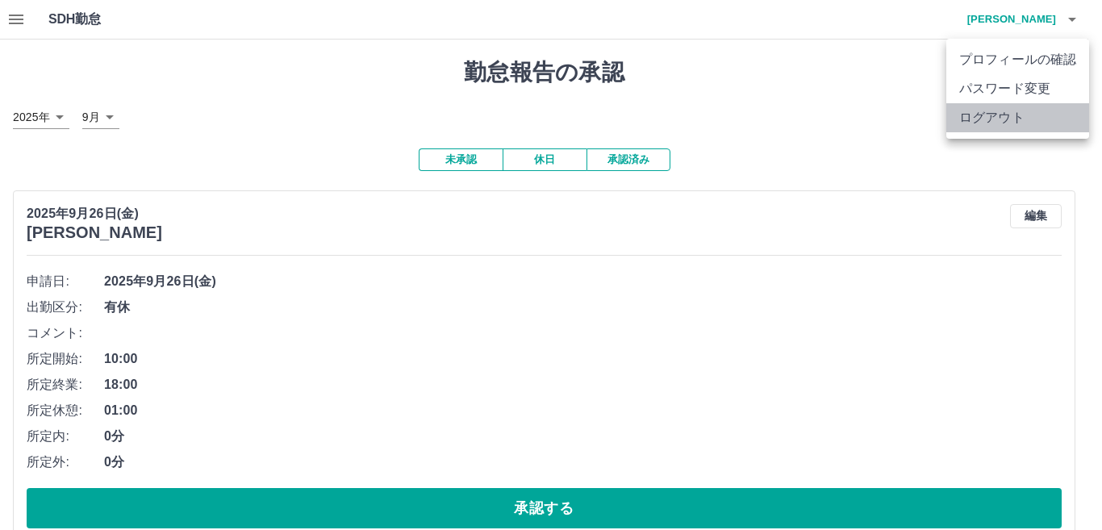
click at [1013, 123] on li "ログアウト" at bounding box center [1017, 117] width 143 height 29
